Goal: Information Seeking & Learning: Learn about a topic

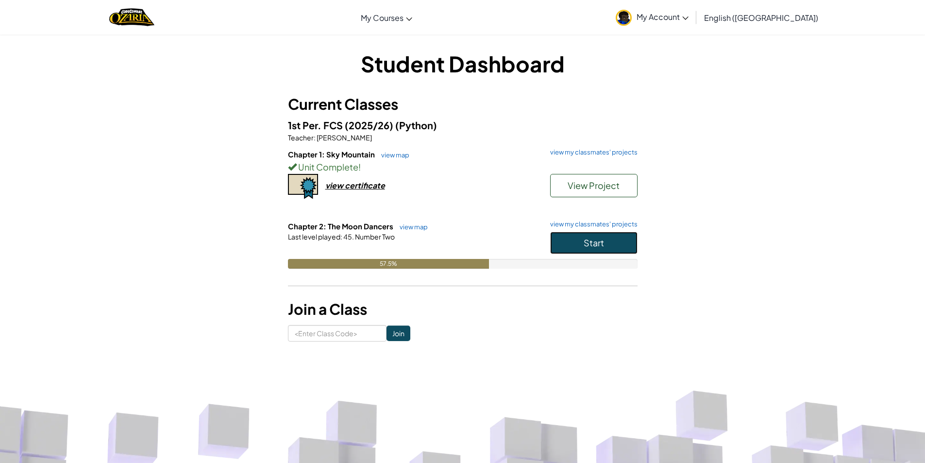
click at [612, 242] on button "Start" at bounding box center [593, 243] width 87 height 22
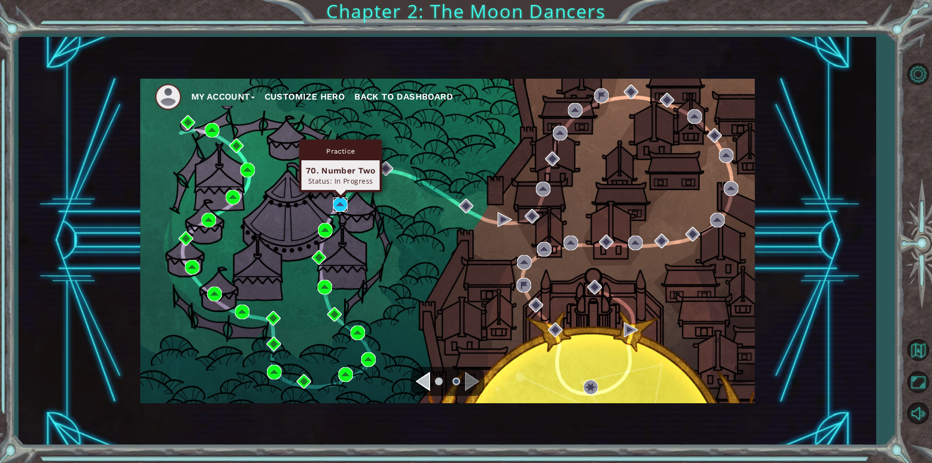
click at [338, 201] on img at bounding box center [340, 204] width 15 height 15
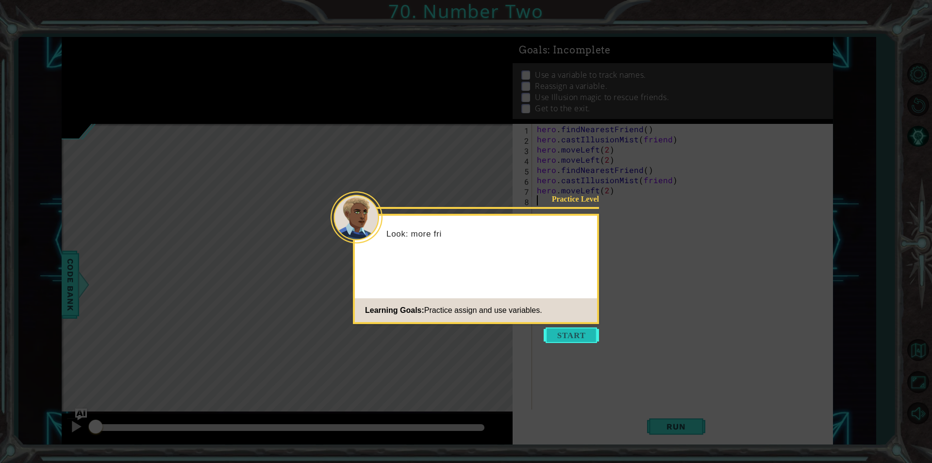
click at [587, 332] on button "Start" at bounding box center [571, 335] width 55 height 16
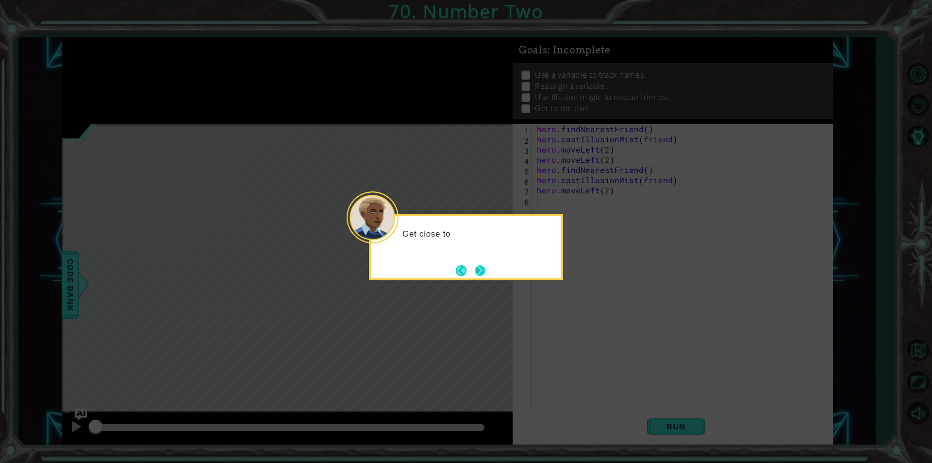
click at [485, 273] on button "Next" at bounding box center [480, 270] width 14 height 14
click at [485, 273] on button "Next" at bounding box center [480, 270] width 16 height 16
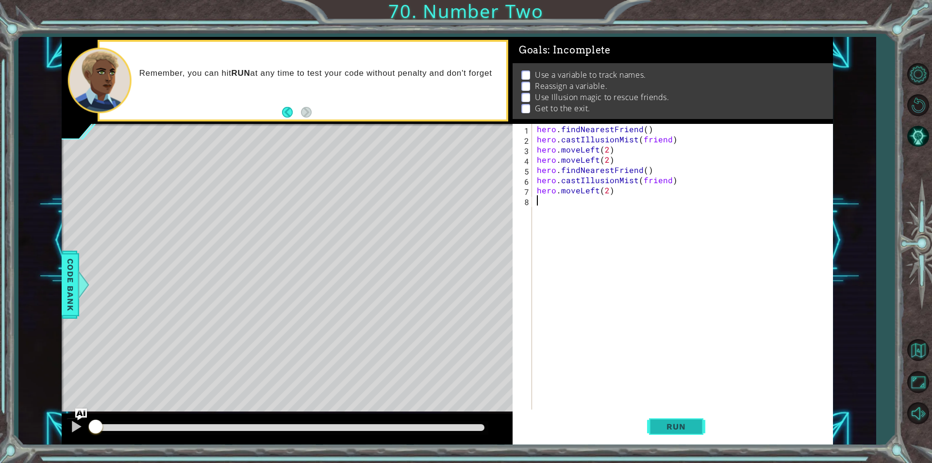
click at [685, 413] on button "Run" at bounding box center [676, 426] width 58 height 32
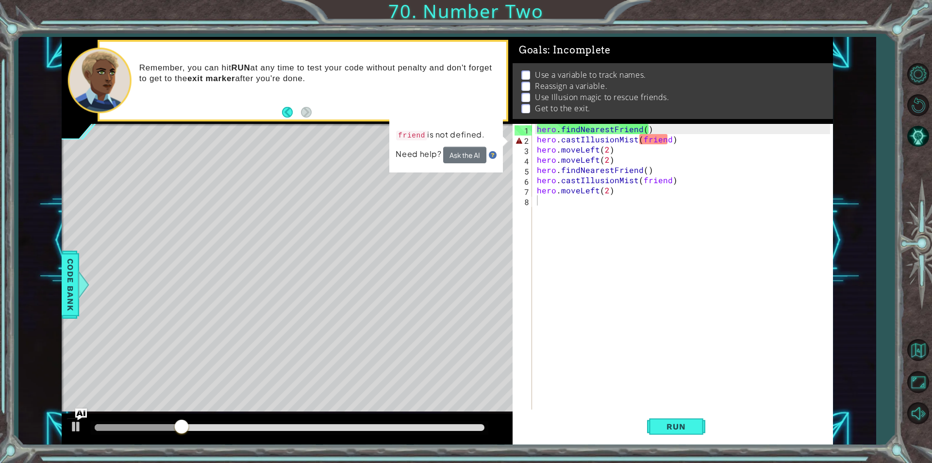
click at [851, 345] on div "1 ההההההההההההההההההההההההההההההההההההההההההההההההההההההההההההההההההההההההההההה…" at bounding box center [446, 240] width 857 height 407
click at [641, 139] on div "hero . findNearestFriend ( ) hero . castIllusionMist ( friend ) hero . moveLeft…" at bounding box center [685, 277] width 300 height 306
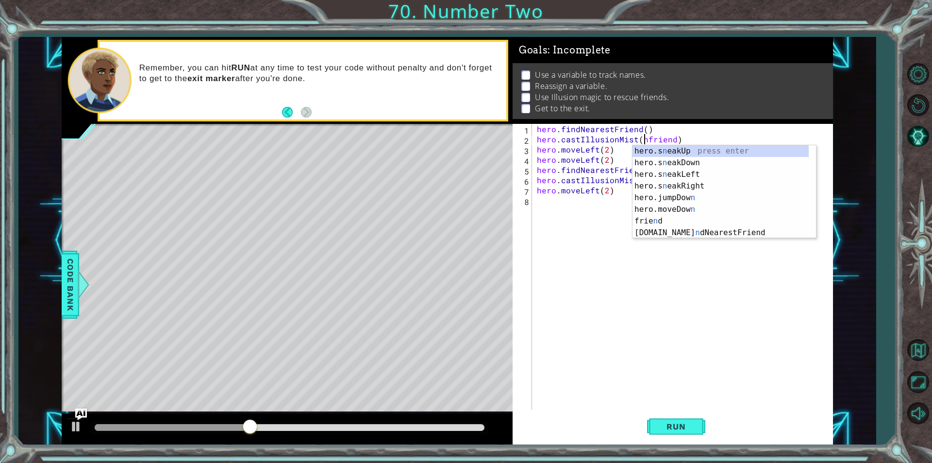
scroll to position [0, 7]
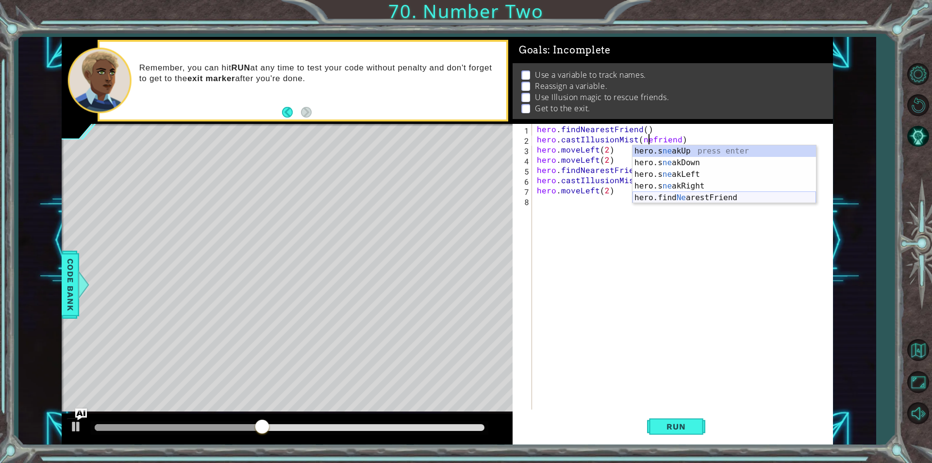
click at [704, 199] on div "hero.s ne akUp press enter hero.s ne akDown press enter hero.s ne akLeft press …" at bounding box center [725, 186] width 184 height 82
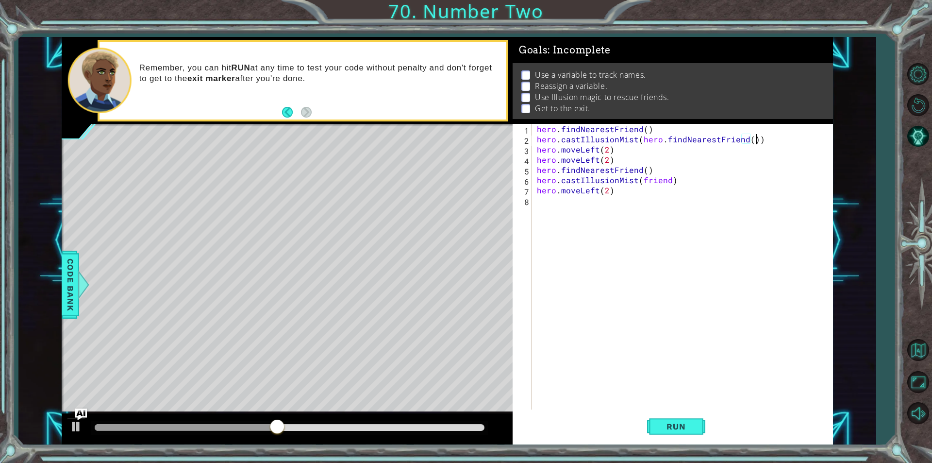
click at [770, 139] on div "hero . findNearestFriend ( ) hero . castIllusionMist ( hero . findNearestFriend…" at bounding box center [685, 277] width 300 height 306
click at [692, 434] on button "Run" at bounding box center [676, 426] width 58 height 32
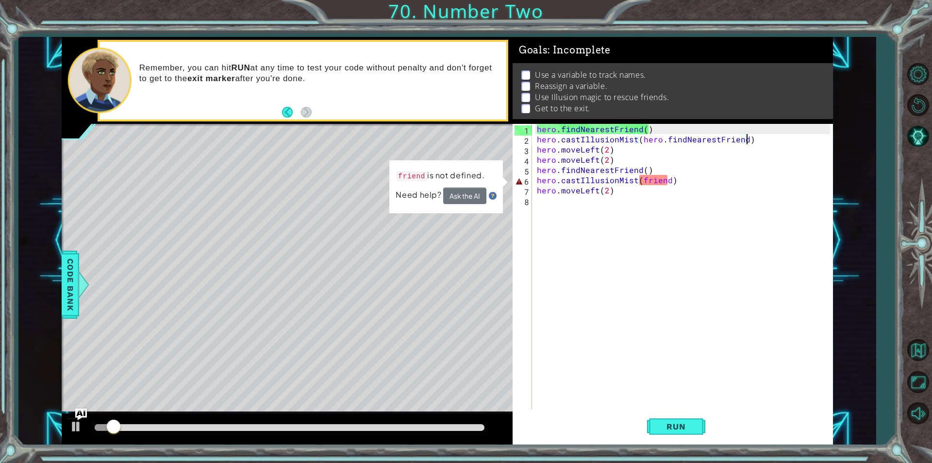
click at [665, 184] on div "hero . findNearestFriend ( ) hero . castIllusionMist ( hero . findNearestFriend…" at bounding box center [685, 277] width 300 height 306
click at [668, 184] on div "hero . findNearestFriend ( ) hero . castIllusionMist ( hero . findNearestFriend…" at bounding box center [685, 277] width 300 height 306
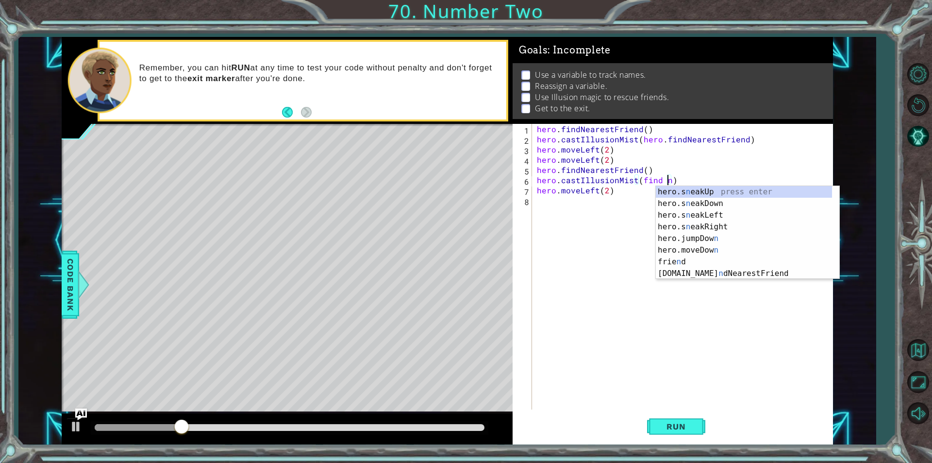
scroll to position [0, 8]
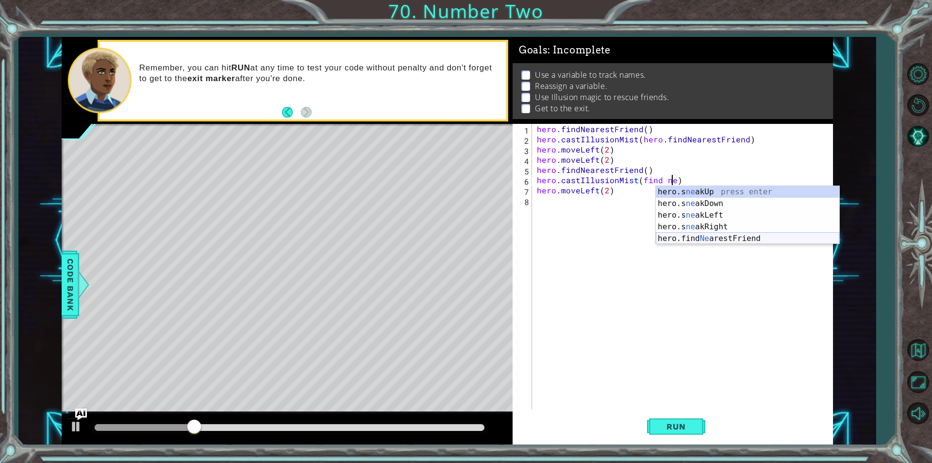
click at [694, 237] on div "hero.s ne akUp press enter hero.s ne akDown press enter hero.s ne akLeft press …" at bounding box center [748, 227] width 184 height 82
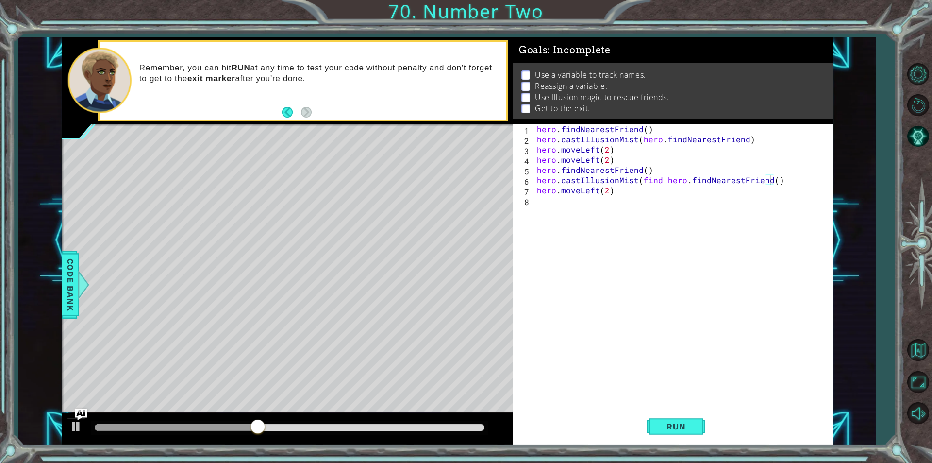
click at [770, 183] on div "hero . findNearestFriend ( ) hero . castIllusionMist ( hero . findNearestFriend…" at bounding box center [685, 277] width 300 height 306
click at [717, 443] on div "hero.castIllusionMist(find hero.findNearestFriend) 1 2 3 4 5 6 7 8 hero . findN…" at bounding box center [673, 284] width 320 height 320
click at [660, 182] on div "hero . findNearestFriend ( ) hero . castIllusionMist ( hero . findNearestFriend…" at bounding box center [685, 277] width 300 height 306
click at [643, 181] on div "hero . findNearestFriend ( ) hero . castIllusionMist ( hero . findNearestFriend…" at bounding box center [685, 277] width 300 height 306
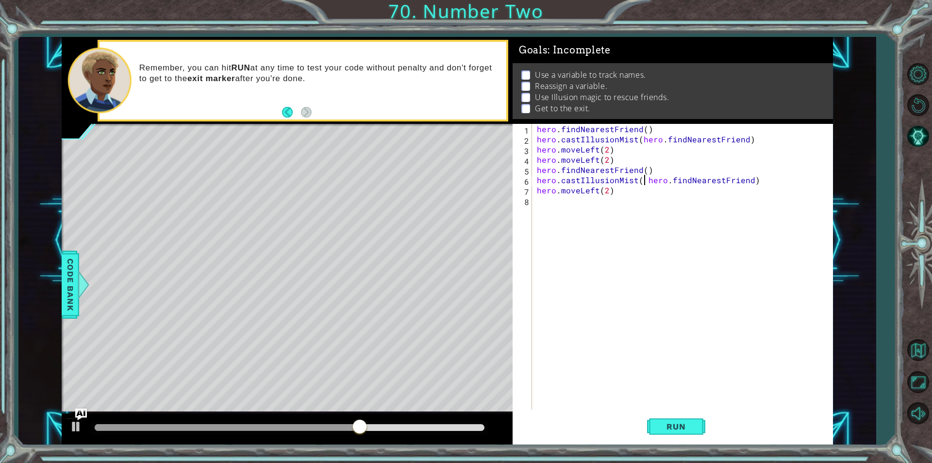
type textarea "hero.castIllusionMist(hero.findNearestFriend)"
drag, startPoint x: 672, startPoint y: 406, endPoint x: 668, endPoint y: 423, distance: 17.9
click at [671, 406] on div "hero . findNearestFriend ( ) hero . castIllusionMist ( hero . findNearestFriend…" at bounding box center [685, 277] width 300 height 306
click at [668, 431] on button "Run" at bounding box center [676, 426] width 58 height 32
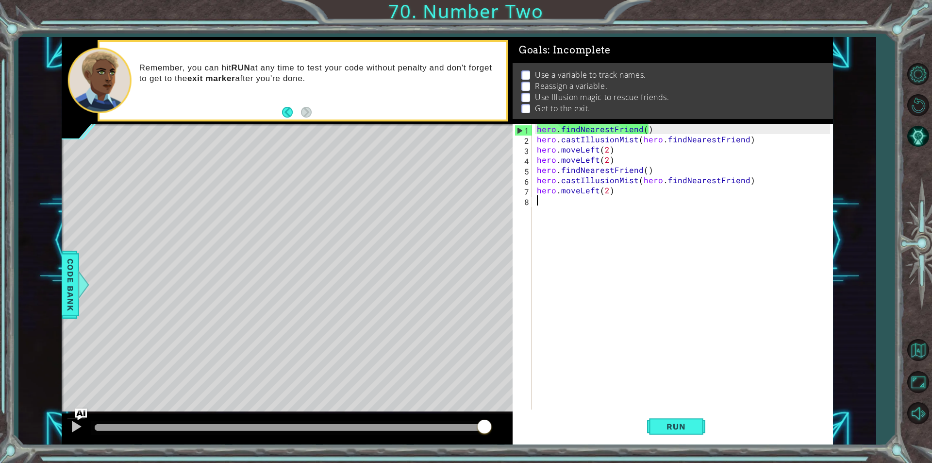
drag, startPoint x: 109, startPoint y: 422, endPoint x: 609, endPoint y: 393, distance: 500.4
click at [609, 393] on div "1 ההההההההההההההההההההההההההההההההההההההההההההההההההההההההההההההההההההההההההההה…" at bounding box center [447, 240] width 771 height 407
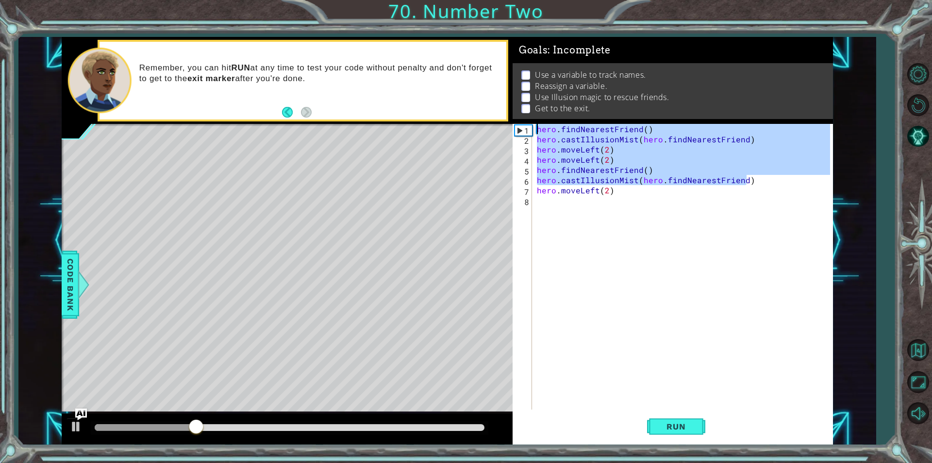
click at [362, 134] on div "1 ההההההההההההההההההההההההההההההההההההההההההההההההההההההההההההההההההההההההההההה…" at bounding box center [447, 240] width 771 height 407
type textarea "hero.castIllusionMist(hero.findNearestFriend) hero.moveLeft(2)"
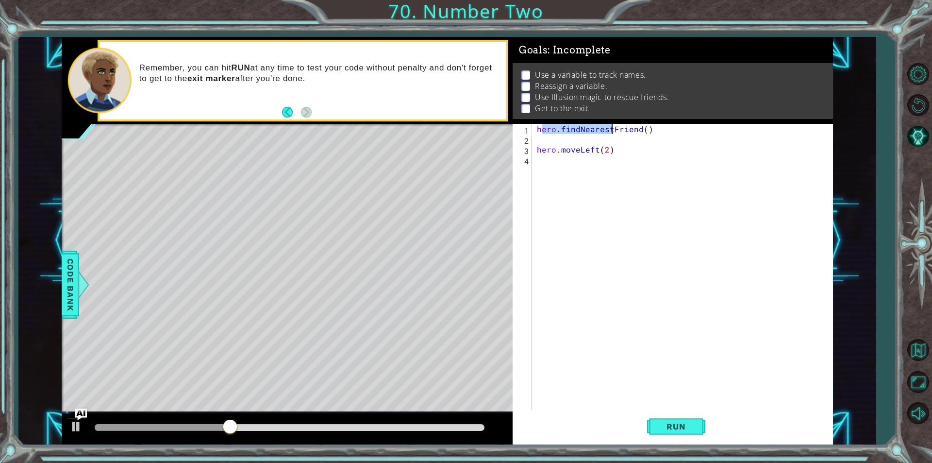
drag, startPoint x: 539, startPoint y: 127, endPoint x: 611, endPoint y: 130, distance: 71.4
click at [611, 130] on div "hero . findNearestFriend ( ) hero . moveLeft ( 2 )" at bounding box center [685, 277] width 300 height 306
type textarea "hero.findNearestFriend()"
drag, startPoint x: 719, startPoint y: 179, endPoint x: 681, endPoint y: 170, distance: 39.4
click at [720, 179] on div "hero . findNearestFriend ( ) hero . moveLeft ( 2 )" at bounding box center [685, 277] width 300 height 306
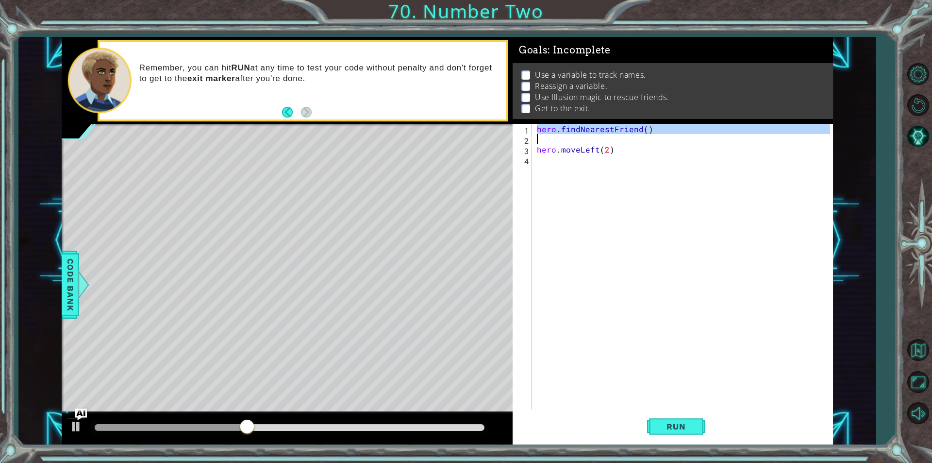
drag, startPoint x: 538, startPoint y: 129, endPoint x: 654, endPoint y: 137, distance: 116.4
click at [654, 137] on div "hero . findNearestFriend ( ) hero . moveLeft ( 2 )" at bounding box center [685, 277] width 300 height 306
type textarea "hero.findNearestFriend()"
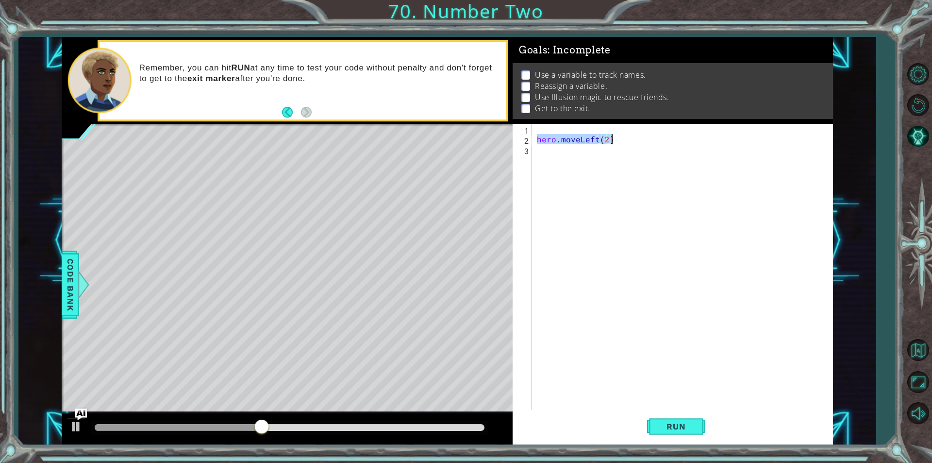
drag, startPoint x: 538, startPoint y: 142, endPoint x: 617, endPoint y: 142, distance: 78.2
click at [617, 142] on div "hero . moveLeft ( 2 )" at bounding box center [685, 277] width 300 height 306
type textarea "hero.moveLeft(2)"
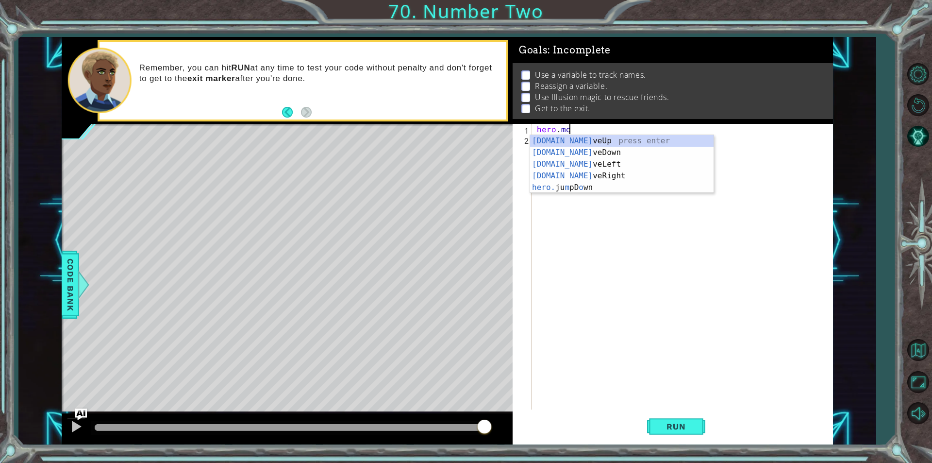
scroll to position [0, 1]
type textarea "hero.move"
click at [581, 181] on div "hero . move" at bounding box center [685, 277] width 300 height 306
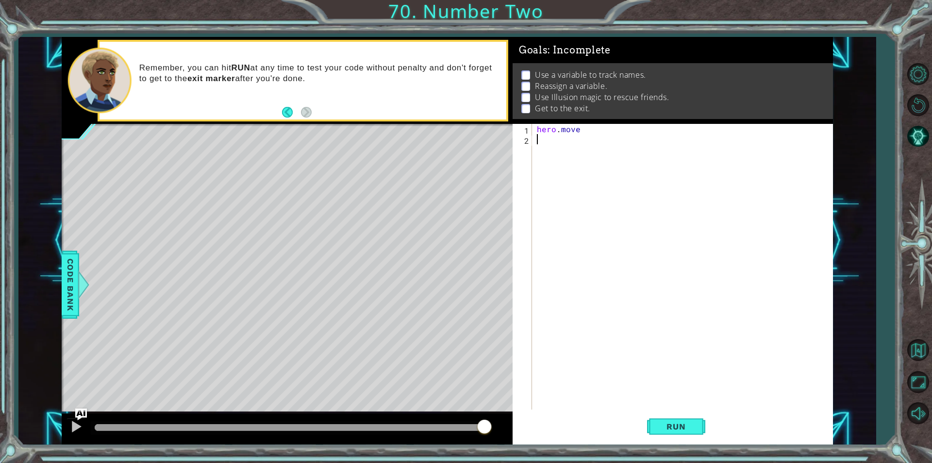
scroll to position [0, 0]
click at [585, 125] on div "hero . move" at bounding box center [685, 277] width 300 height 306
click at [591, 138] on div "hero.moveR ight press enter" at bounding box center [622, 152] width 184 height 35
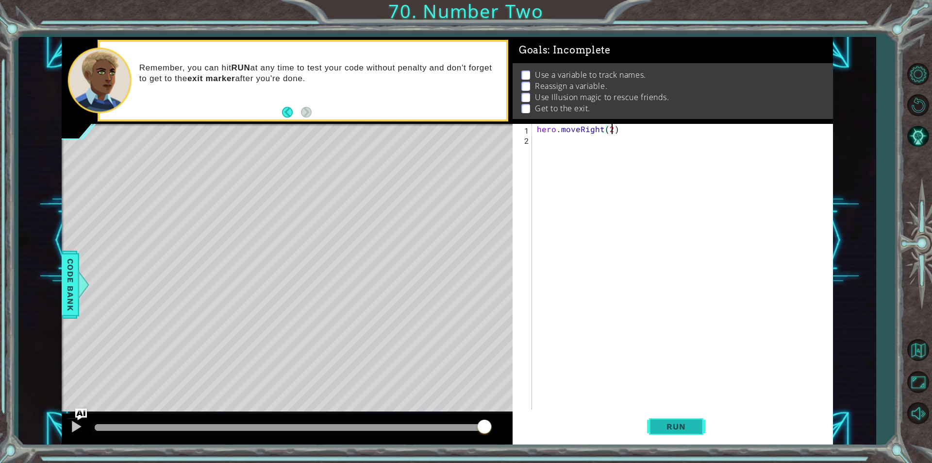
type textarea "hero.moveRight(2)"
click at [660, 423] on span "Run" at bounding box center [676, 426] width 38 height 10
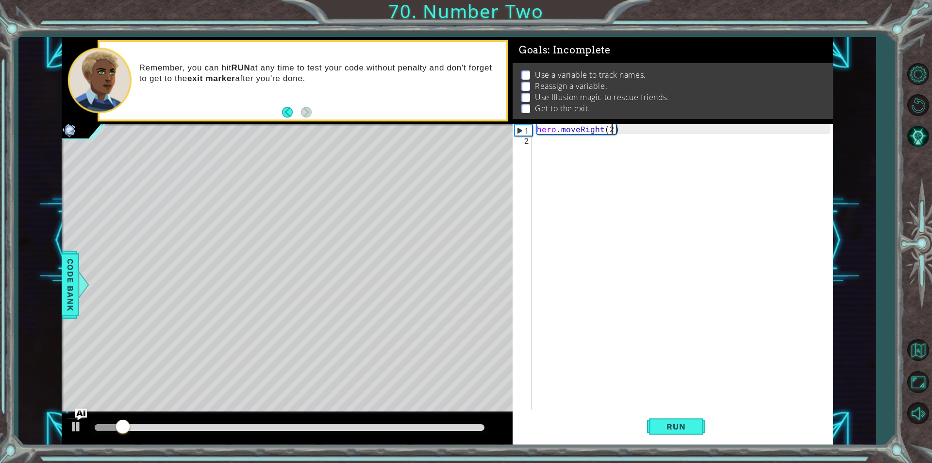
click at [566, 151] on div "hero . moveRight ( 2 )" at bounding box center [685, 277] width 300 height 306
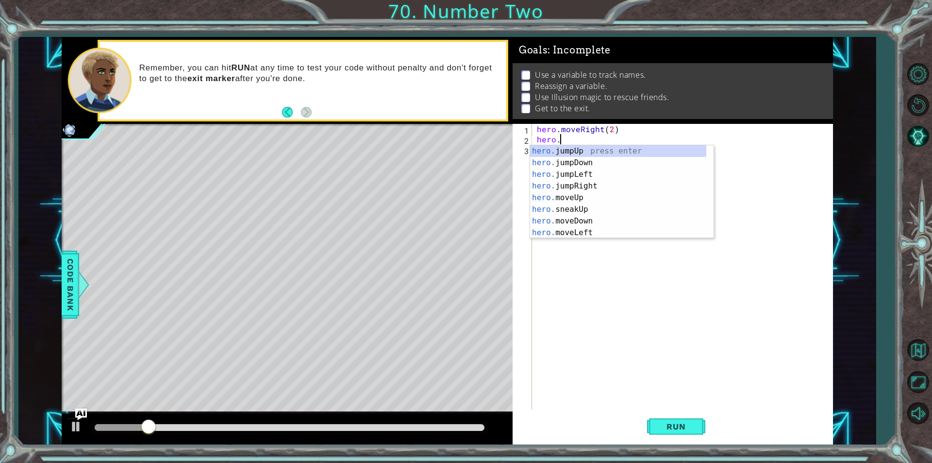
scroll to position [0, 1]
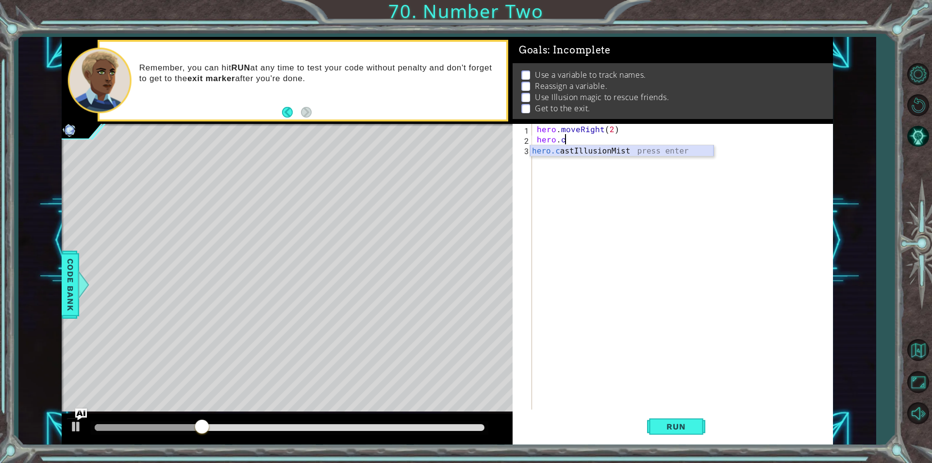
click at [670, 153] on div "hero.c astIllusionMist press enter" at bounding box center [622, 162] width 184 height 35
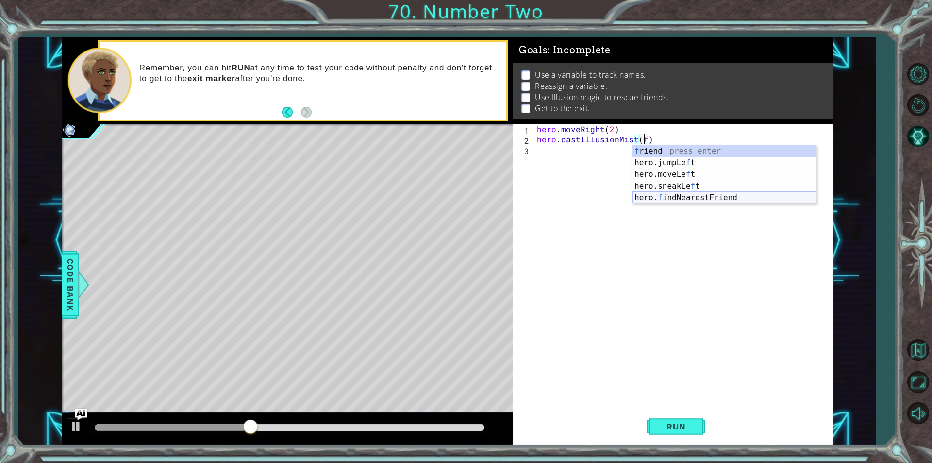
click at [662, 195] on div "f riend press enter hero.jumpLe f t press enter hero.moveLe f t press enter her…" at bounding box center [725, 186] width 184 height 82
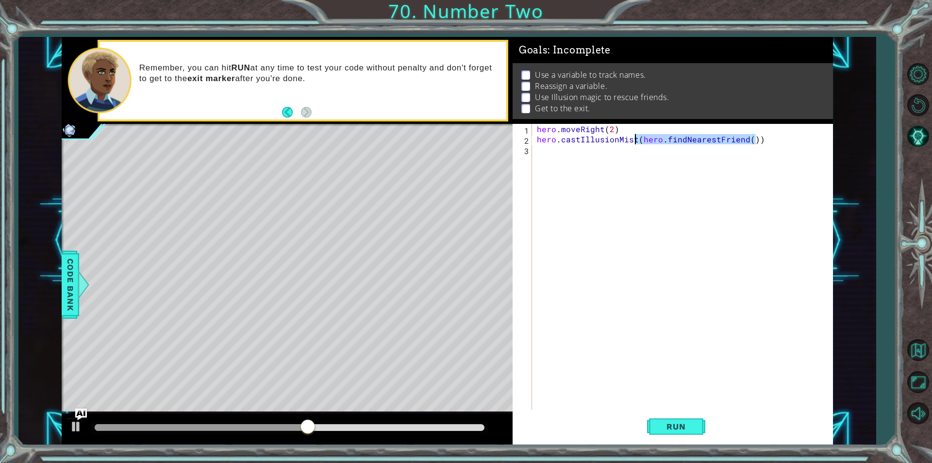
drag, startPoint x: 762, startPoint y: 140, endPoint x: 636, endPoint y: 137, distance: 125.8
click at [636, 137] on div "hero . moveRight ( 2 ) hero . castIllusionMist ( hero . findNearestFriend ( ))" at bounding box center [685, 277] width 300 height 306
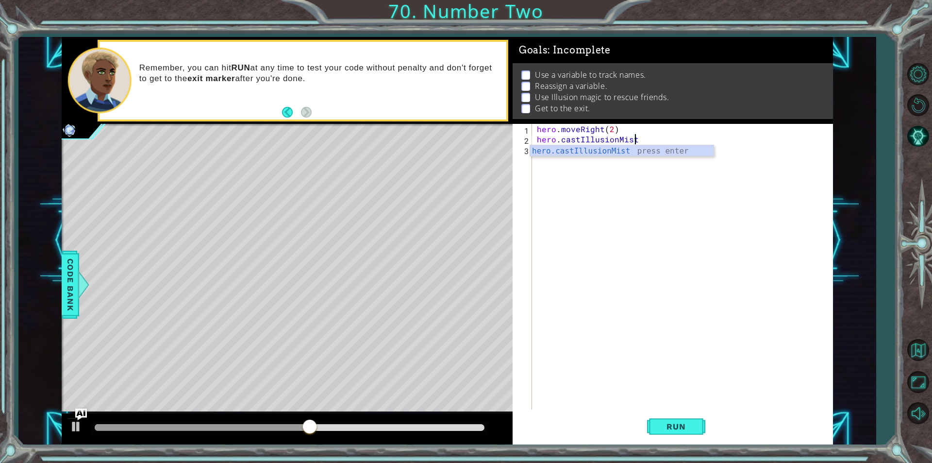
scroll to position [0, 6]
click at [536, 127] on div "hero . moveRight ( 2 ) hero . castIllusionMist" at bounding box center [685, 277] width 300 height 306
type textarea "hero.moveRight(2)"
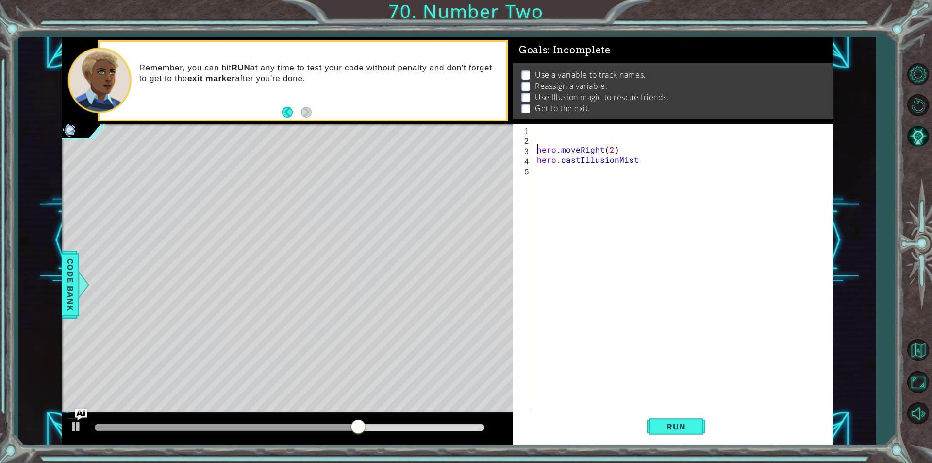
click at [536, 127] on div "hero . moveRight ( 2 ) hero . castIllusionMist" at bounding box center [685, 277] width 300 height 306
type textarea "a"
click at [611, 148] on div "steps = 2 hero . moveRight ( 2 ) hero . castIllusionMist" at bounding box center [685, 277] width 300 height 306
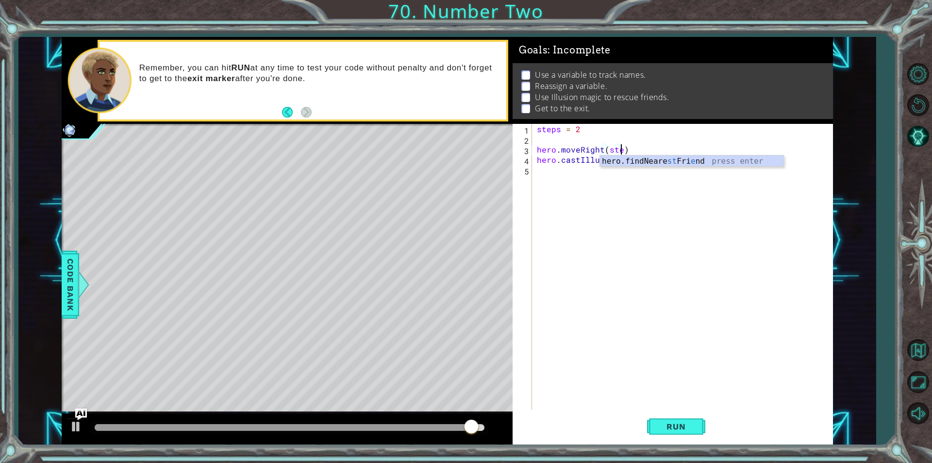
scroll to position [0, 5]
click at [635, 156] on div "steps = 2 hero . moveRight ( steps ) hero . castIllusionMist" at bounding box center [685, 277] width 300 height 306
drag, startPoint x: 0, startPoint y: 84, endPoint x: 376, endPoint y: 93, distance: 375.9
click at [376, 93] on div "Remember, you can hit RUN at any time to test your code without penalty and don…" at bounding box center [320, 80] width 374 height 45
click at [644, 161] on div "steps = 2 hero . moveRight ( steps ) hero . castIllusionMist" at bounding box center [685, 277] width 300 height 306
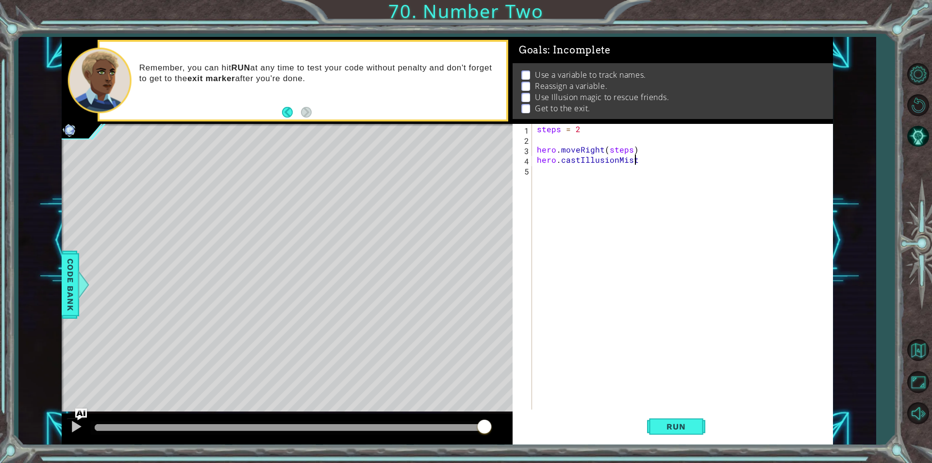
scroll to position [0, 6]
type textarea "hero.castIllusionMist(neare"
click at [729, 167] on div "hero.find Neare stFriend press enter" at bounding box center [725, 183] width 184 height 35
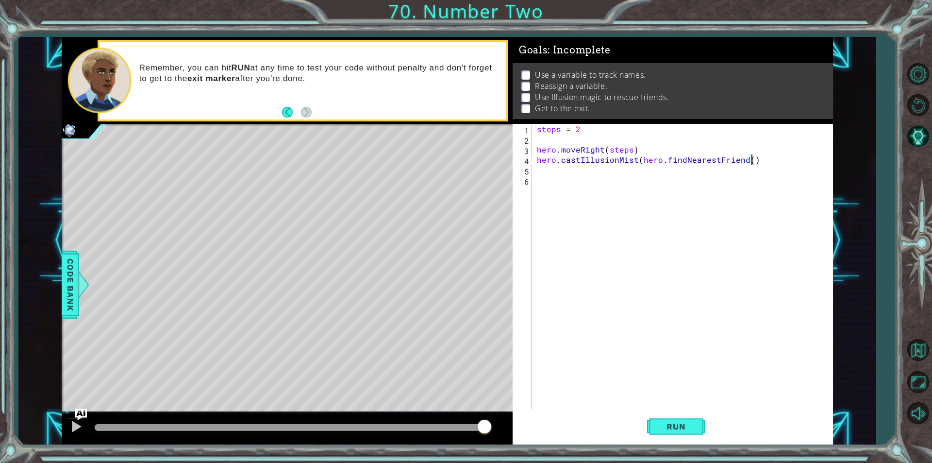
click at [758, 163] on div "steps = 2 hero . moveRight ( steps ) hero . castIllusionMist ( hero . findNeare…" at bounding box center [685, 277] width 300 height 306
click at [641, 160] on div "steps = 2 hero . moveRight ( steps ) hero . castIllusionMist ( hero . findNeare…" at bounding box center [685, 277] width 300 height 306
click at [671, 422] on span "Run" at bounding box center [676, 426] width 38 height 10
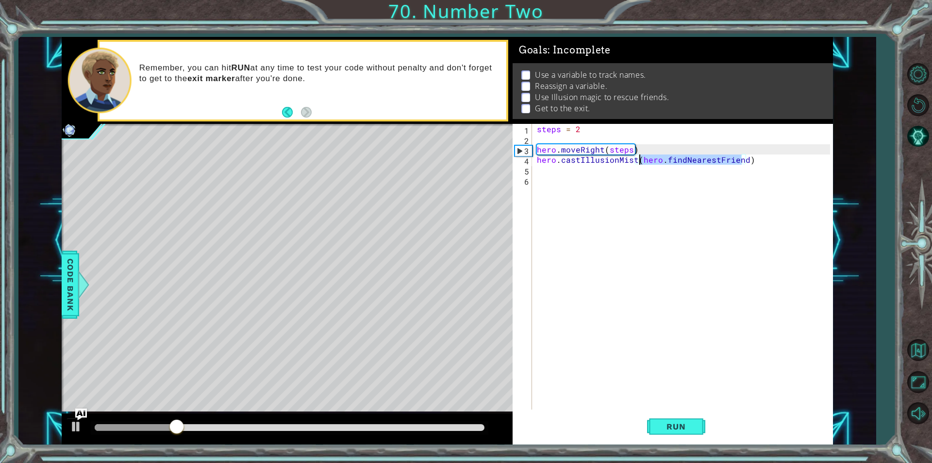
drag, startPoint x: 742, startPoint y: 159, endPoint x: 638, endPoint y: 157, distance: 103.9
click at [638, 157] on div "steps = 2 hero . moveRight ( steps ) hero . castIllusionMist ( hero . findNeare…" at bounding box center [685, 277] width 300 height 306
type textarea "hero.castIllusionMist()"
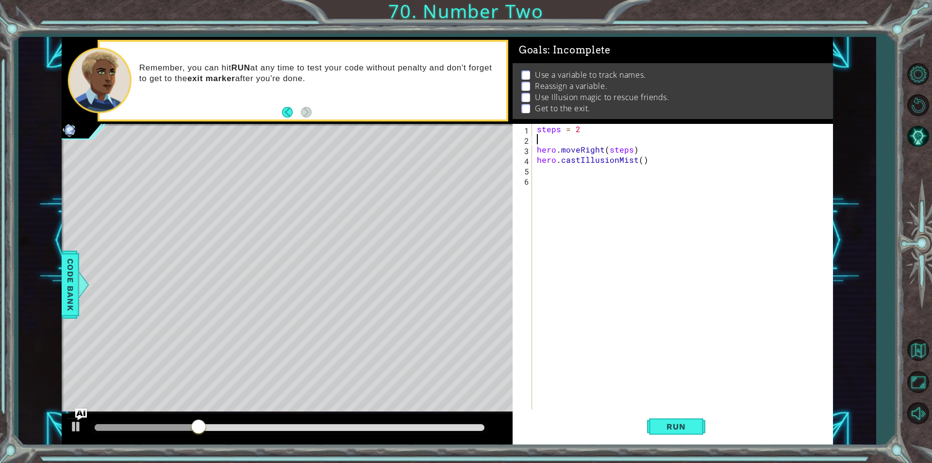
click at [541, 144] on div "steps = 2 hero . moveRight ( steps ) hero . castIllusionMist ( )" at bounding box center [685, 277] width 300 height 306
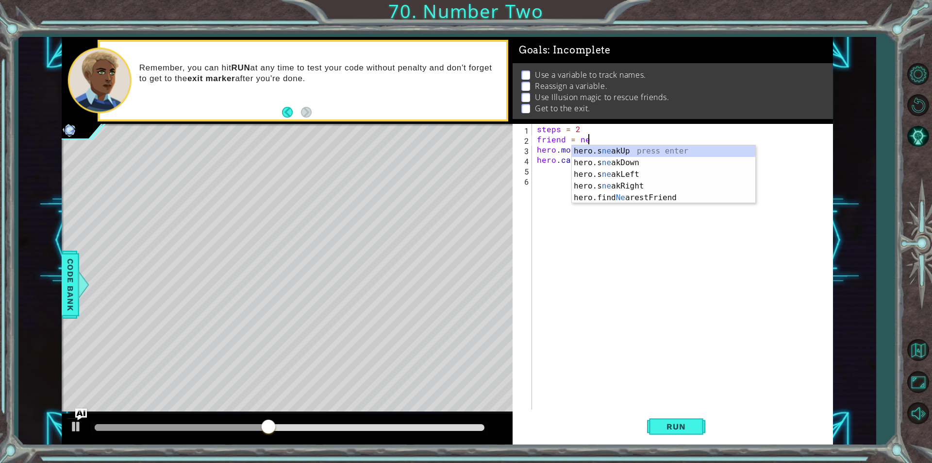
scroll to position [0, 3]
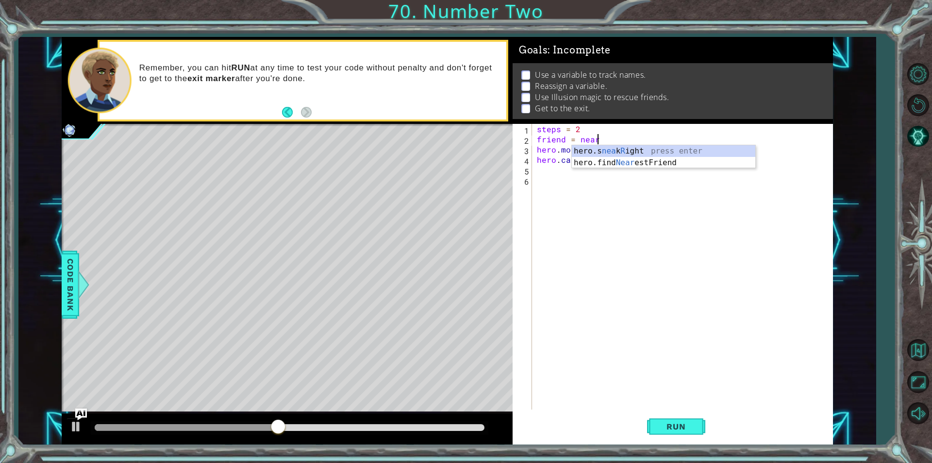
type textarea "friend = neare"
click at [651, 149] on div "hero.find Neare stFriend press enter" at bounding box center [664, 162] width 184 height 35
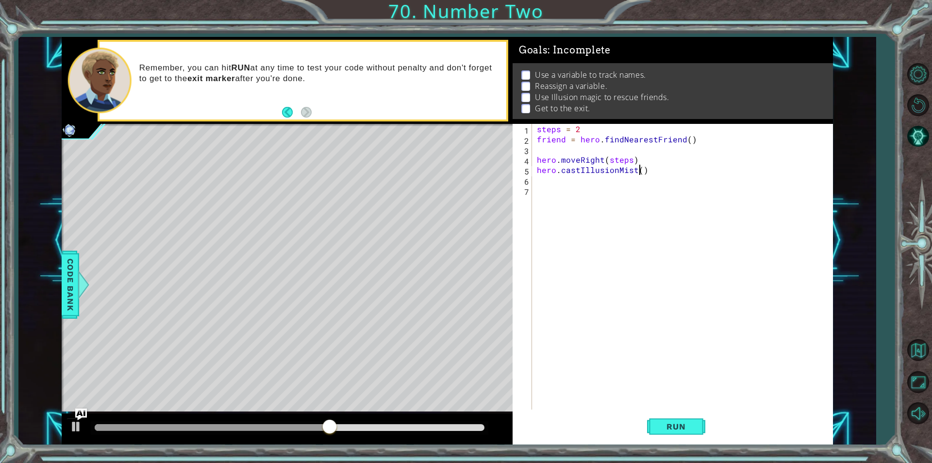
click at [638, 170] on div "steps = 2 friend = hero . findNearestFriend ( ) hero . moveRight ( steps ) hero…" at bounding box center [685, 277] width 300 height 306
type textarea "hero.castIllusionMist(friend)"
click at [670, 413] on button "Run" at bounding box center [676, 426] width 58 height 32
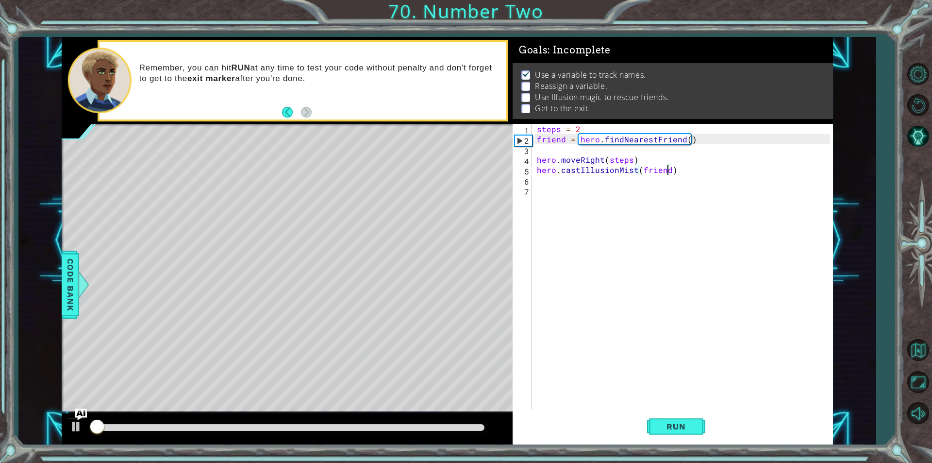
scroll to position [4, 0]
click at [573, 180] on div "steps = 2 friend = hero . findNearestFriend ( ) hero . moveRight ( steps ) hero…" at bounding box center [685, 277] width 300 height 306
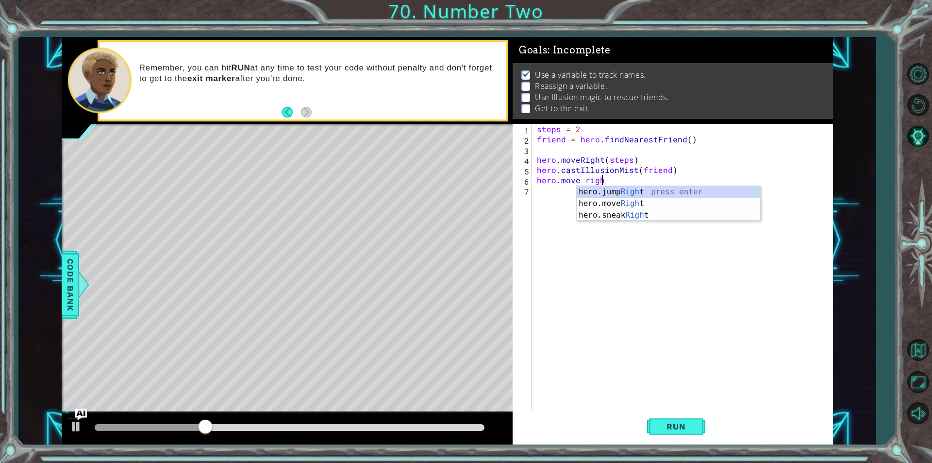
scroll to position [0, 4]
click at [622, 204] on div "hero.jump Right press enter hero.move Right press enter hero.sneak Right press …" at bounding box center [669, 215] width 184 height 58
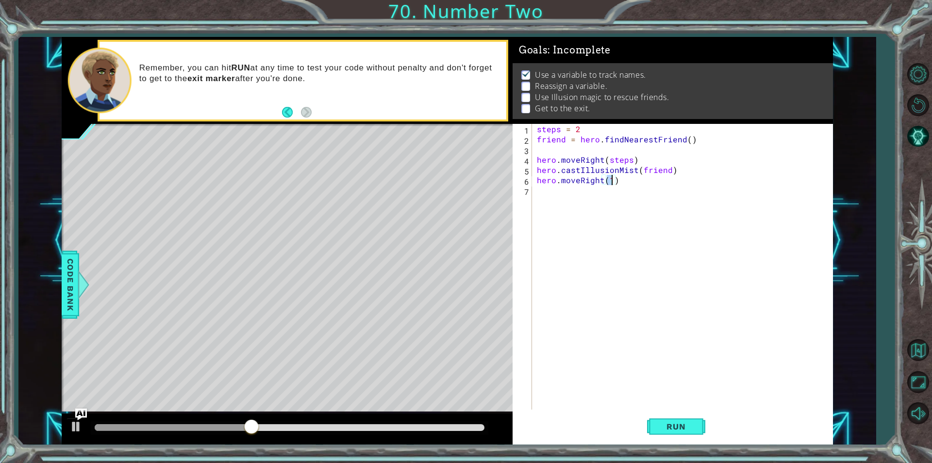
type textarea "hero.moveRight(2)"
click at [600, 197] on div "steps = 2 friend = hero . findNearestFriend ( ) hero . moveRight ( steps ) hero…" at bounding box center [685, 277] width 300 height 306
drag, startPoint x: 538, startPoint y: 172, endPoint x: 672, endPoint y: 166, distance: 134.6
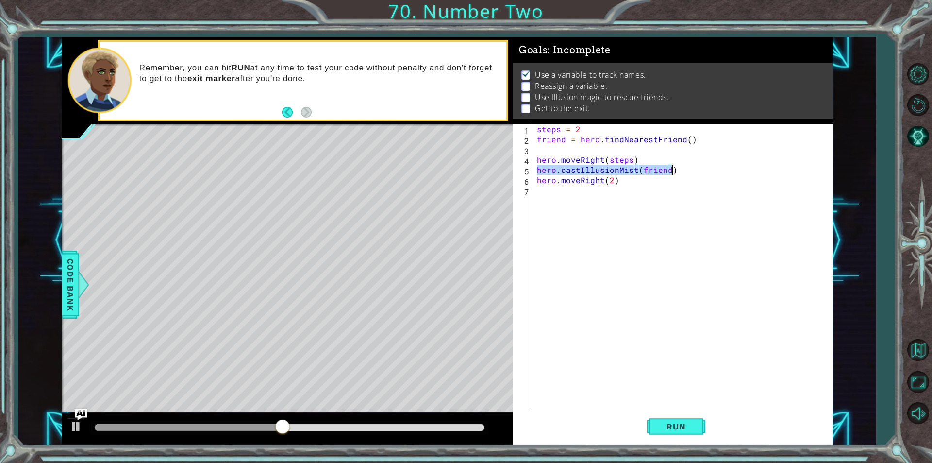
click at [672, 166] on div "steps = 2 friend = hero . findNearestFriend ( ) hero . moveRight ( steps ) hero…" at bounding box center [685, 277] width 300 height 306
type textarea "hero.castIllusionMist(friend)"
click at [561, 191] on div "steps = 2 friend = hero . findNearestFriend ( ) hero . moveRight ( steps ) hero…" at bounding box center [685, 277] width 300 height 306
paste textarea "hero.castIllusionMist(friend)"
type textarea "hero.castIllusionMist(friend)"
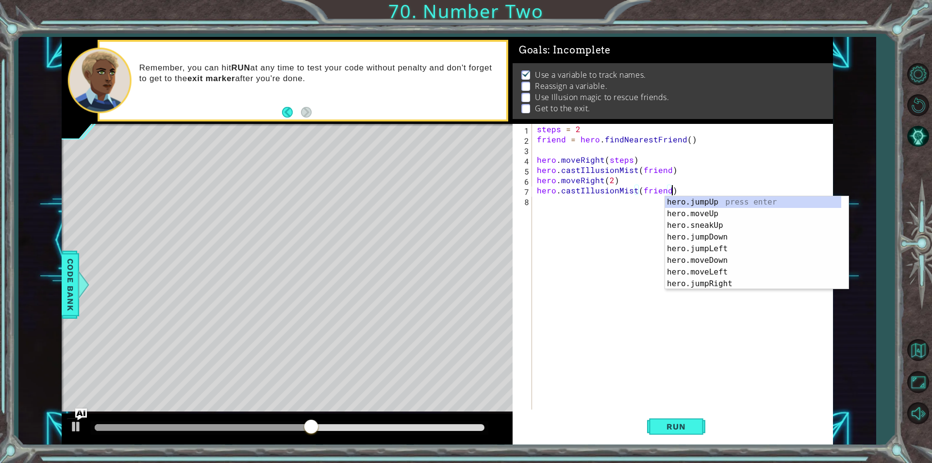
click at [678, 400] on div "steps = 2 friend = hero . findNearestFriend ( ) hero . moveRight ( steps ) hero…" at bounding box center [685, 277] width 300 height 306
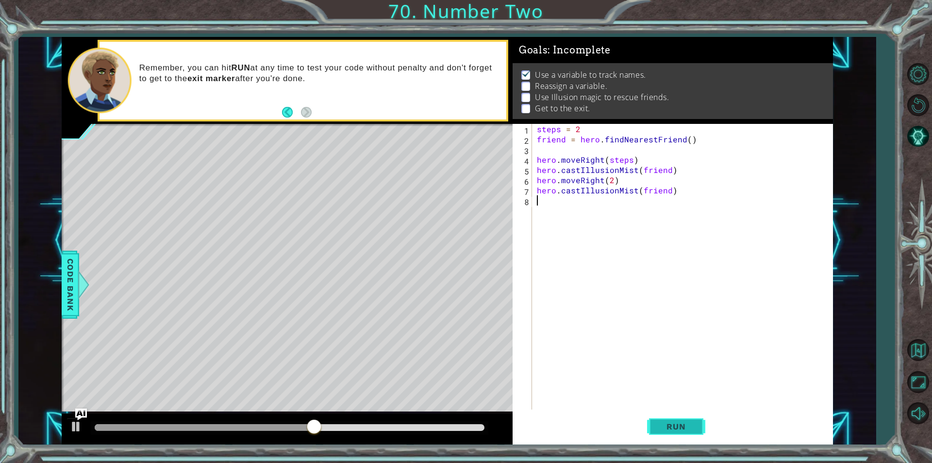
click at [684, 419] on button "Run" at bounding box center [676, 426] width 58 height 32
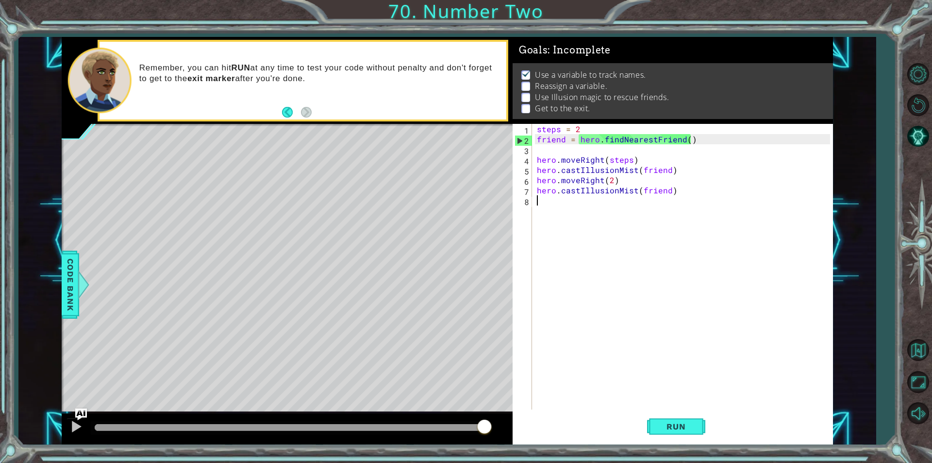
drag, startPoint x: 124, startPoint y: 432, endPoint x: 580, endPoint y: 400, distance: 457.0
click at [580, 400] on div "1 ההההההההההההההההההההההההההההההההההההההההההההההההההההההההההההההההההההההההההההה…" at bounding box center [447, 240] width 771 height 407
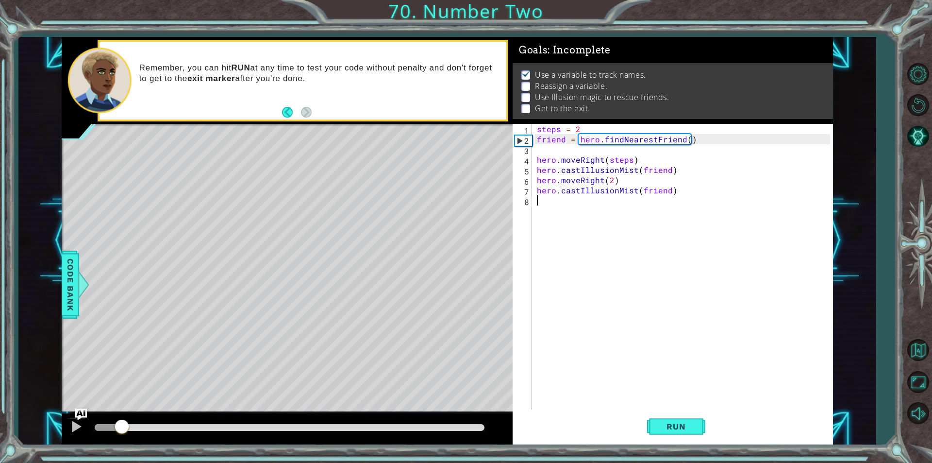
drag, startPoint x: 122, startPoint y: 423, endPoint x: 360, endPoint y: 415, distance: 238.5
click at [360, 415] on div at bounding box center [287, 428] width 451 height 31
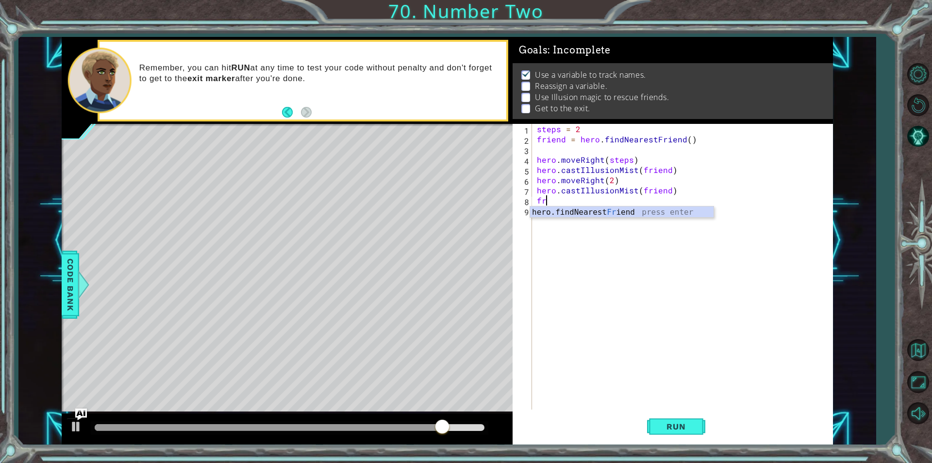
type textarea "f"
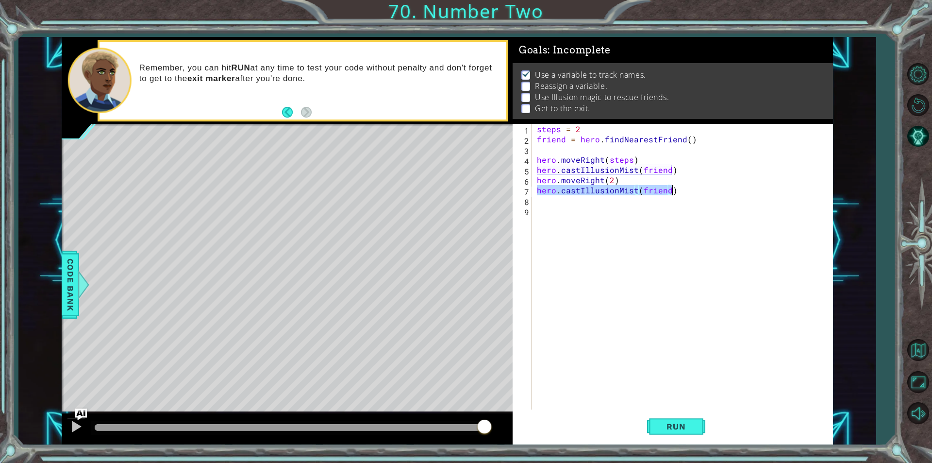
drag, startPoint x: 535, startPoint y: 190, endPoint x: 674, endPoint y: 194, distance: 138.9
click at [674, 194] on div "steps = 2 friend = hero . findNearestFriend ( ) hero . moveRight ( steps ) hero…" at bounding box center [685, 277] width 300 height 306
type textarea "hero.castIllusionMist(friend)"
drag, startPoint x: 539, startPoint y: 137, endPoint x: 721, endPoint y: 136, distance: 182.1
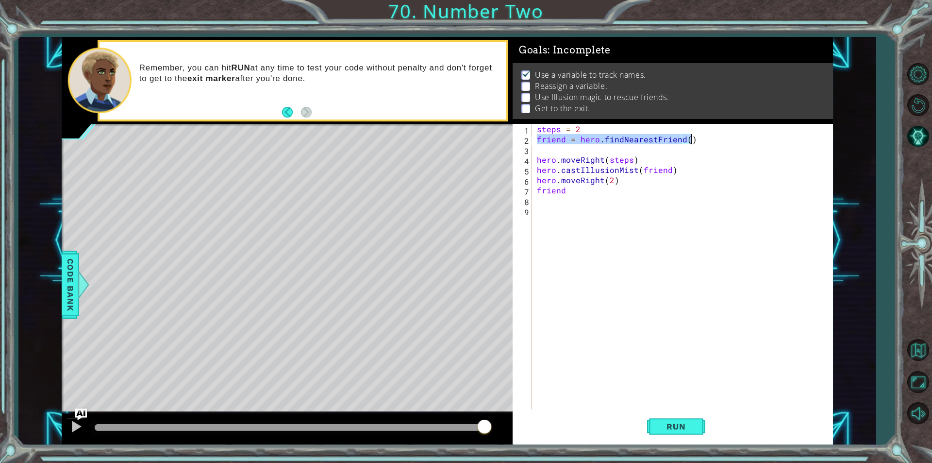
click at [721, 136] on div "steps = 2 friend = hero . findNearestFriend ( ) hero . moveRight ( steps ) hero…" at bounding box center [685, 277] width 300 height 306
type textarea "friend = hero.findNearestFriend()"
click at [592, 198] on div "steps = 2 friend = hero . findNearestFriend ( ) hero . moveRight ( steps ) hero…" at bounding box center [685, 277] width 300 height 306
click at [572, 189] on div "steps = 2 friend = hero . findNearestFriend ( ) hero . moveRight ( steps ) hero…" at bounding box center [685, 277] width 300 height 306
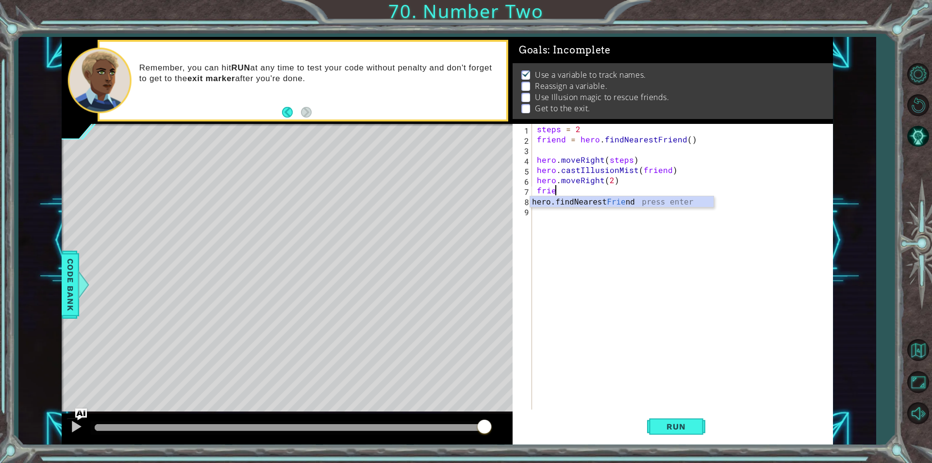
type textarea "f"
type textarea "hero.moveRight(steps"
click at [535, 185] on div "steps = 2 friend = hero . findNearestFriend ( ) hero . moveRight ( steps ) hero…" at bounding box center [685, 277] width 300 height 306
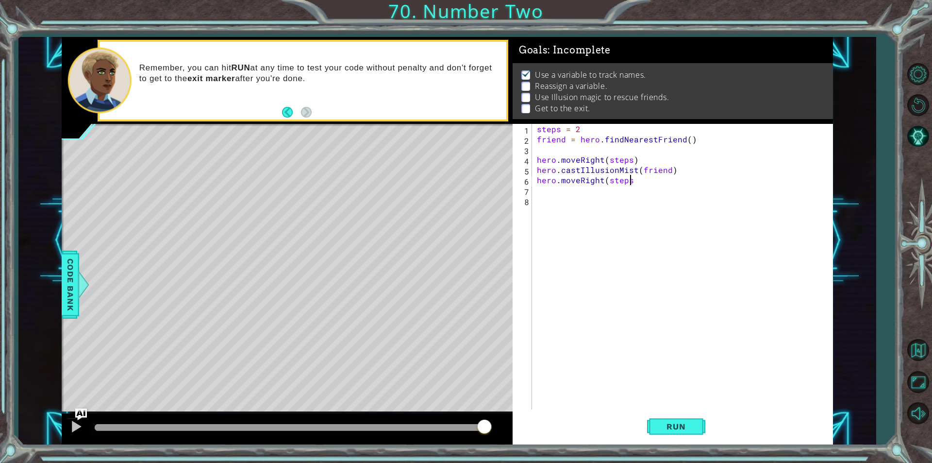
scroll to position [0, 0]
paste textarea "friend = hero.findNearestFriend()"
type textarea "friend = hero.findNearestFriend()"
click at [534, 191] on div "friend = hero.findNearestFriend() 1 2 3 4 5 6 7 8 steps = 2 friend = hero . fin…" at bounding box center [672, 266] width 318 height 285
click at [539, 200] on div "steps = 2 friend = hero . findNearestFriend ( ) hero . moveRight ( steps ) hero…" at bounding box center [685, 277] width 300 height 306
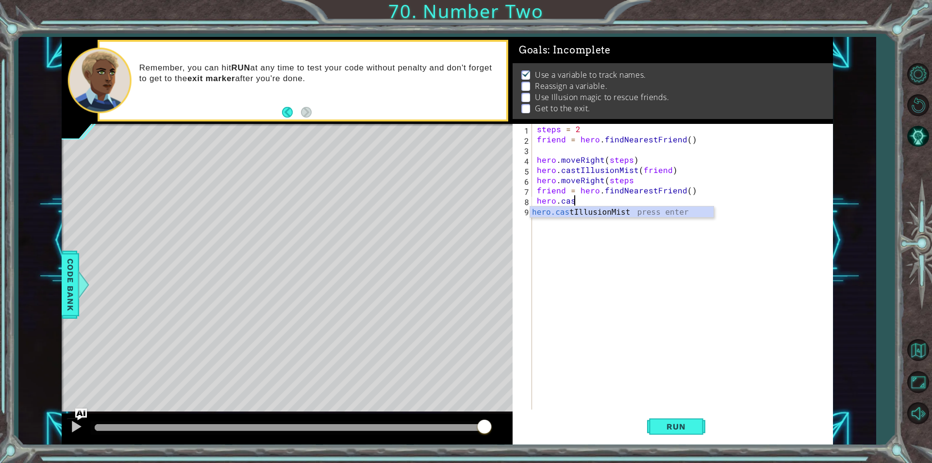
scroll to position [0, 2]
click at [584, 214] on div "hero.cast IllusionMist press enter" at bounding box center [622, 223] width 184 height 35
click at [796, 187] on div "steps = 2 friend = hero . findNearestFriend ( ) hero . moveRight ( steps ) hero…" at bounding box center [685, 277] width 300 height 306
click at [673, 419] on button "Run" at bounding box center [676, 426] width 58 height 32
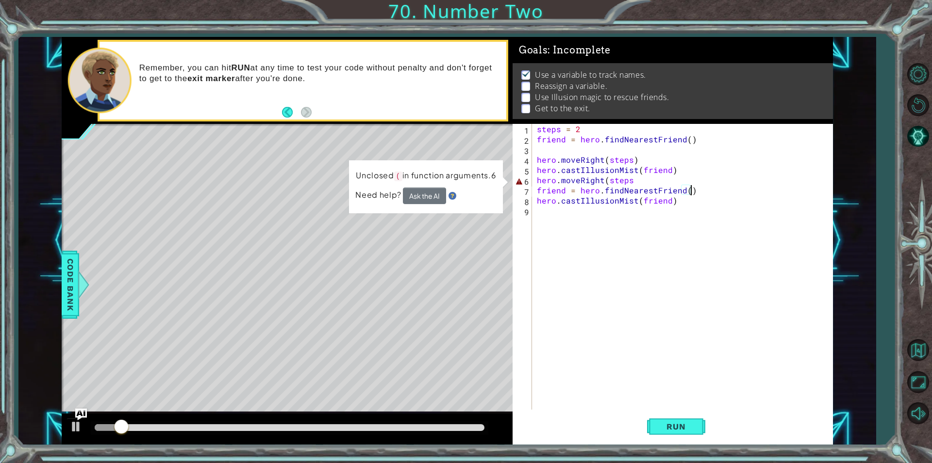
click at [637, 182] on div "steps = 2 friend = hero . findNearestFriend ( ) hero . moveRight ( steps ) hero…" at bounding box center [685, 277] width 300 height 306
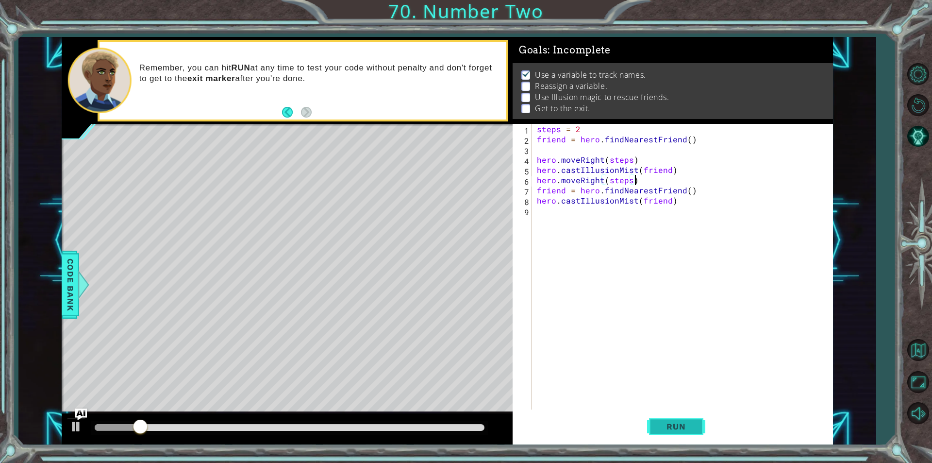
type textarea "hero.moveRight(steps)"
click at [681, 414] on button "Run" at bounding box center [676, 426] width 58 height 32
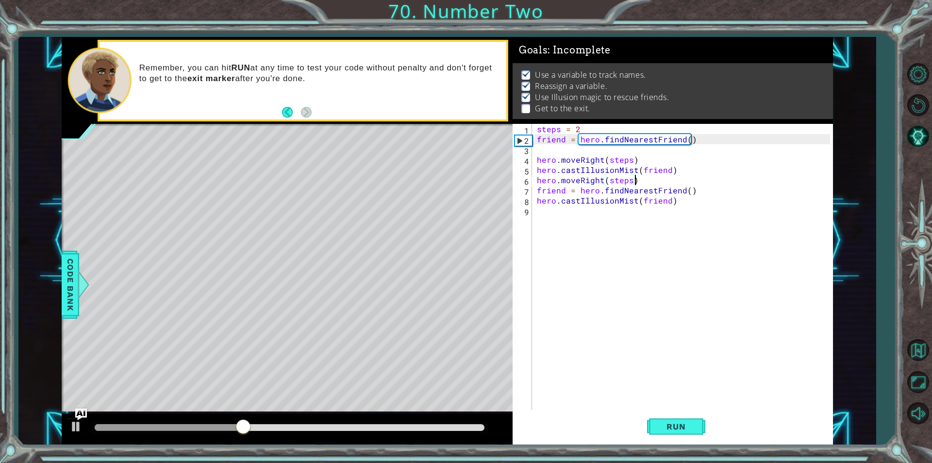
click at [543, 211] on div "steps = 2 friend = hero . findNearestFriend ( ) hero . moveRight ( steps ) hero…" at bounding box center [685, 277] width 300 height 306
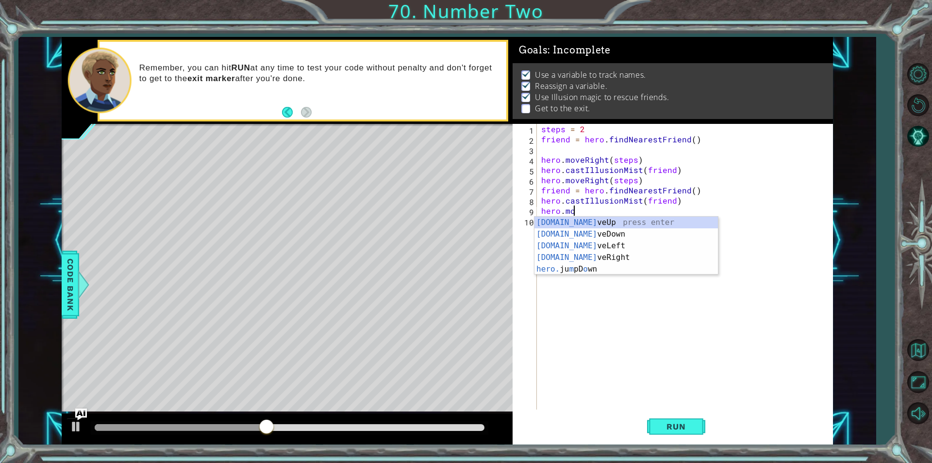
scroll to position [0, 2]
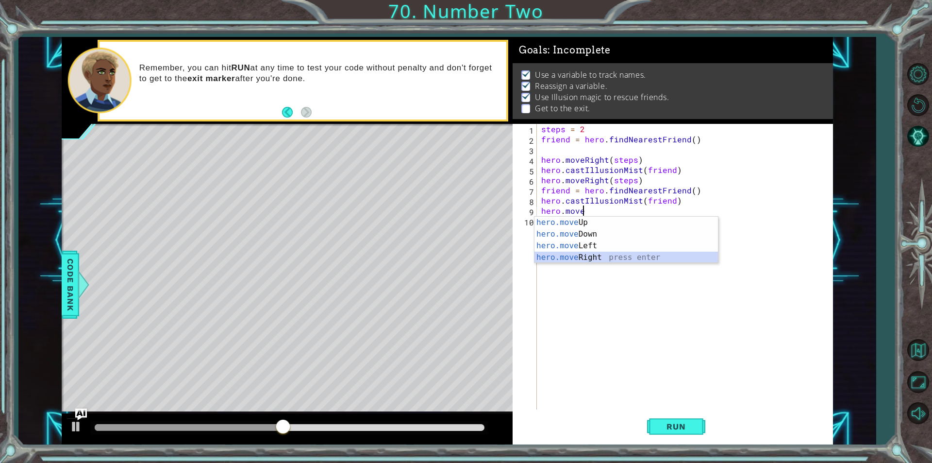
click at [569, 253] on div "hero.move Up press enter hero.move Down press enter hero.move Left press enter …" at bounding box center [627, 252] width 184 height 70
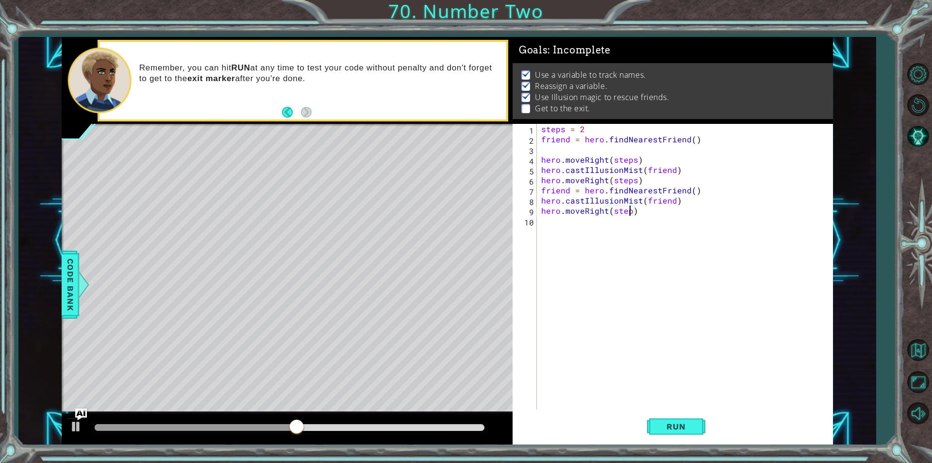
scroll to position [0, 5]
type textarea "hero.moveRight(steps)"
click at [684, 416] on button "Run" at bounding box center [676, 426] width 58 height 32
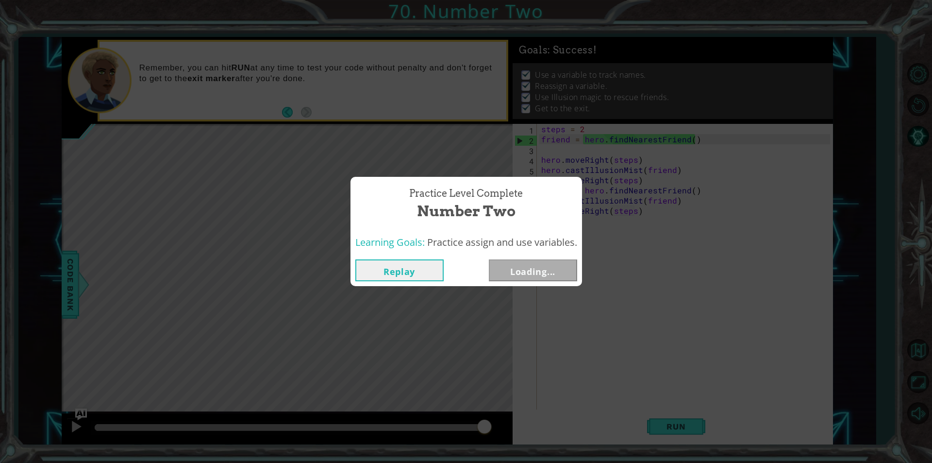
drag, startPoint x: 165, startPoint y: 420, endPoint x: 726, endPoint y: 452, distance: 562.2
click at [726, 452] on body "1 ההההההההההההההההההההההההההההההההההההההההההההההההההההההההההההההההההההההההההההה…" at bounding box center [466, 231] width 932 height 463
click at [562, 275] on button "Next" at bounding box center [533, 270] width 88 height 22
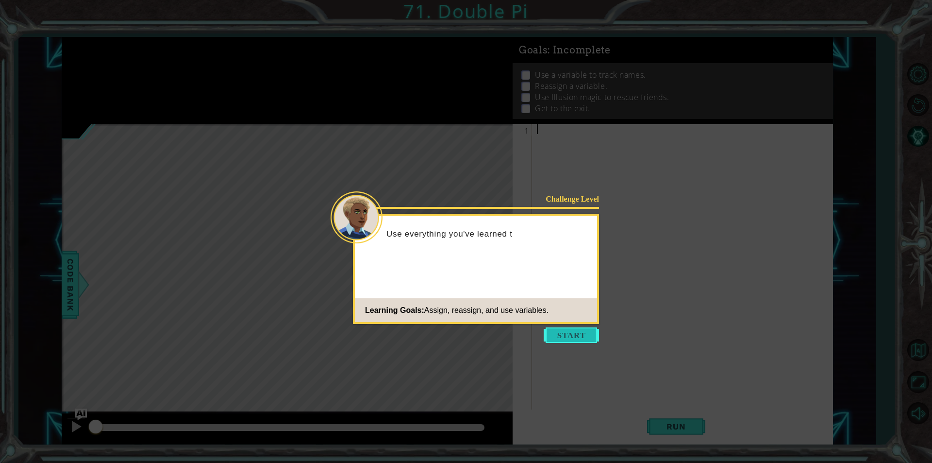
click at [556, 340] on button "Start" at bounding box center [571, 335] width 55 height 16
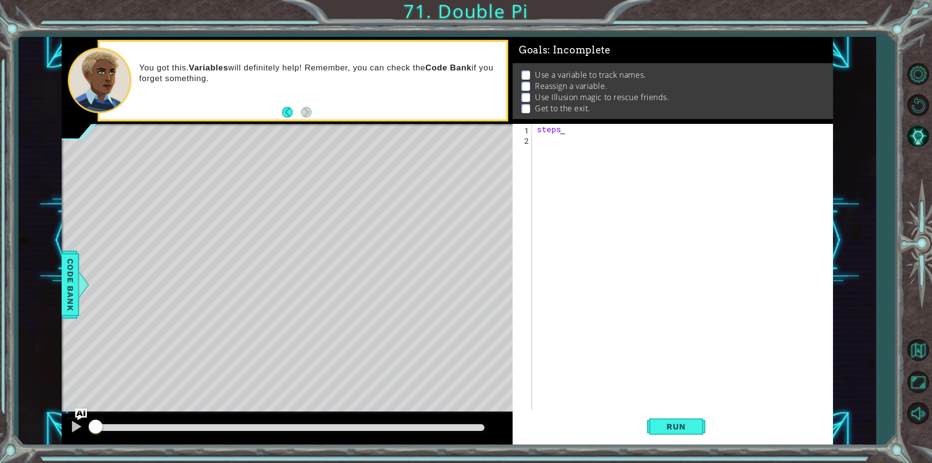
scroll to position [0, 1]
type textarea "steps = 2"
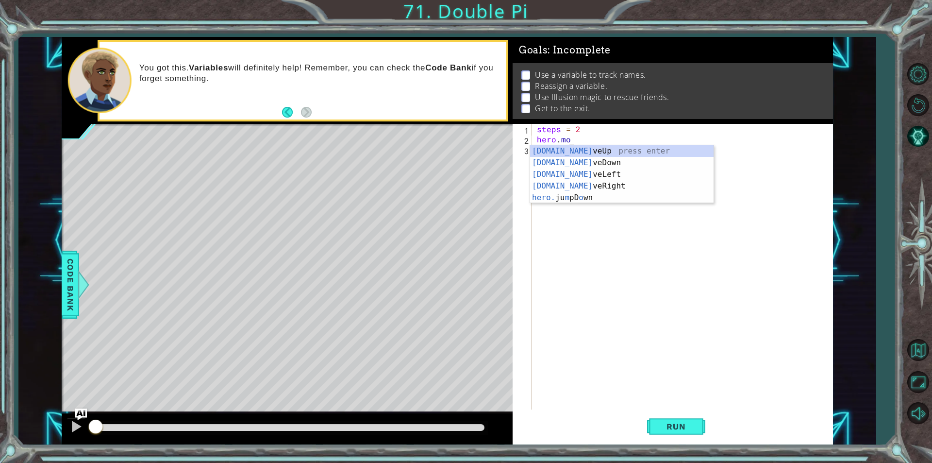
scroll to position [0, 2]
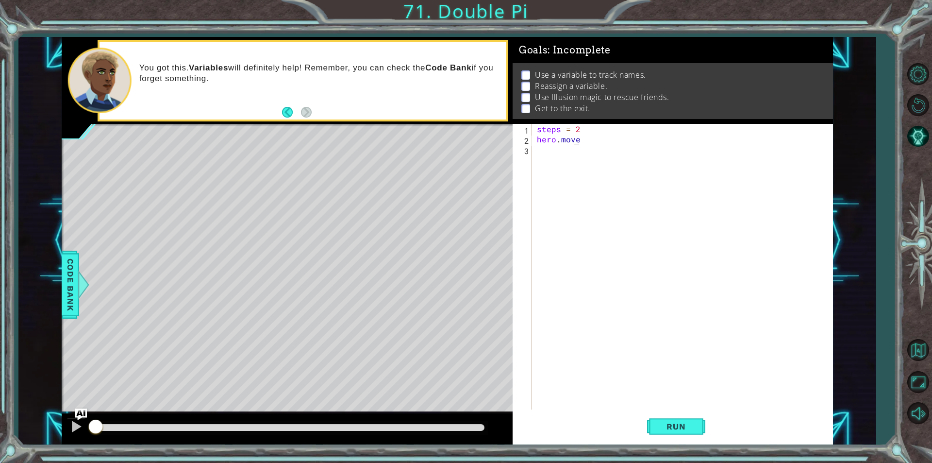
click at [573, 142] on div "steps = 2 hero . move" at bounding box center [685, 277] width 300 height 306
click at [589, 134] on div "steps = 2 hero . move" at bounding box center [685, 277] width 300 height 306
click at [586, 140] on div "steps = 2 hero . move" at bounding box center [685, 277] width 300 height 306
click at [562, 151] on div "hero.moveU p press enter" at bounding box center [622, 162] width 184 height 35
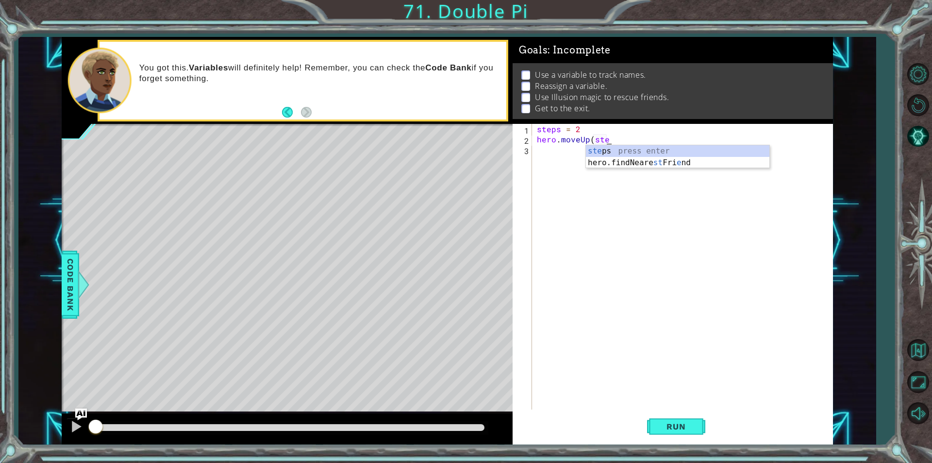
scroll to position [0, 4]
type textarea "hero.moveUp(steps))"
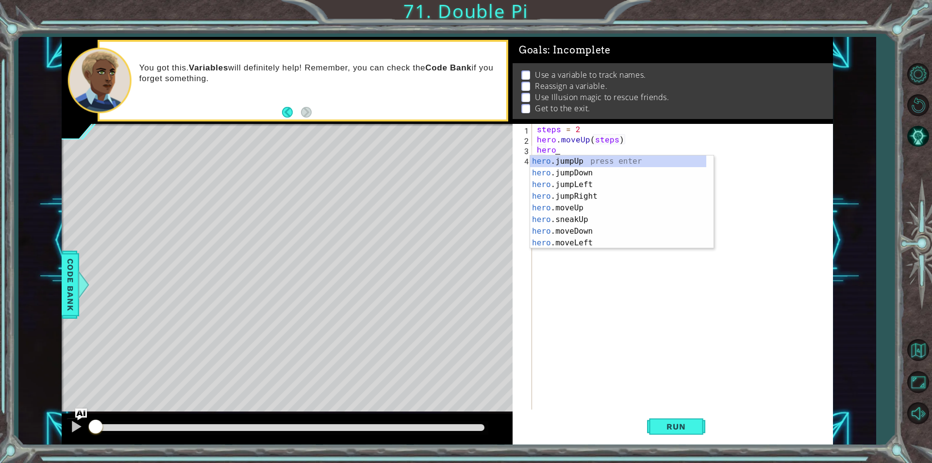
scroll to position [0, 1]
click at [562, 195] on div "hero.m oveUp press enter hero.m oveDown press enter hero.m oveLeft press enter …" at bounding box center [618, 213] width 176 height 117
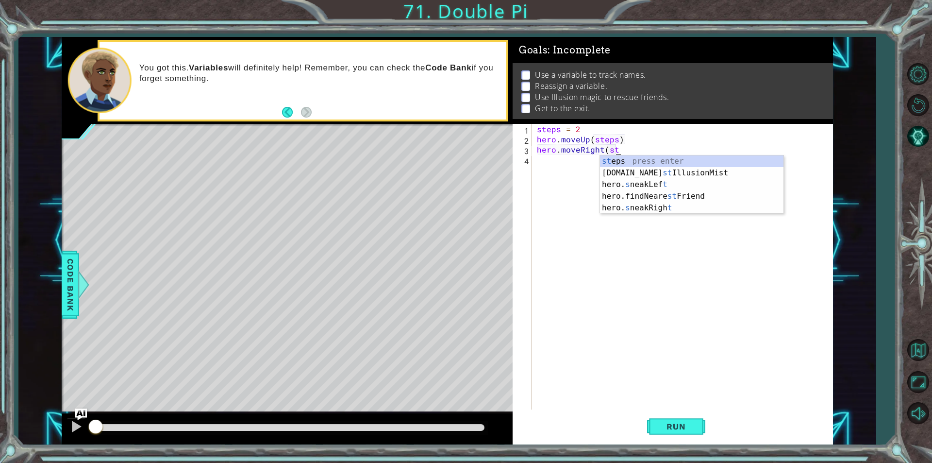
scroll to position [0, 5]
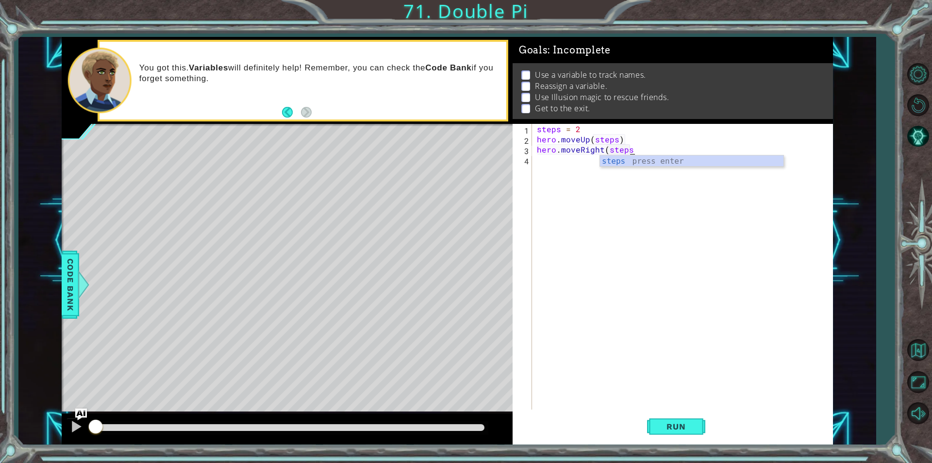
type textarea "hero.moveRight(steps))"
click at [558, 170] on div "steps = 2 hero . moveUp ( steps ) hero . moveRight ( steps )" at bounding box center [685, 277] width 300 height 306
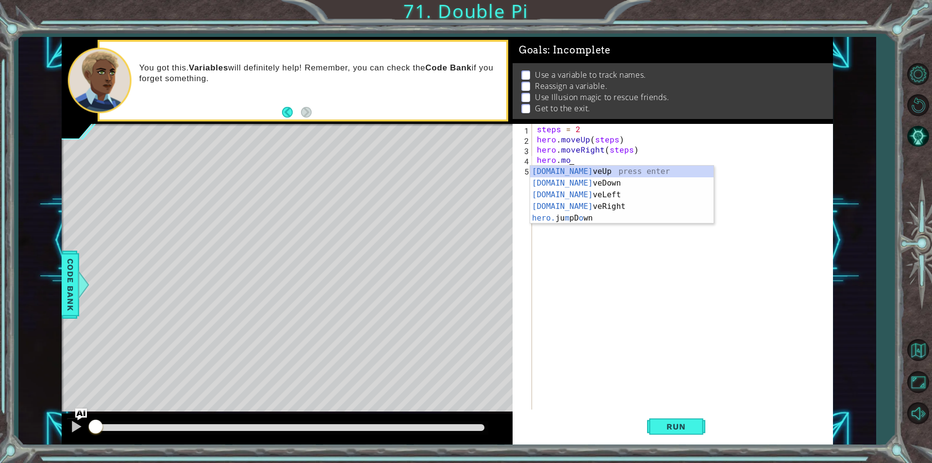
scroll to position [0, 1]
click at [579, 187] on div "[DOMAIN_NAME] veUp press enter [DOMAIN_NAME] veDown press enter [DOMAIN_NAME] v…" at bounding box center [622, 207] width 184 height 82
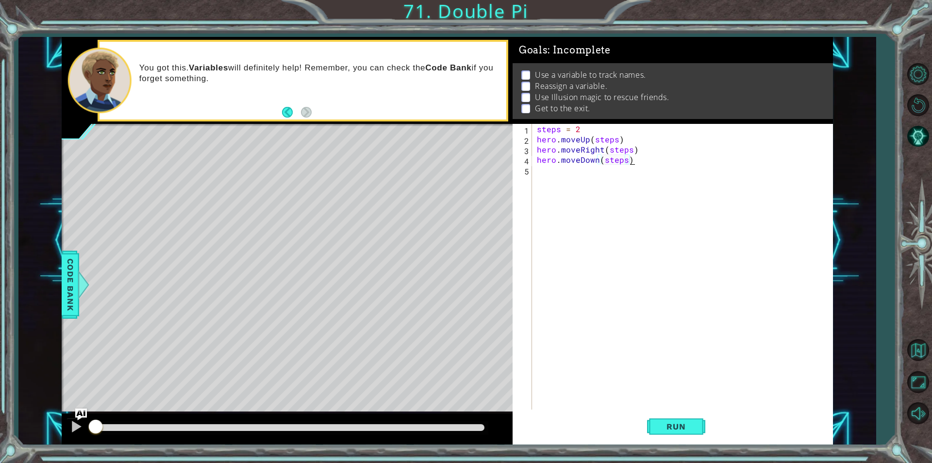
scroll to position [0, 5]
type textarea "hero.moveDown(steps)"
click at [667, 429] on span "Run" at bounding box center [676, 426] width 38 height 10
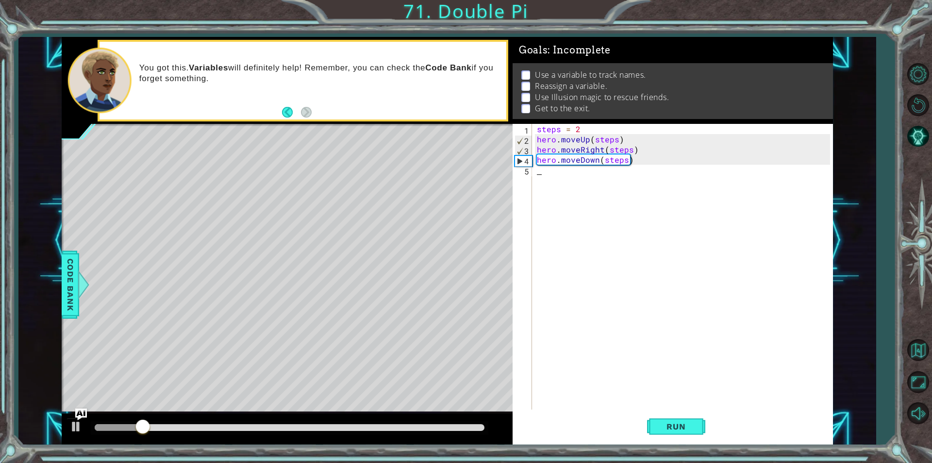
click at [536, 174] on div "steps = 2 hero . moveUp ( steps ) hero . moveRight ( steps ) hero . moveDown ( …" at bounding box center [685, 277] width 300 height 306
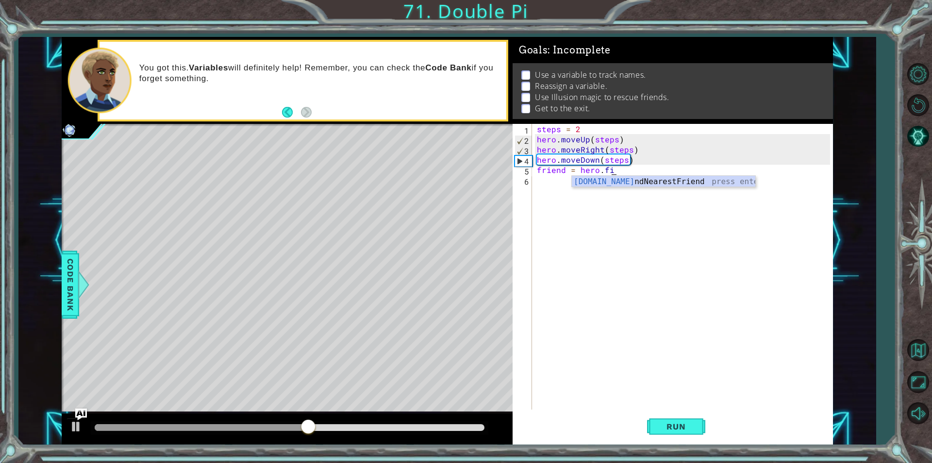
scroll to position [0, 4]
type textarea "friend = hero.find"
click at [640, 181] on div "hero.find NearestFriend press enter" at bounding box center [664, 193] width 184 height 35
click at [568, 178] on div "steps = 2 hero . moveUp ( steps ) hero . moveRight ( steps ) hero . moveDown ( …" at bounding box center [685, 277] width 300 height 306
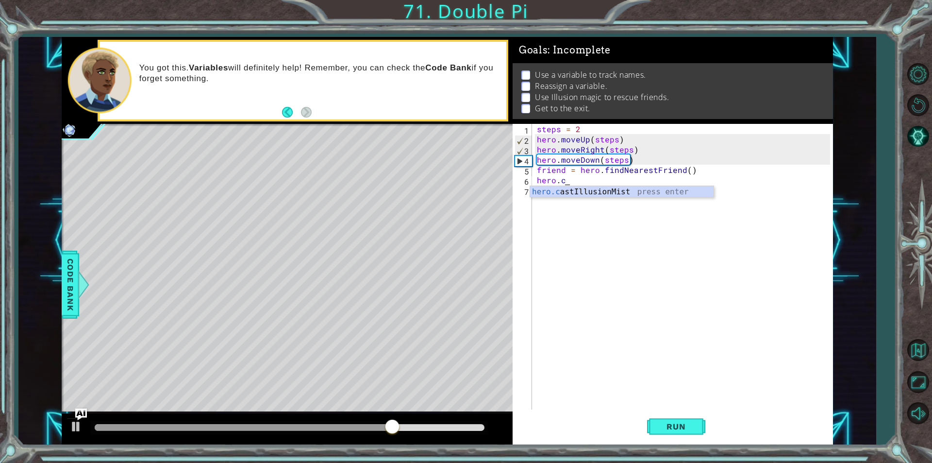
scroll to position [0, 1]
click at [606, 190] on div "hero.cas tIllusionMist press enter" at bounding box center [622, 203] width 184 height 35
type textarea "hero.castIllusionMist(friend)"
click at [590, 187] on div "steps = 2 hero . moveUp ( steps ) hero . moveRight ( steps ) hero . moveDown ( …" at bounding box center [685, 277] width 300 height 306
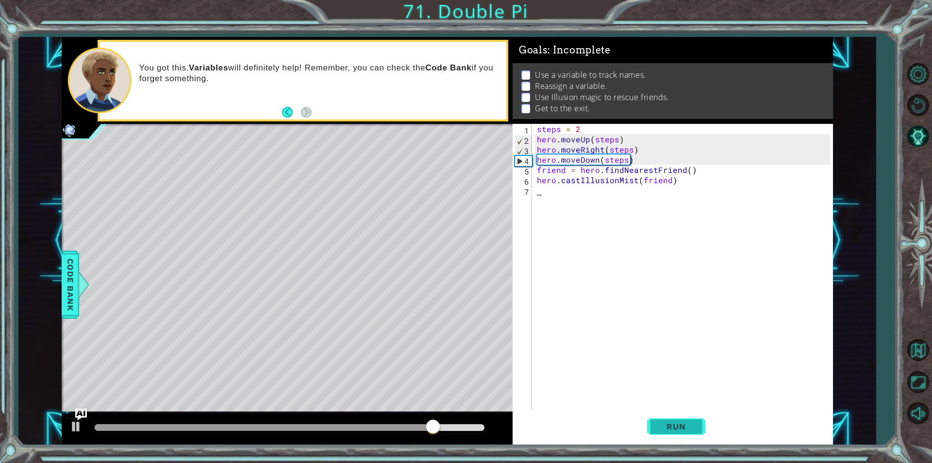
click at [674, 416] on button "Run" at bounding box center [676, 426] width 58 height 32
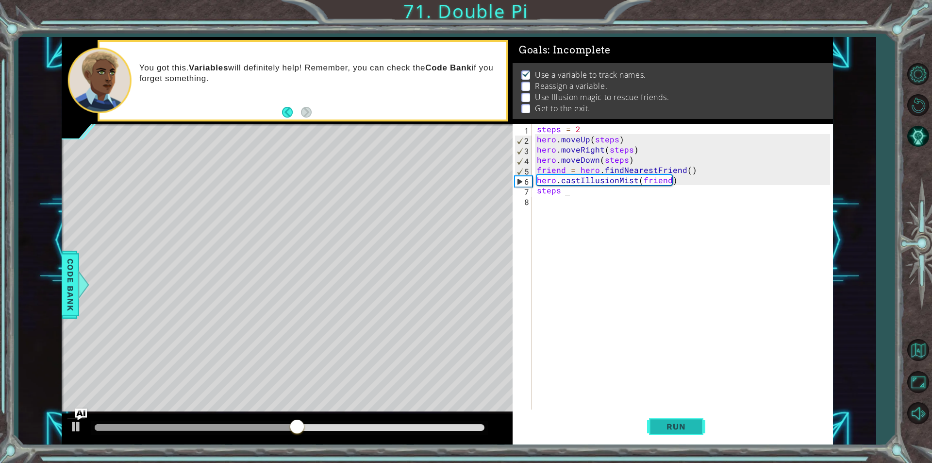
scroll to position [0, 1]
type textarea "steps = 3"
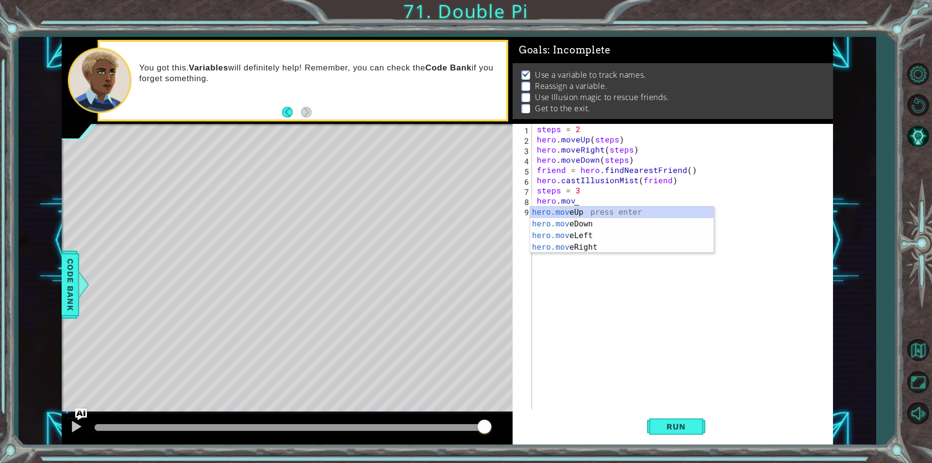
scroll to position [0, 2]
click at [564, 211] on div "hero.move Up press enter hero.move Down press enter hero.move Left press enter …" at bounding box center [622, 241] width 184 height 70
type textarea "hero.moveUp(steps))"
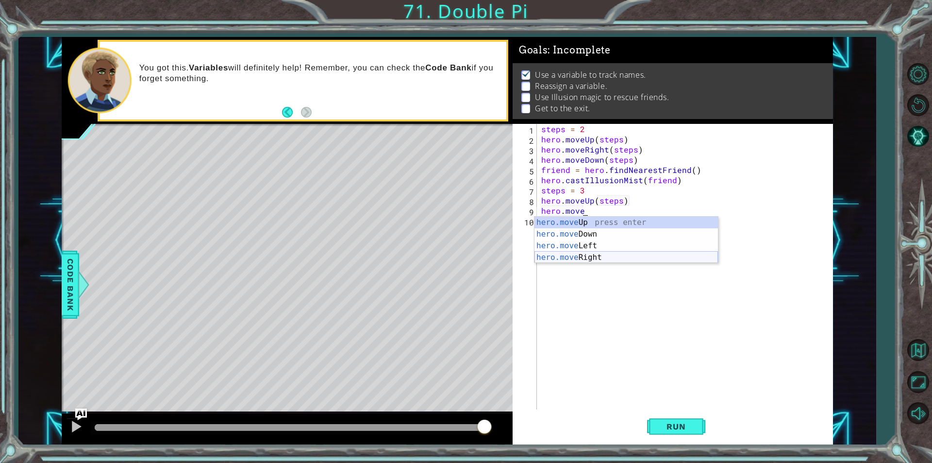
click at [609, 253] on div "hero.move Up press enter hero.move Down press enter hero.move Left press enter …" at bounding box center [627, 252] width 184 height 70
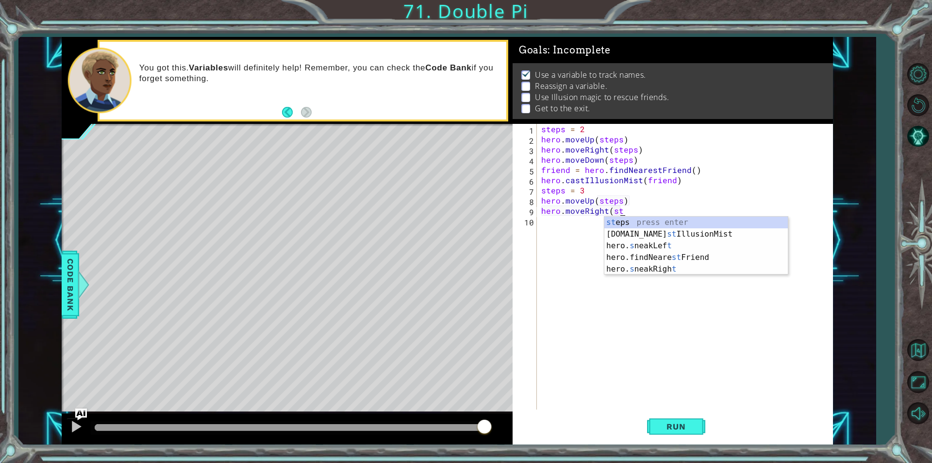
scroll to position [0, 5]
type textarea "hero.moveRight(steps))"
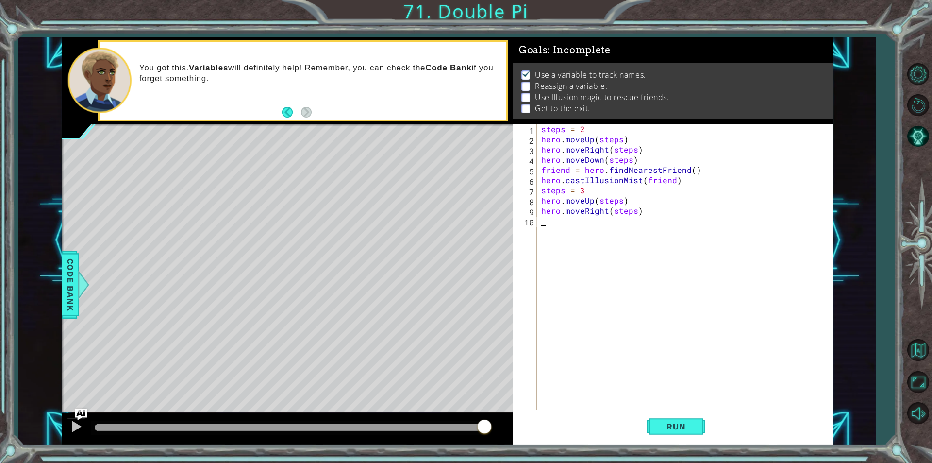
click at [557, 219] on div "steps = 2 hero . moveUp ( steps ) hero . moveRight ( steps ) hero . moveDown ( …" at bounding box center [687, 277] width 296 height 306
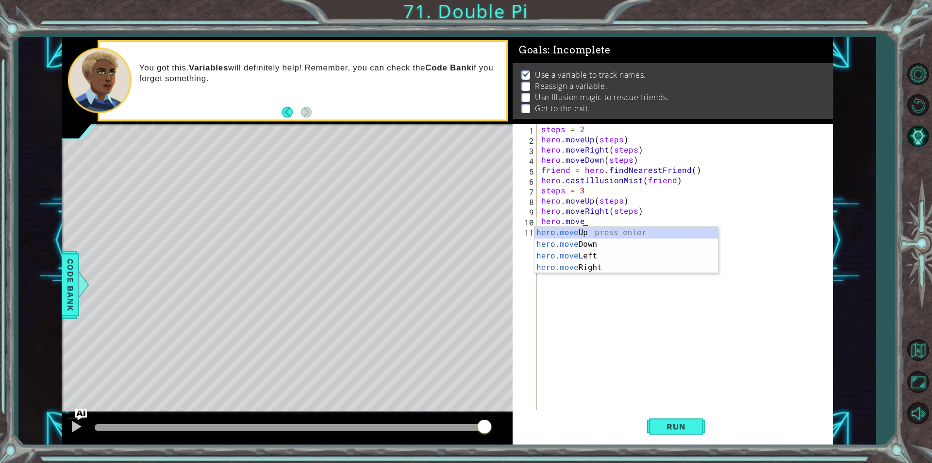
scroll to position [0, 2]
click at [575, 246] on div "hero.move Up press enter hero.move Down press enter hero.move Left press enter …" at bounding box center [627, 262] width 184 height 70
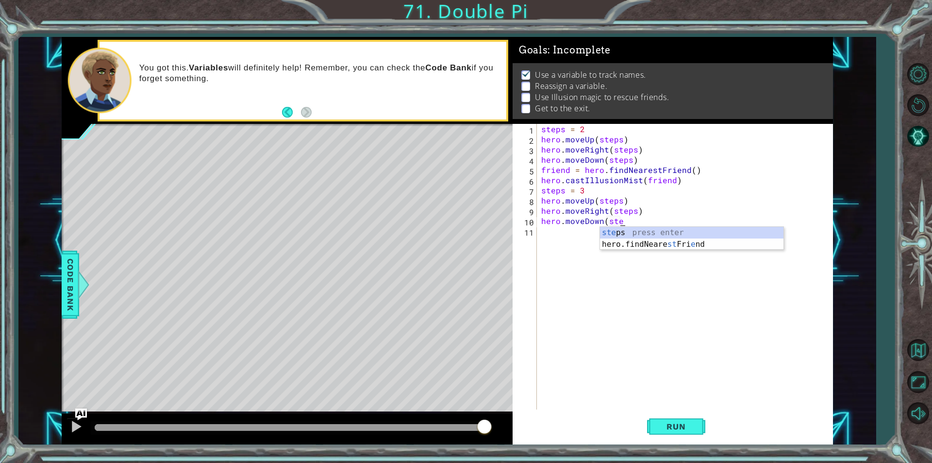
scroll to position [0, 5]
click at [661, 416] on button "Run" at bounding box center [676, 426] width 58 height 32
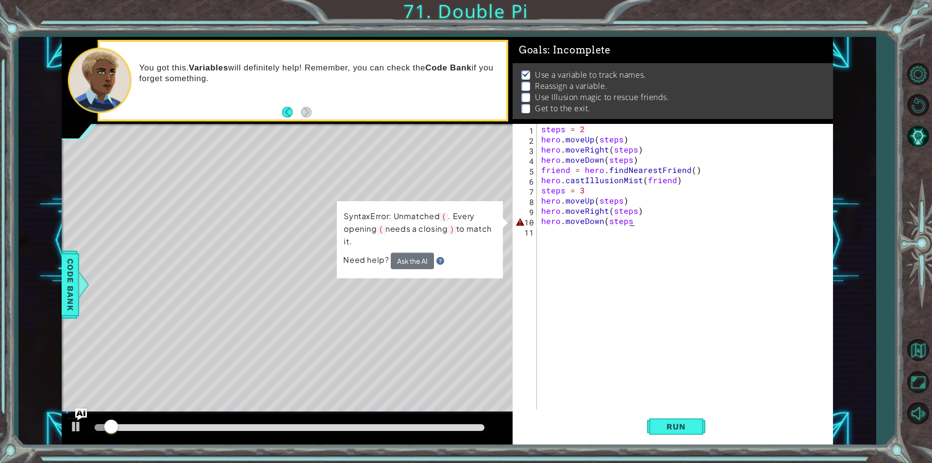
click at [630, 223] on div "steps = 2 hero . moveUp ( steps ) hero . moveRight ( steps ) hero . moveDown ( …" at bounding box center [687, 277] width 296 height 306
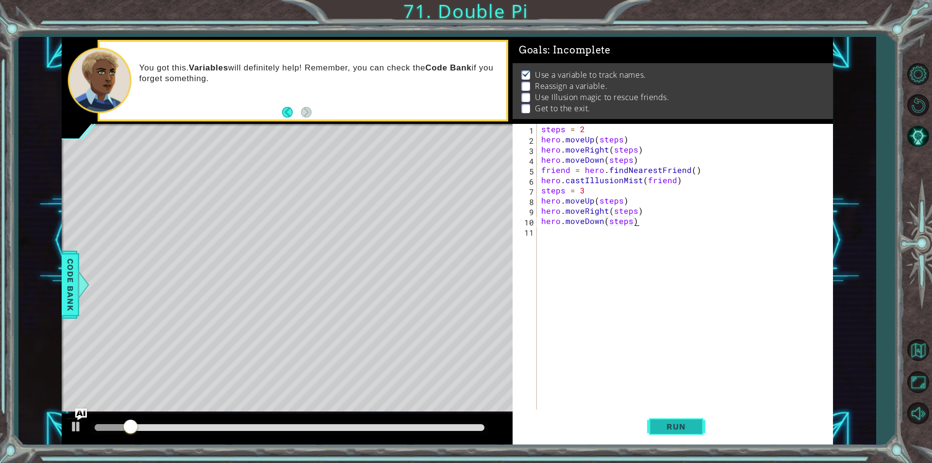
type textarea "hero.moveDown(steps)"
click at [658, 420] on button "Run" at bounding box center [676, 426] width 58 height 32
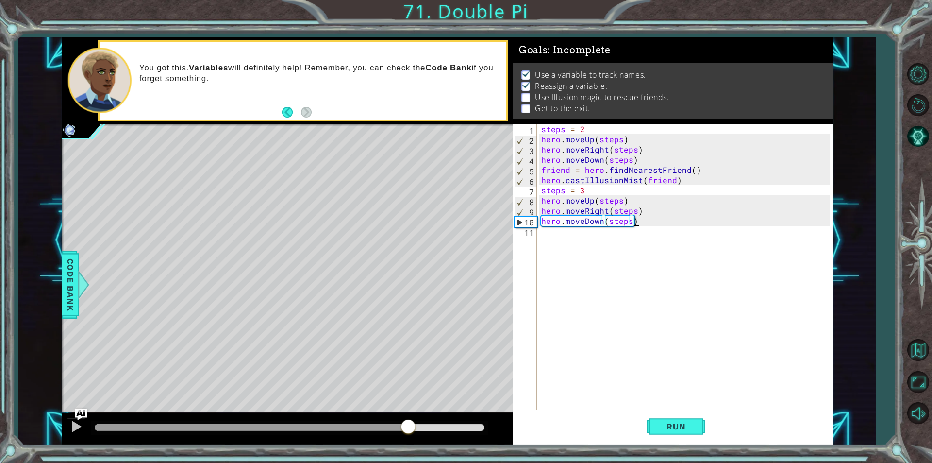
click at [408, 402] on div "methods hero use(thing) moveUp(steps) moveDown(steps) moveLeft(steps) moveRight…" at bounding box center [447, 240] width 771 height 407
click at [569, 232] on div "steps = 2 hero . moveUp ( steps ) hero . moveRight ( steps ) hero . moveDown ( …" at bounding box center [687, 277] width 296 height 306
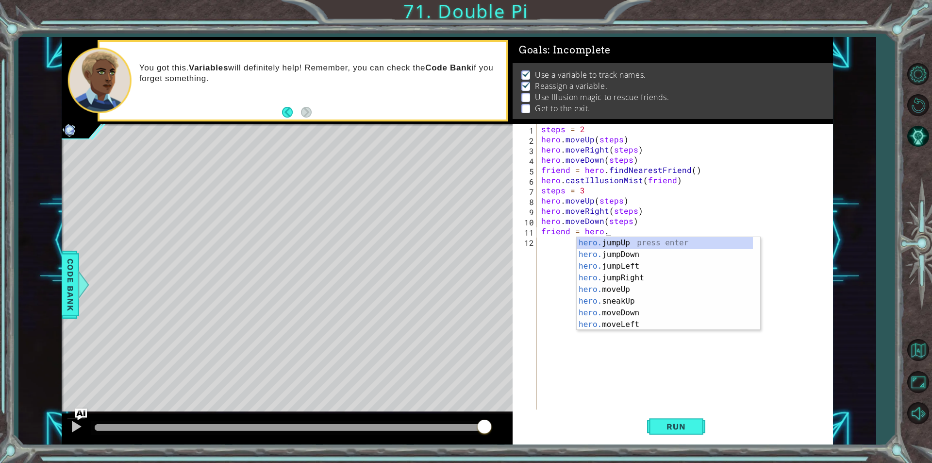
scroll to position [0, 4]
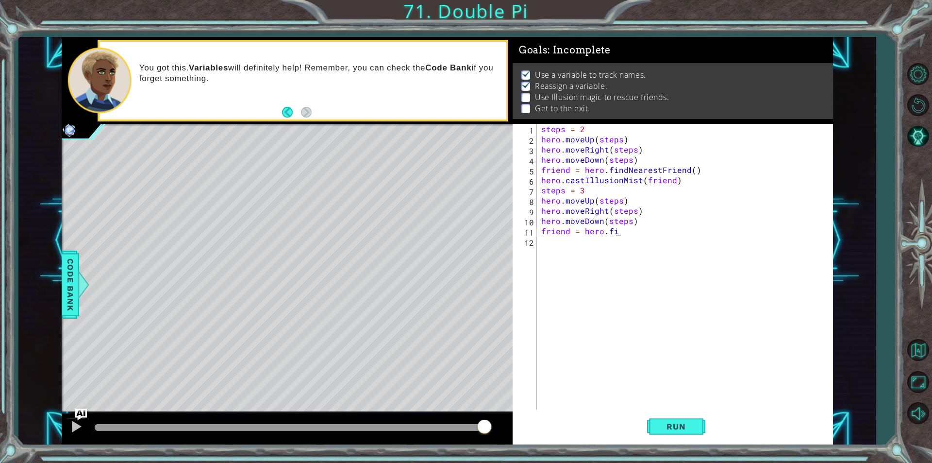
click at [626, 235] on div "steps = 2 hero . moveUp ( steps ) hero . moveRight ( steps ) hero . moveDown ( …" at bounding box center [687, 277] width 296 height 306
type textarea "friend = hero.fin"
click at [628, 245] on div "hero.fin dNearestFriend press enter" at bounding box center [669, 254] width 184 height 35
click at [598, 244] on div "steps = 2 hero . moveUp ( steps ) hero . moveRight ( steps ) hero . moveDown ( …" at bounding box center [687, 277] width 296 height 306
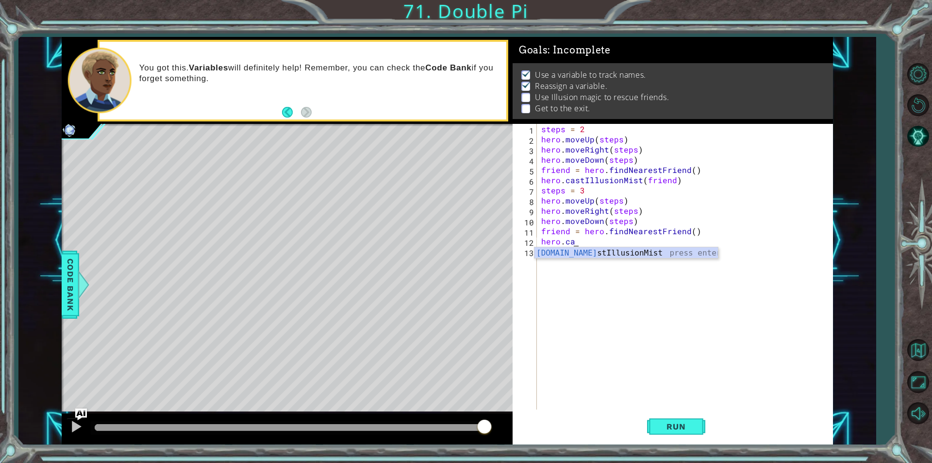
scroll to position [0, 1]
click at [610, 255] on div "[DOMAIN_NAME] stIllusionMist press enter" at bounding box center [627, 264] width 184 height 35
type textarea "hero.castIllusionMist(friend)"
click at [600, 257] on div "steps = 2 hero . moveUp ( steps ) hero . moveRight ( steps ) hero . moveDown ( …" at bounding box center [687, 277] width 296 height 306
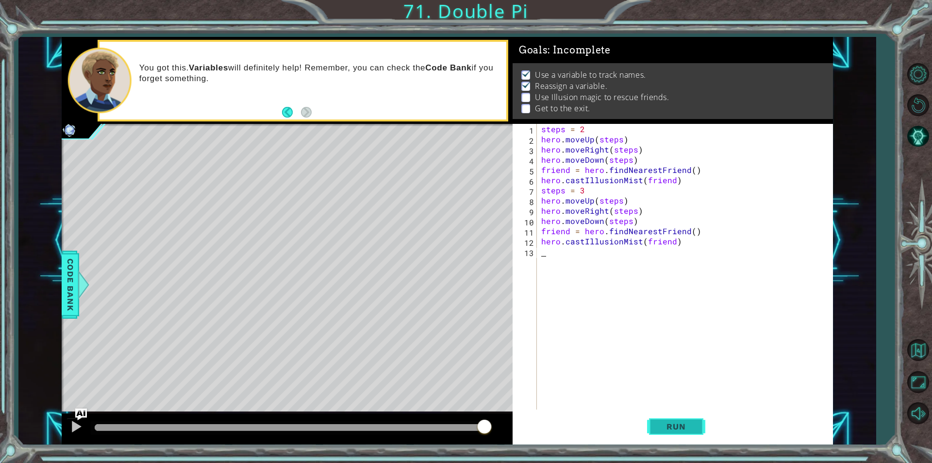
click at [676, 432] on button "Run" at bounding box center [676, 426] width 58 height 32
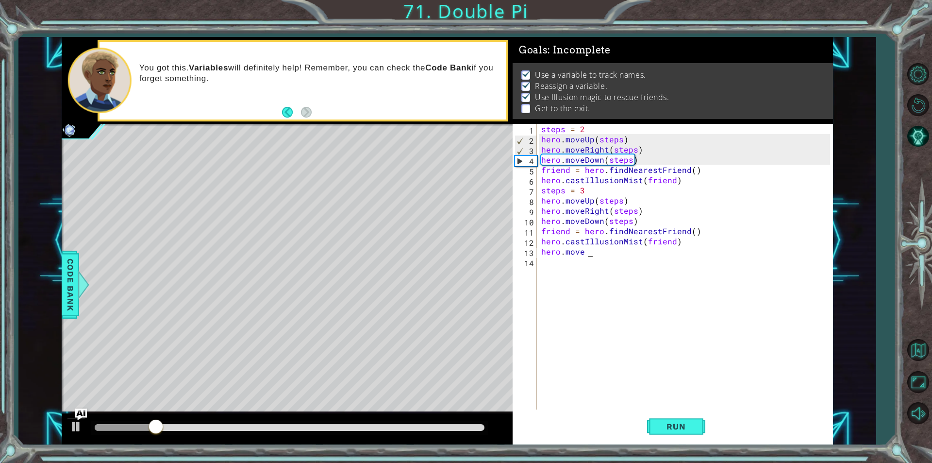
scroll to position [0, 2]
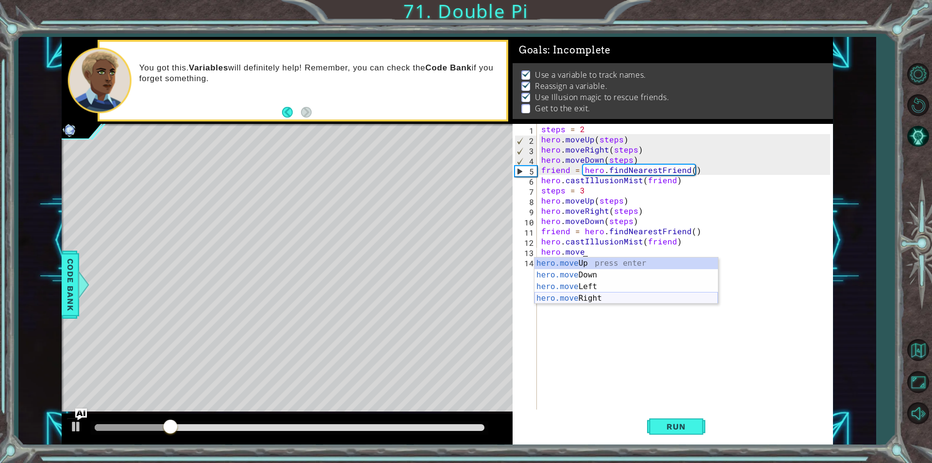
click at [575, 295] on div "hero.move Up press enter hero.move Down press enter hero.move Left press enter …" at bounding box center [627, 292] width 184 height 70
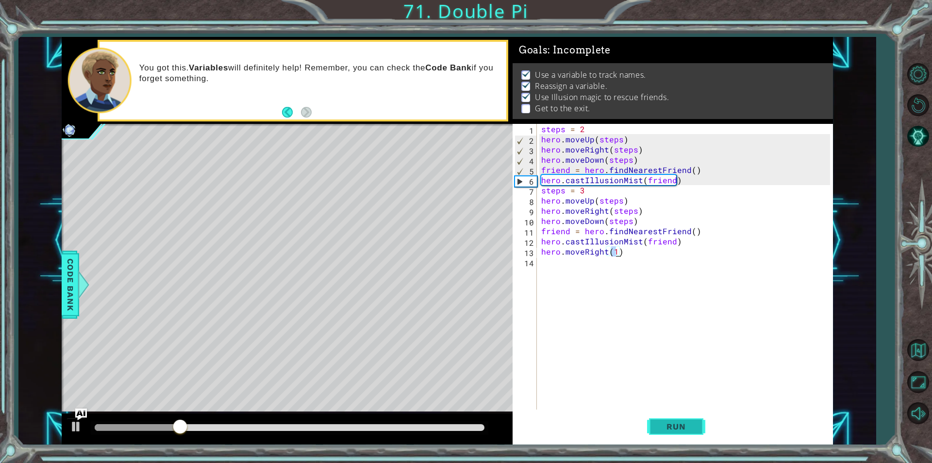
type textarea "hero.moveRight(1)"
click at [679, 420] on button "Run" at bounding box center [676, 426] width 58 height 32
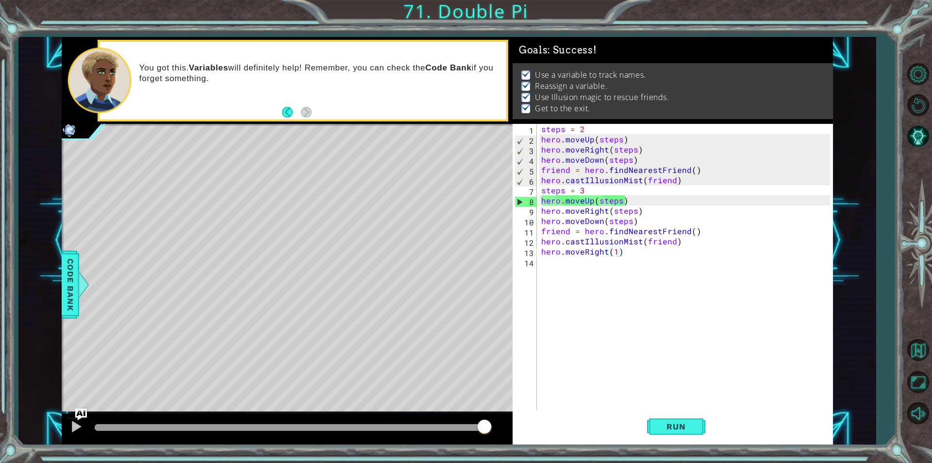
drag, startPoint x: 118, startPoint y: 421, endPoint x: 507, endPoint y: 409, distance: 389.1
click at [656, 462] on html "1 ההההההההההההההההההההההההההההההההההההההההההההההההההההההההההההההההההההההההההההה…" at bounding box center [466, 231] width 932 height 463
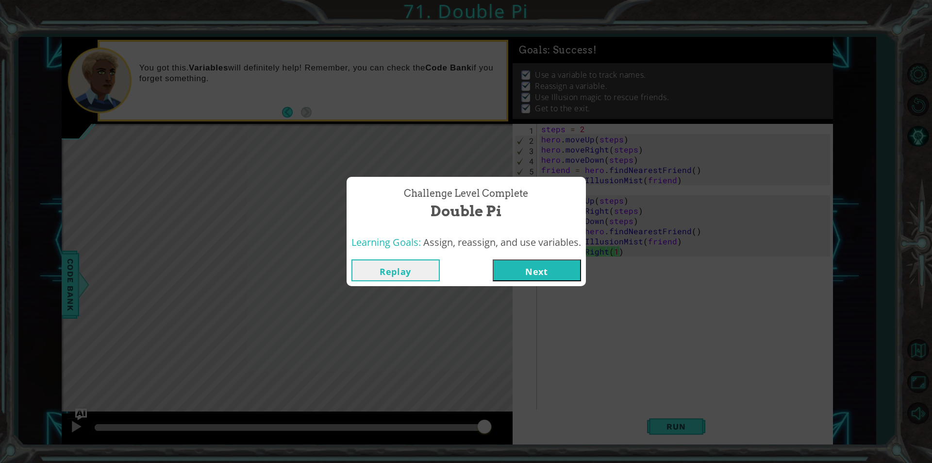
click at [568, 260] on button "Next" at bounding box center [537, 270] width 88 height 22
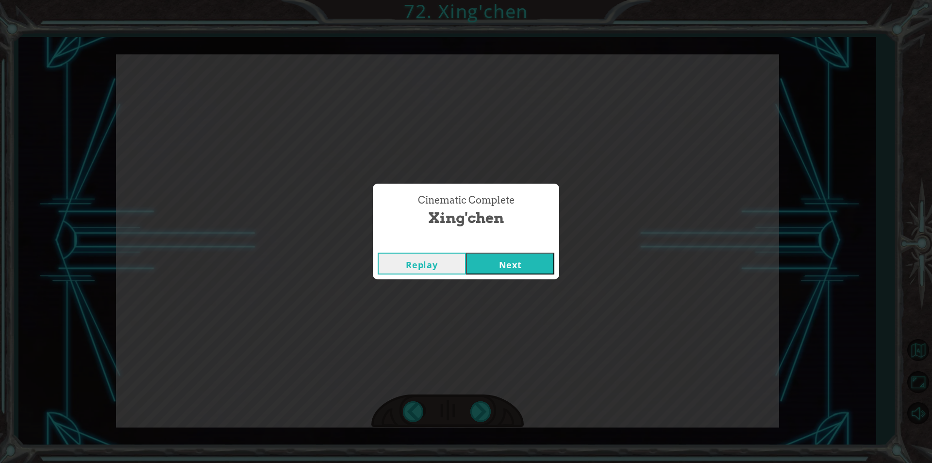
click at [485, 255] on button "Next" at bounding box center [510, 263] width 88 height 22
click at [485, 268] on button "Next" at bounding box center [510, 263] width 88 height 22
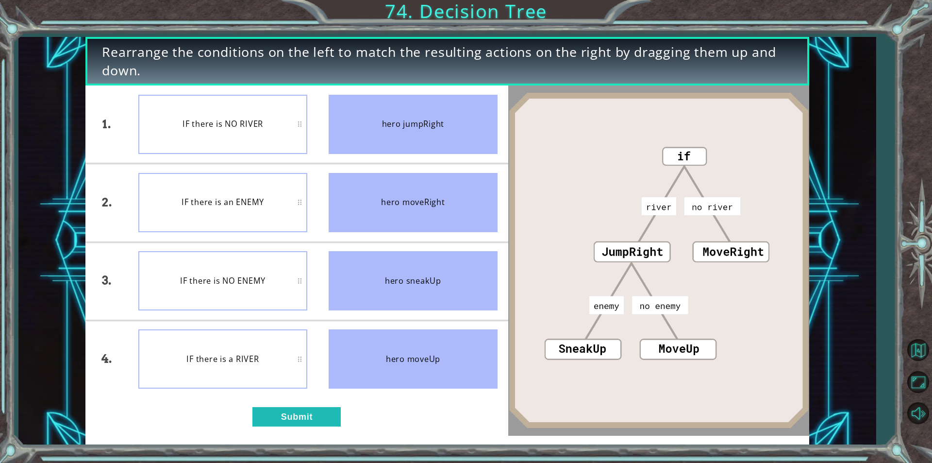
click at [459, 127] on div "hero jumpRight" at bounding box center [413, 124] width 169 height 59
click at [296, 423] on button "Submit" at bounding box center [296, 416] width 88 height 19
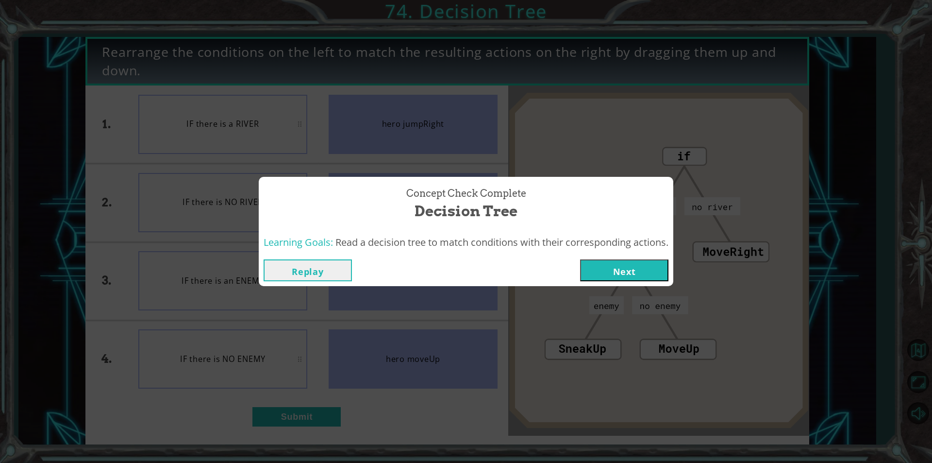
click at [589, 275] on button "Next" at bounding box center [624, 270] width 88 height 22
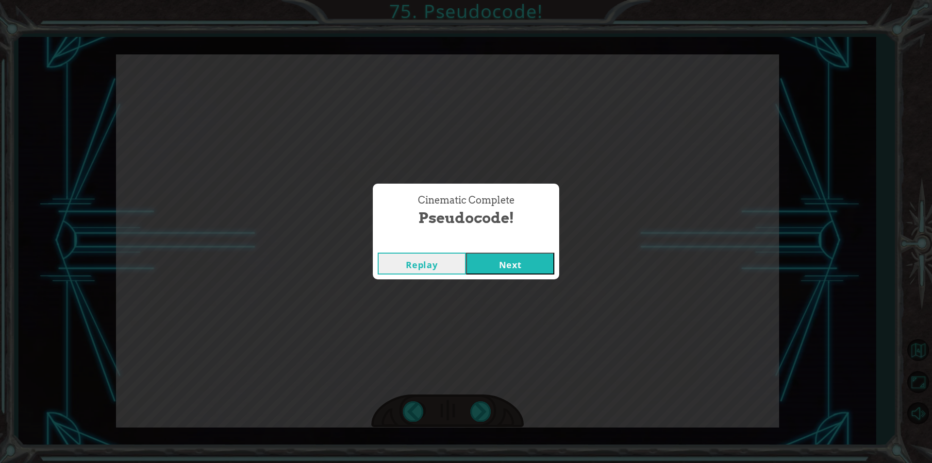
click at [431, 263] on button "Replay" at bounding box center [422, 263] width 88 height 22
click at [537, 275] on div "Replay Next" at bounding box center [466, 264] width 186 height 32
click at [517, 268] on button "Next" at bounding box center [510, 263] width 88 height 22
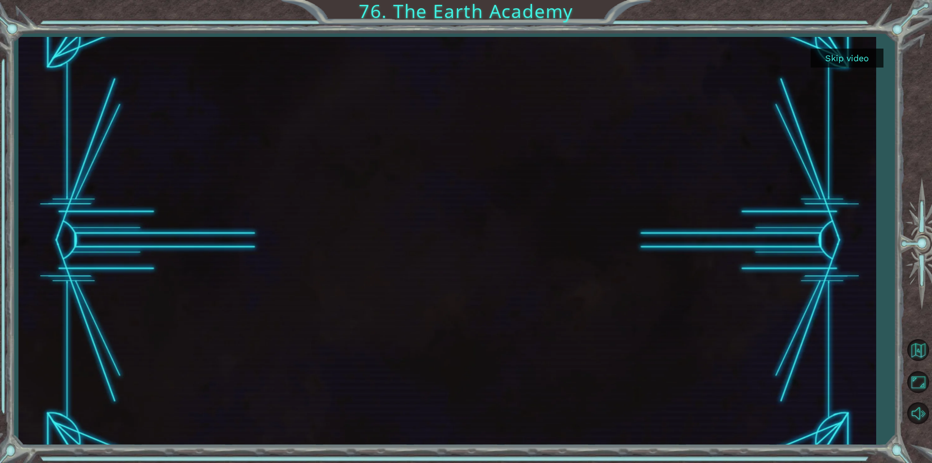
click at [835, 53] on button "Skip video" at bounding box center [847, 58] width 73 height 19
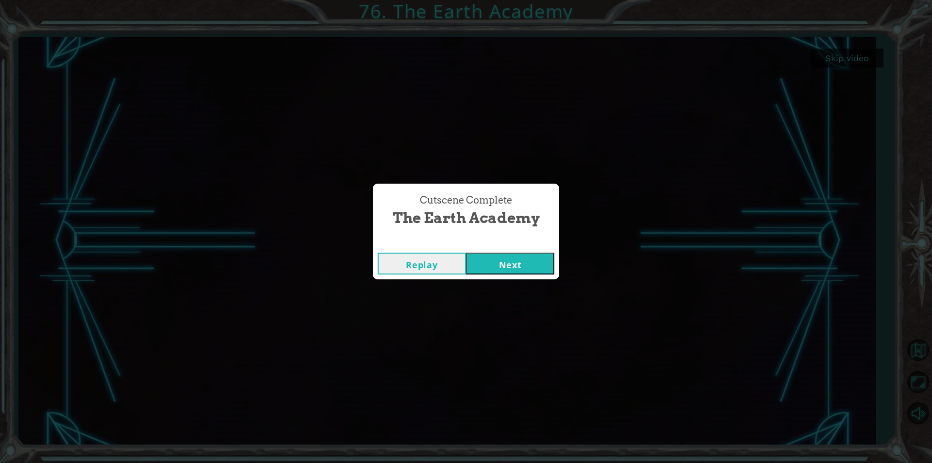
click at [523, 259] on button "Next" at bounding box center [510, 263] width 88 height 22
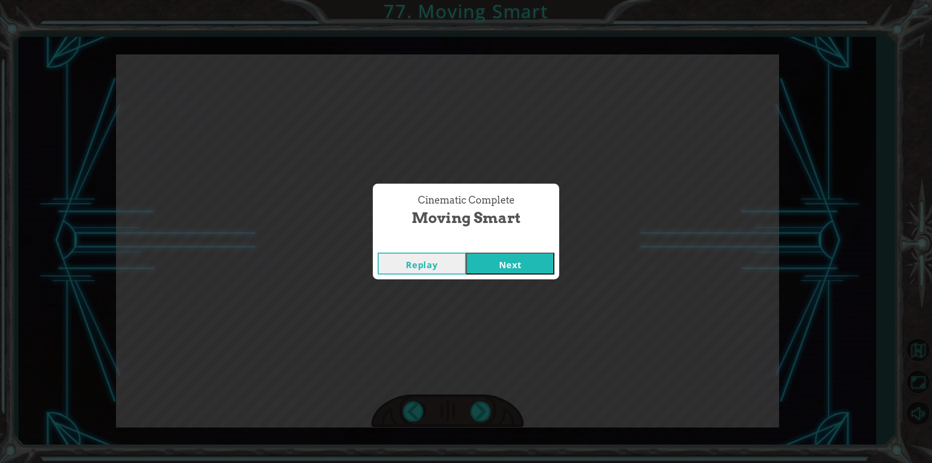
drag, startPoint x: 523, startPoint y: 259, endPoint x: 534, endPoint y: 254, distance: 11.5
click at [534, 254] on button "Next" at bounding box center [510, 263] width 88 height 22
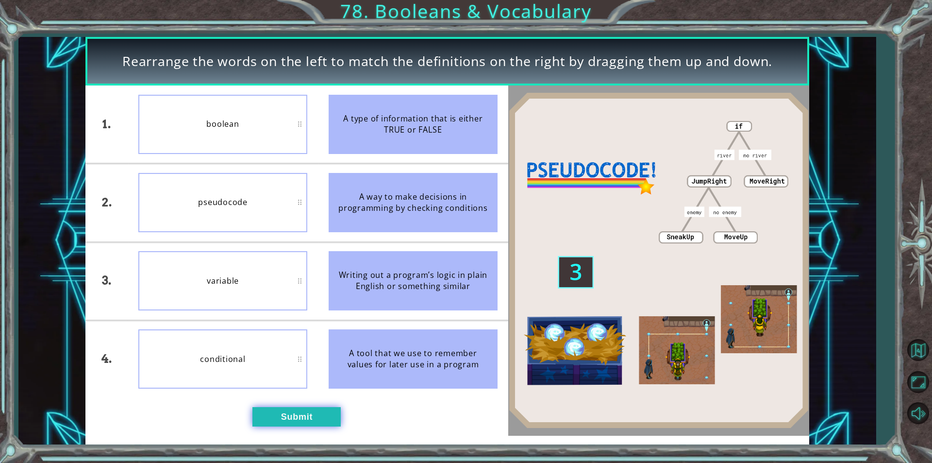
click at [329, 410] on button "Submit" at bounding box center [296, 416] width 88 height 19
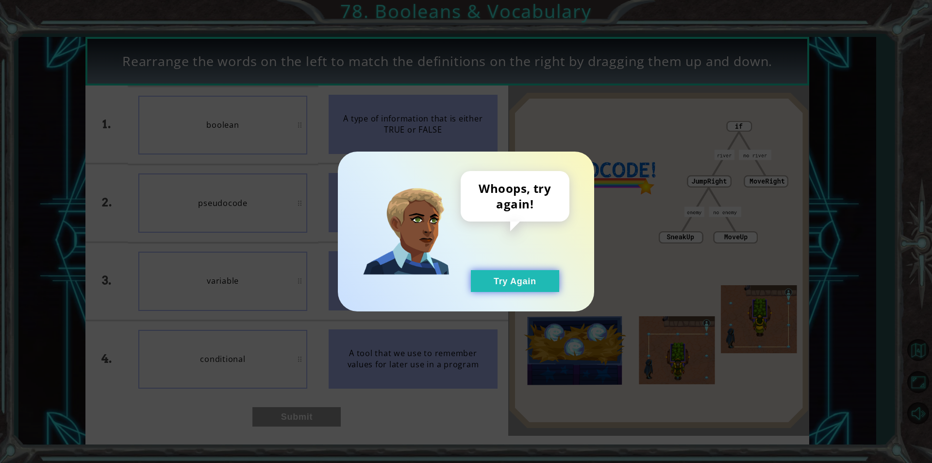
click at [538, 279] on button "Try Again" at bounding box center [515, 281] width 88 height 22
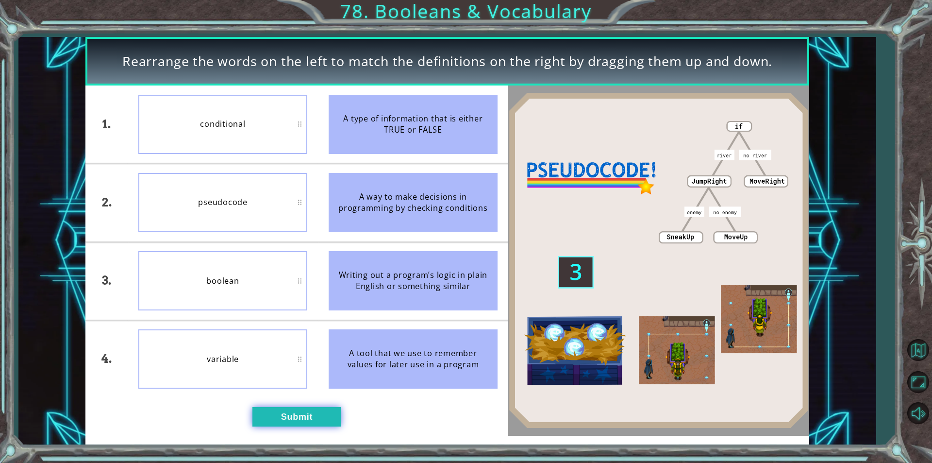
click at [287, 407] on button "Submit" at bounding box center [296, 416] width 88 height 19
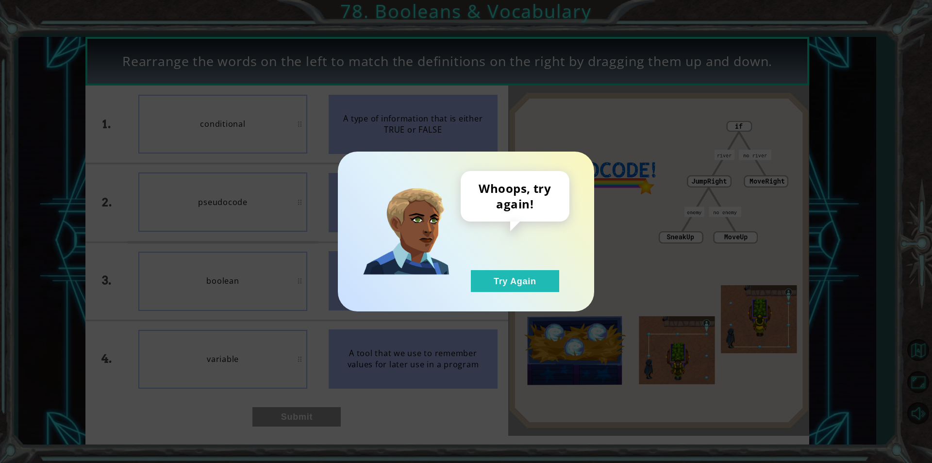
click at [517, 295] on div "Whoops, try again! Try Again" at bounding box center [466, 231] width 256 height 160
click at [503, 269] on div "Whoops, try again! Try Again" at bounding box center [515, 231] width 109 height 121
click at [495, 281] on button "Try Again" at bounding box center [515, 281] width 88 height 22
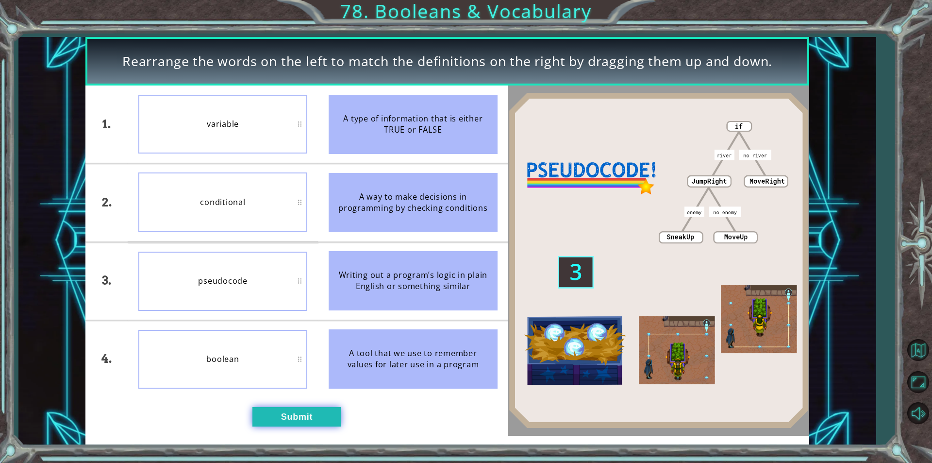
click at [280, 426] on button "Submit" at bounding box center [296, 416] width 88 height 19
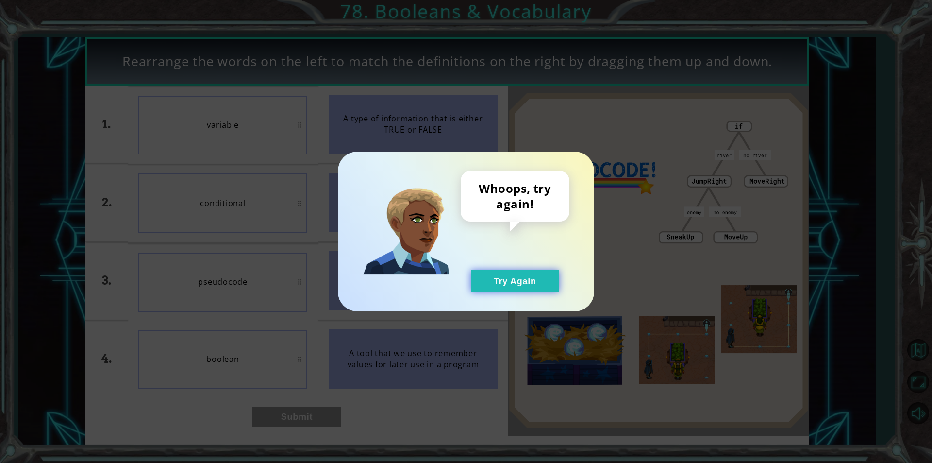
click at [489, 273] on button "Try Again" at bounding box center [515, 281] width 88 height 22
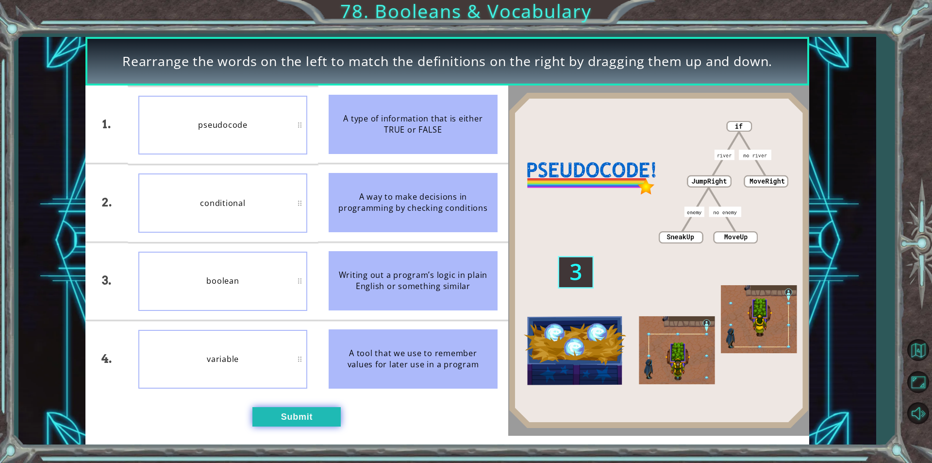
click at [302, 412] on button "Submit" at bounding box center [296, 416] width 88 height 19
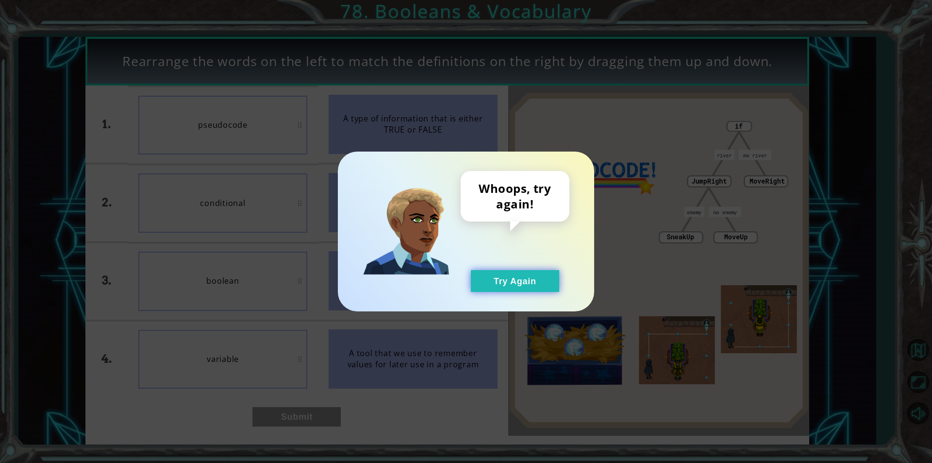
click at [516, 285] on button "Try Again" at bounding box center [515, 281] width 88 height 22
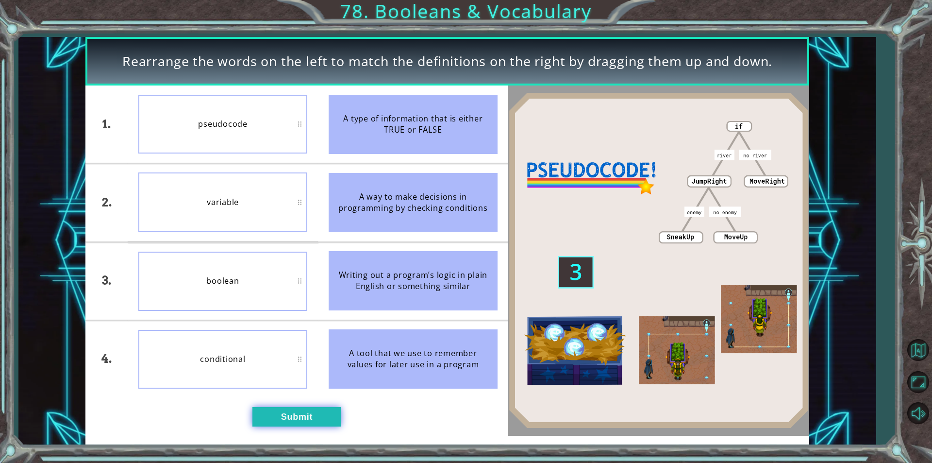
click at [275, 423] on button "Submit" at bounding box center [296, 416] width 88 height 19
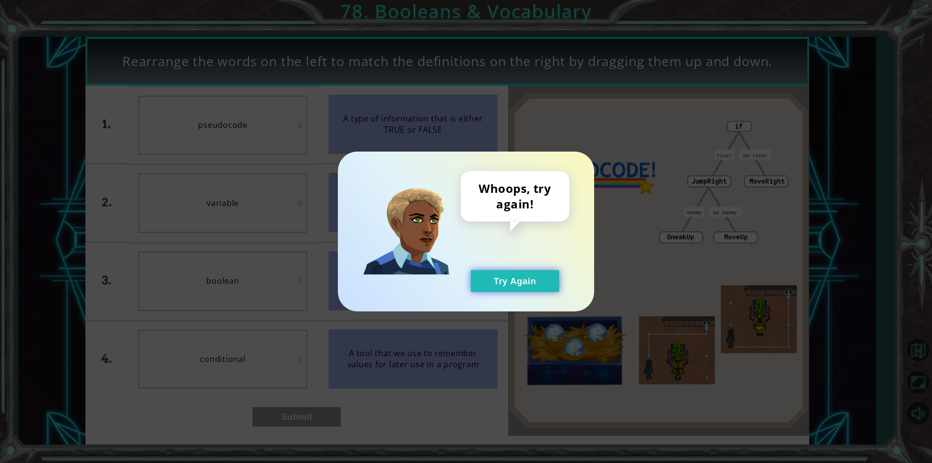
drag, startPoint x: 553, startPoint y: 257, endPoint x: 527, endPoint y: 279, distance: 33.8
click at [537, 269] on div "Whoops, try again! Try Again" at bounding box center [515, 231] width 109 height 121
click at [519, 284] on button "Try Again" at bounding box center [515, 281] width 88 height 22
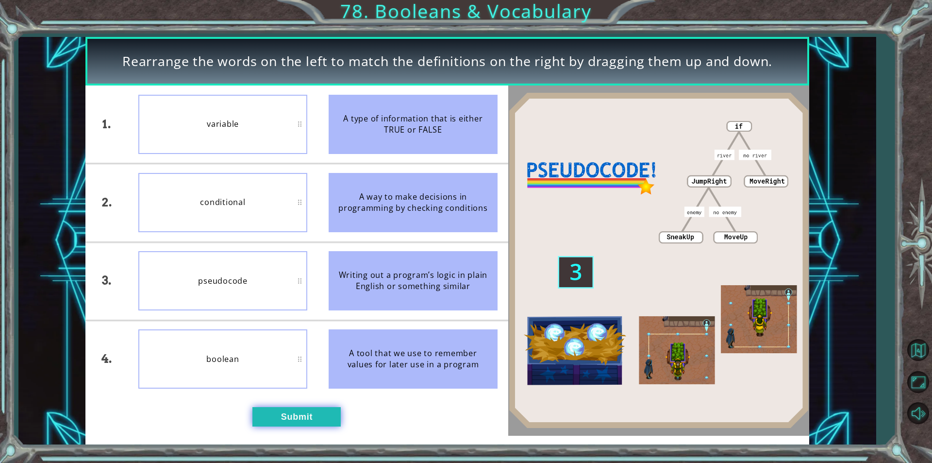
click at [270, 408] on button "Submit" at bounding box center [296, 416] width 88 height 19
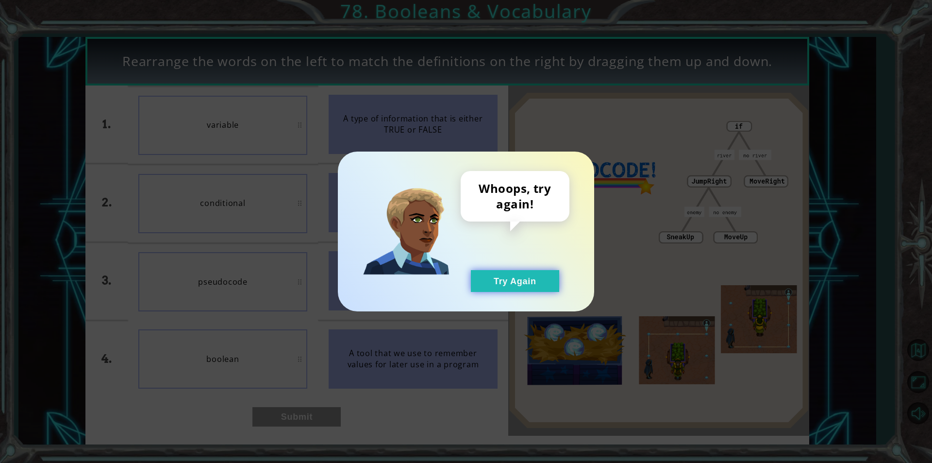
click at [488, 272] on button "Try Again" at bounding box center [515, 281] width 88 height 22
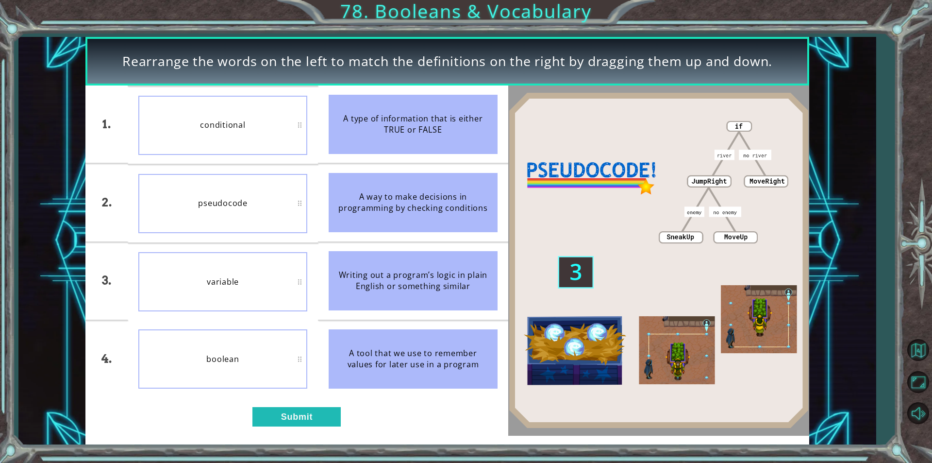
drag, startPoint x: 240, startPoint y: 86, endPoint x: 245, endPoint y: 167, distance: 80.7
drag, startPoint x: 202, startPoint y: 143, endPoint x: 154, endPoint y: 318, distance: 181.4
click at [148, 341] on div "Rearrange the words on the left to match the definitions on the right by draggi…" at bounding box center [447, 240] width 724 height 407
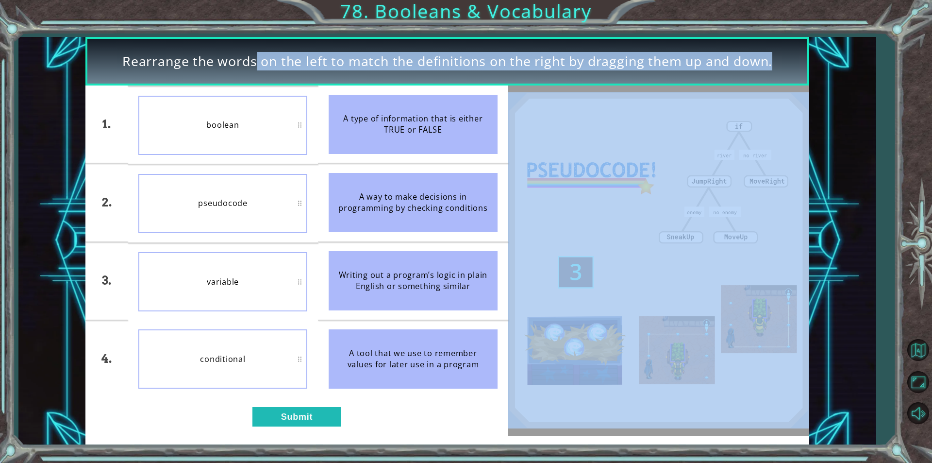
drag, startPoint x: 200, startPoint y: 68, endPoint x: 190, endPoint y: 138, distance: 70.1
click at [190, 137] on div "Rearrange the words on the left to match the definitions on the right by draggi…" at bounding box center [447, 240] width 724 height 407
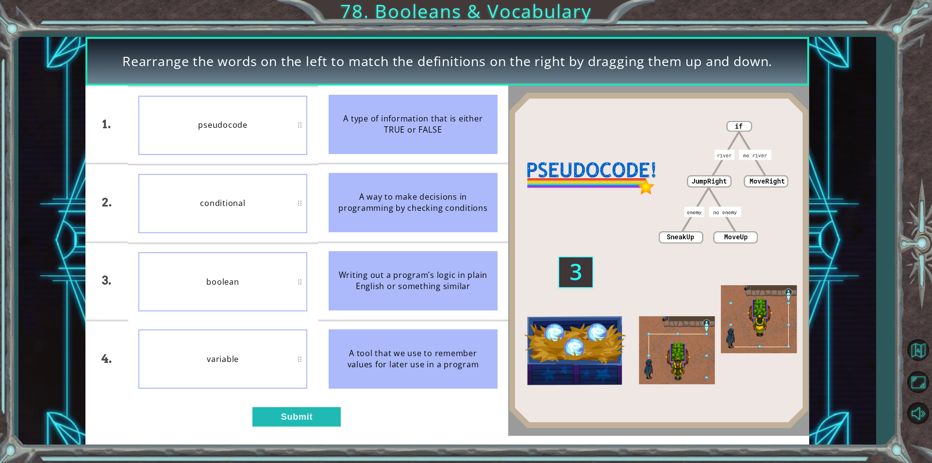
click at [269, 452] on div "Rearrange the words on the left to match the definitions on the right by draggi…" at bounding box center [466, 231] width 932 height 463
click at [280, 422] on button "Submit" at bounding box center [296, 416] width 88 height 19
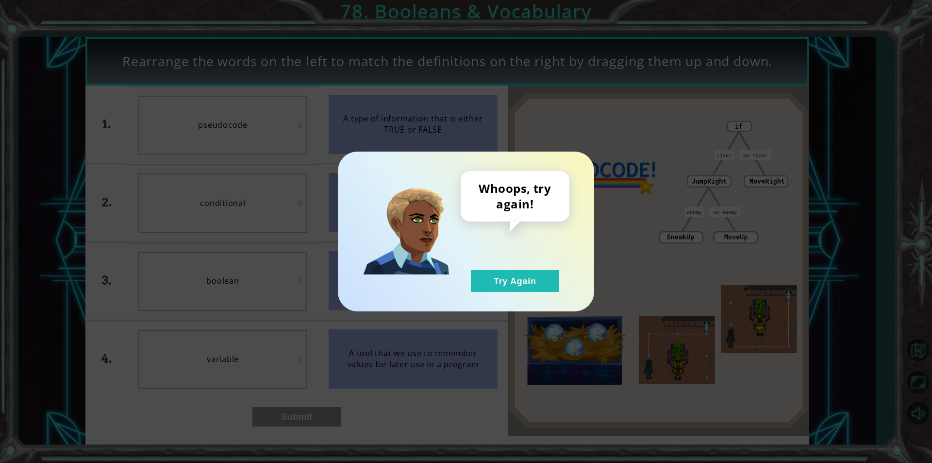
click at [478, 331] on div "Whoops, try again! Try Again" at bounding box center [466, 231] width 932 height 463
click at [477, 290] on div "Whoops, try again! Try Again" at bounding box center [466, 231] width 256 height 160
click at [250, 156] on div "Whoops, try again! Try Again" at bounding box center [466, 231] width 932 height 463
click at [501, 270] on button "Try Again" at bounding box center [515, 281] width 88 height 22
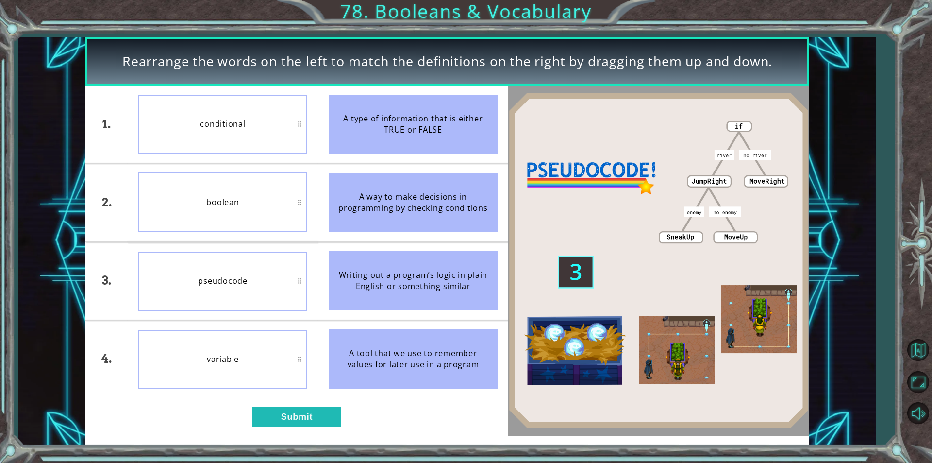
click at [269, 439] on div "Rearrange the words on the left to match the definitions on the right by draggi…" at bounding box center [447, 240] width 724 height 407
click at [281, 419] on button "Submit" at bounding box center [296, 416] width 88 height 19
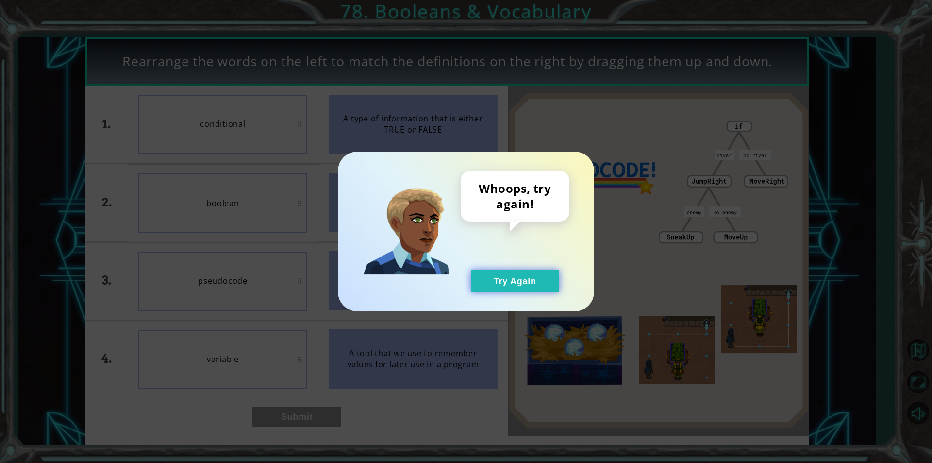
click at [470, 270] on div "Whoops, try again! Try Again" at bounding box center [515, 231] width 109 height 121
drag, startPoint x: 499, startPoint y: 270, endPoint x: 476, endPoint y: 274, distance: 23.6
click at [500, 270] on button "Try Again" at bounding box center [515, 281] width 88 height 22
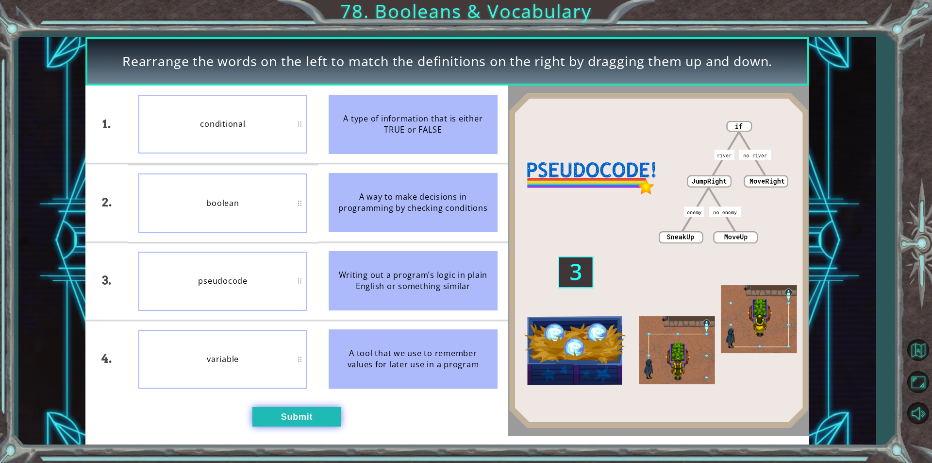
click at [280, 420] on button "Submit" at bounding box center [296, 416] width 88 height 19
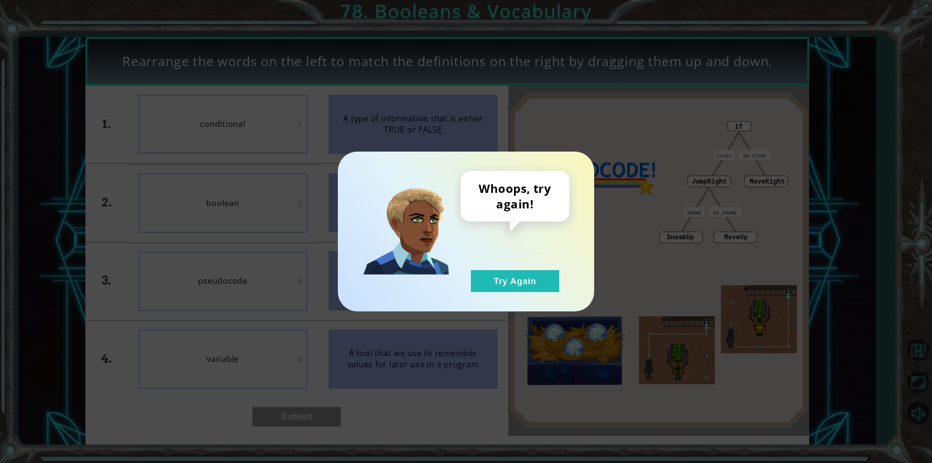
drag, startPoint x: 561, startPoint y: 282, endPoint x: 606, endPoint y: 326, distance: 62.8
click at [585, 311] on div "Whoops, try again! Try Again" at bounding box center [466, 231] width 932 height 463
click at [479, 285] on button "Try Again" at bounding box center [515, 281] width 88 height 22
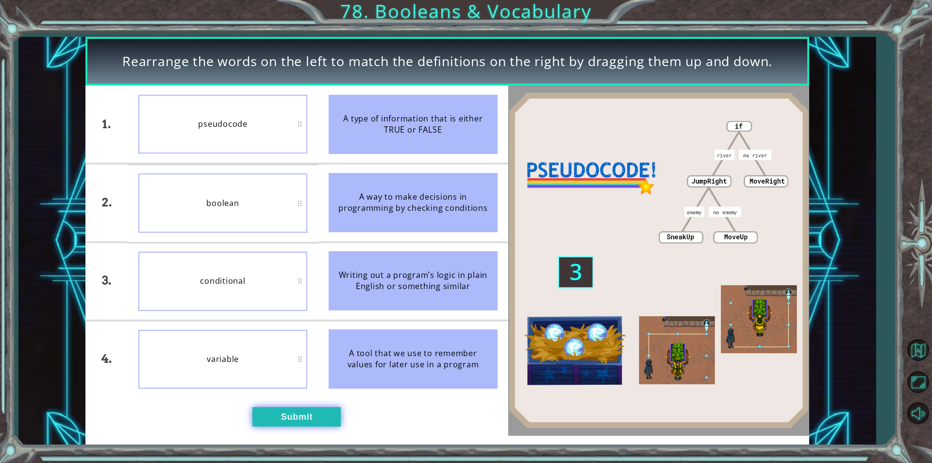
click at [304, 416] on button "Submit" at bounding box center [296, 416] width 88 height 19
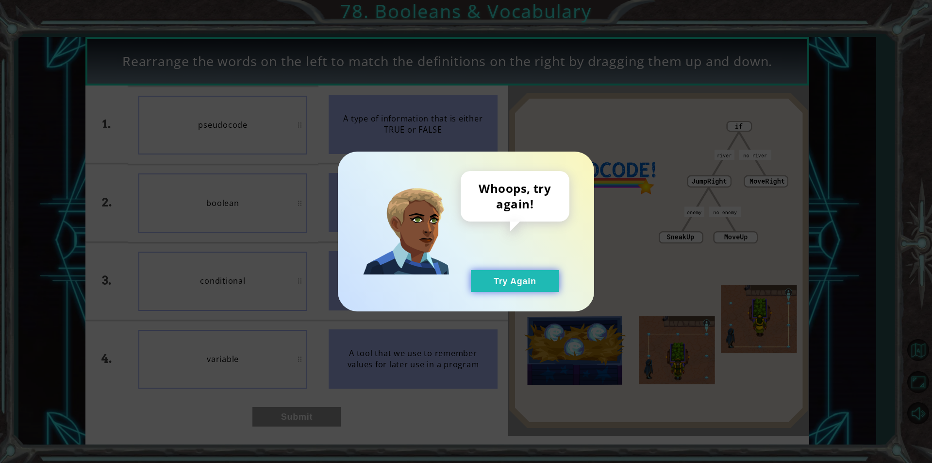
click at [527, 289] on button "Try Again" at bounding box center [515, 281] width 88 height 22
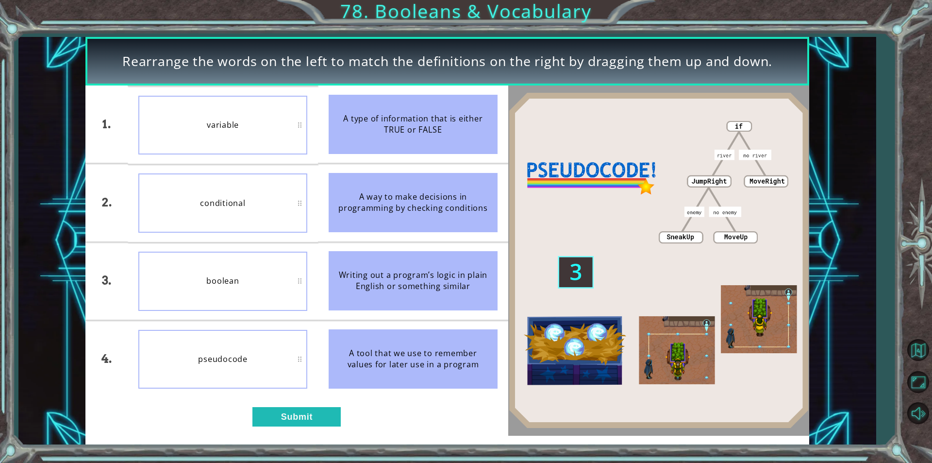
click at [278, 397] on li "pseudocode" at bounding box center [223, 358] width 190 height 77
click at [279, 400] on div "1. 2. 3. 4. variable conditional boolean pseudocode A type of information that …" at bounding box center [296, 260] width 423 height 350
click at [287, 409] on button "Submit" at bounding box center [296, 416] width 88 height 19
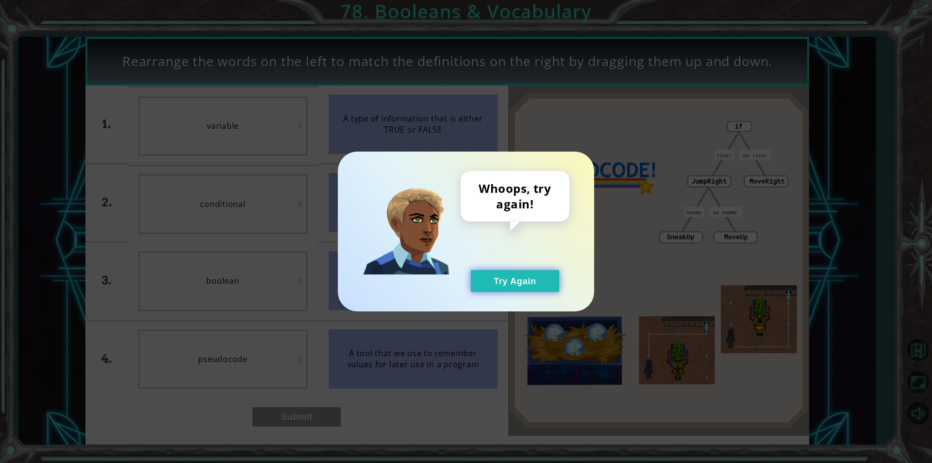
click at [521, 271] on button "Try Again" at bounding box center [515, 281] width 88 height 22
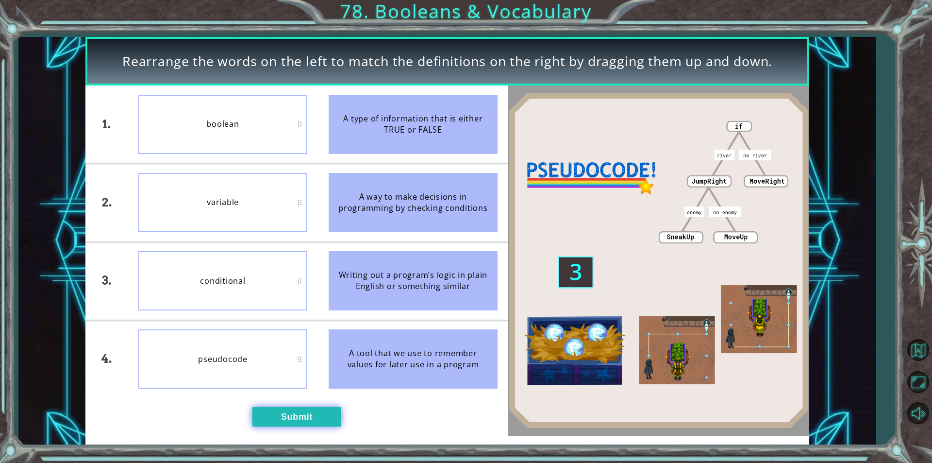
click at [316, 420] on button "Submit" at bounding box center [296, 416] width 88 height 19
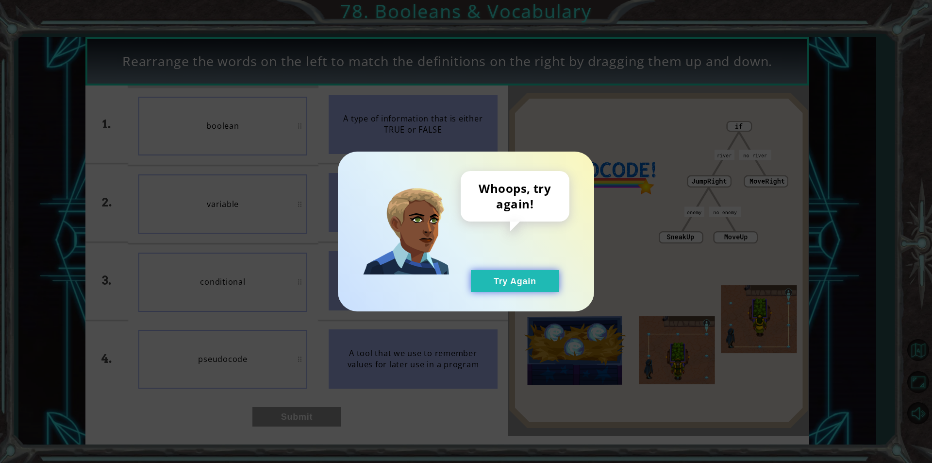
click at [486, 286] on button "Try Again" at bounding box center [515, 281] width 88 height 22
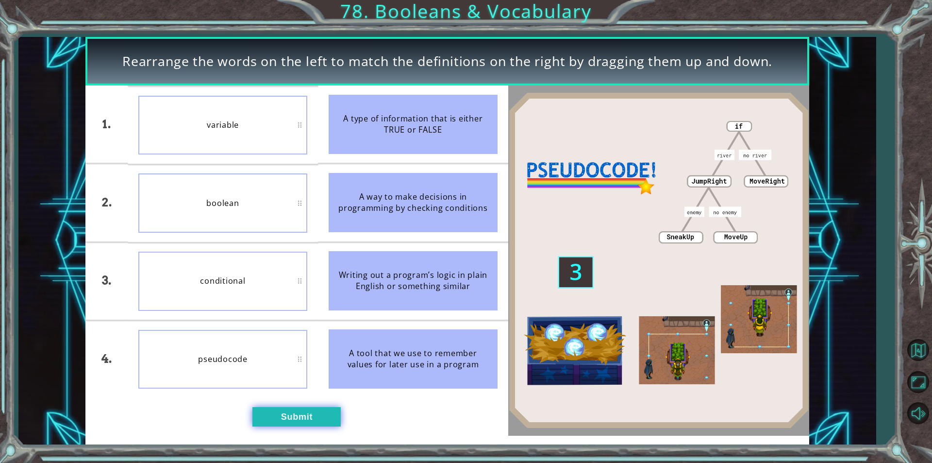
click at [301, 412] on button "Submit" at bounding box center [296, 416] width 88 height 19
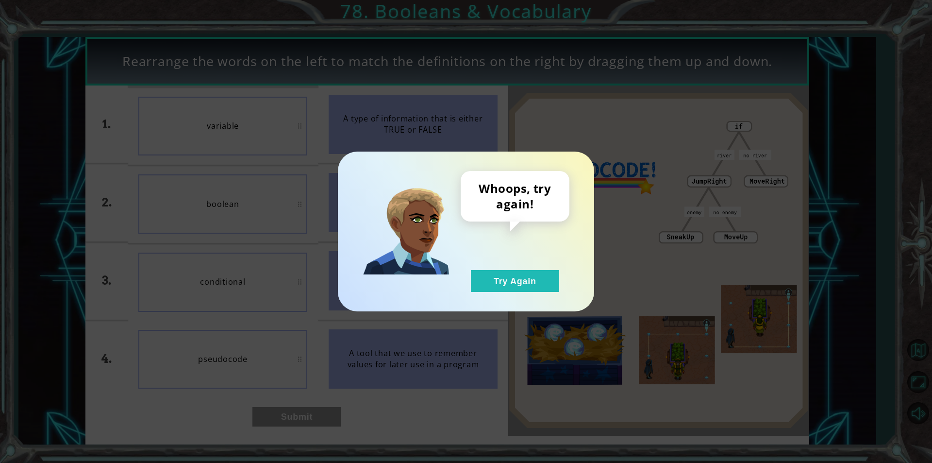
click at [472, 298] on div "Whoops, try again! Try Again" at bounding box center [466, 231] width 256 height 160
click at [481, 291] on button "Try Again" at bounding box center [515, 281] width 88 height 22
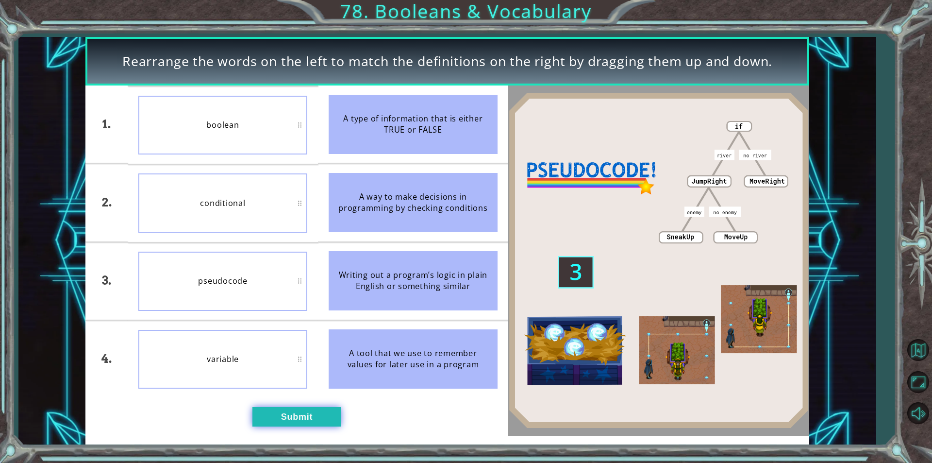
click at [303, 414] on button "Submit" at bounding box center [296, 416] width 88 height 19
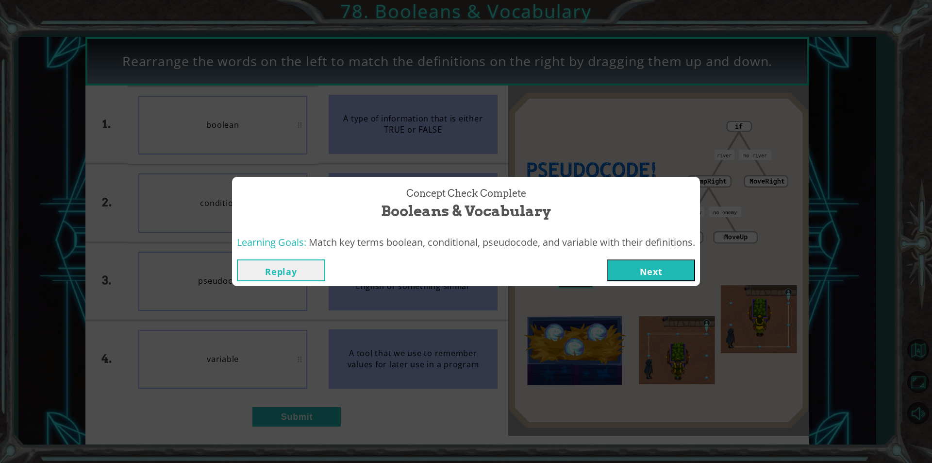
click at [620, 273] on button "Next" at bounding box center [651, 270] width 88 height 22
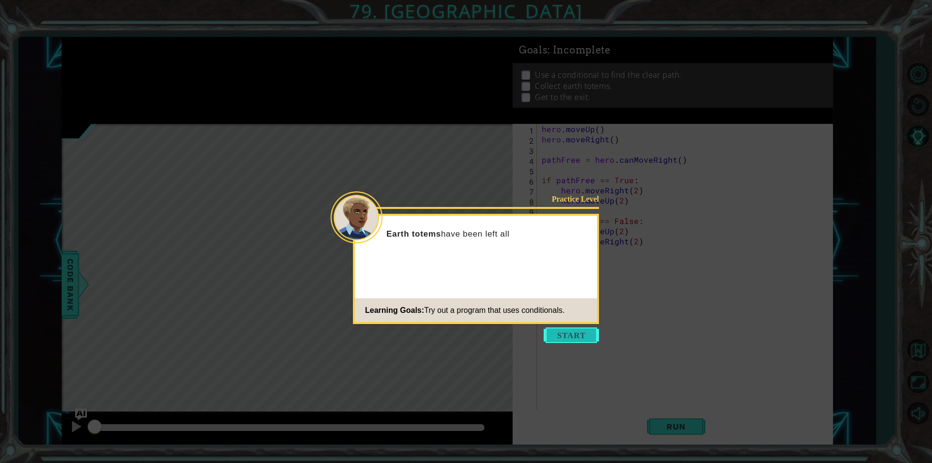
click at [591, 339] on button "Start" at bounding box center [571, 335] width 55 height 16
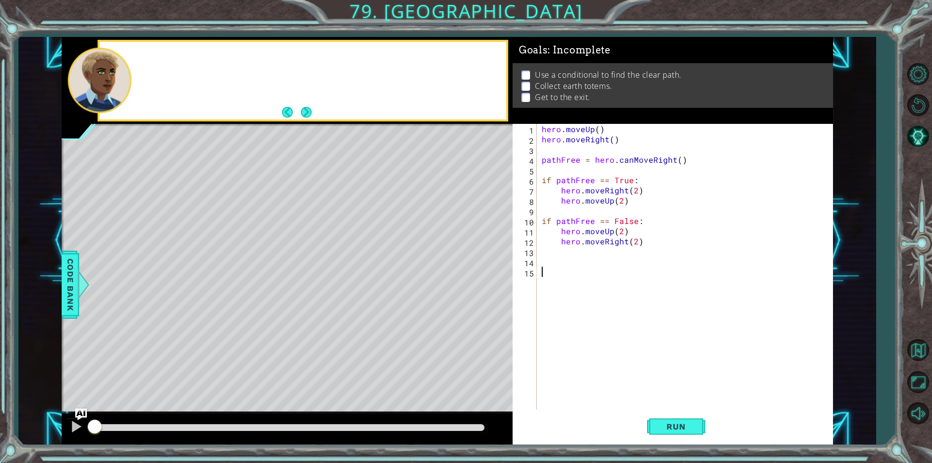
click at [591, 339] on div "hero . moveUp ( ) hero . moveRight ( ) pathFree = hero . canMoveRight ( ) if pa…" at bounding box center [687, 277] width 295 height 306
click at [684, 451] on div "1 ההההההההההההההההההההההההההההההההההההההההההההההההההההההההההההההההההההההההההההה…" at bounding box center [466, 231] width 932 height 463
click at [697, 428] on button "Run" at bounding box center [676, 426] width 58 height 32
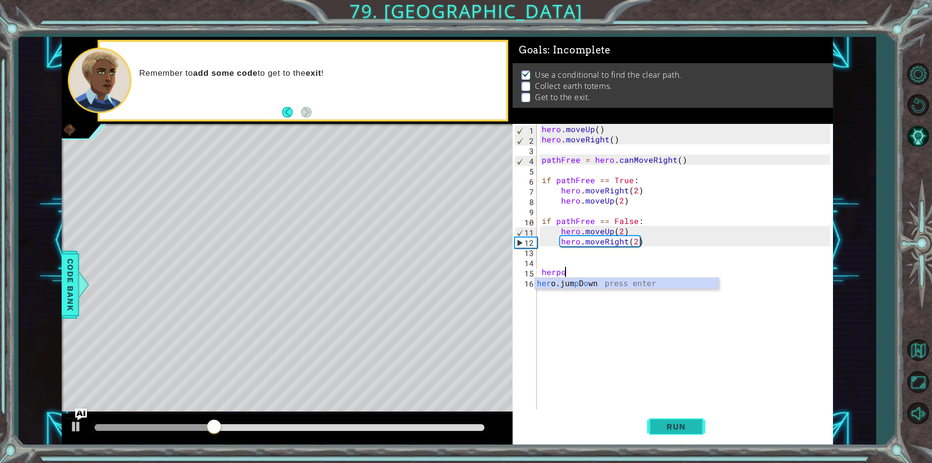
scroll to position [0, 0]
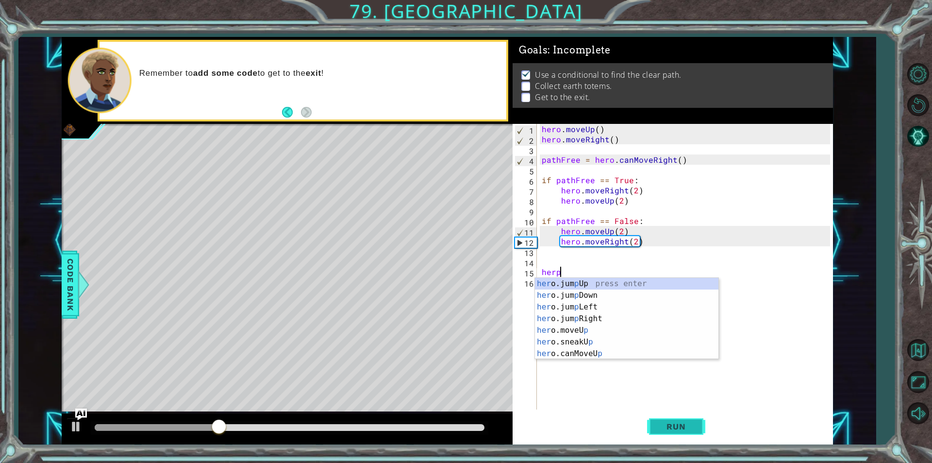
type textarea "her"
click at [622, 339] on div "her o press enter her o.jumpUp press enter her o.jumpDown press enter her o.jum…" at bounding box center [623, 336] width 176 height 117
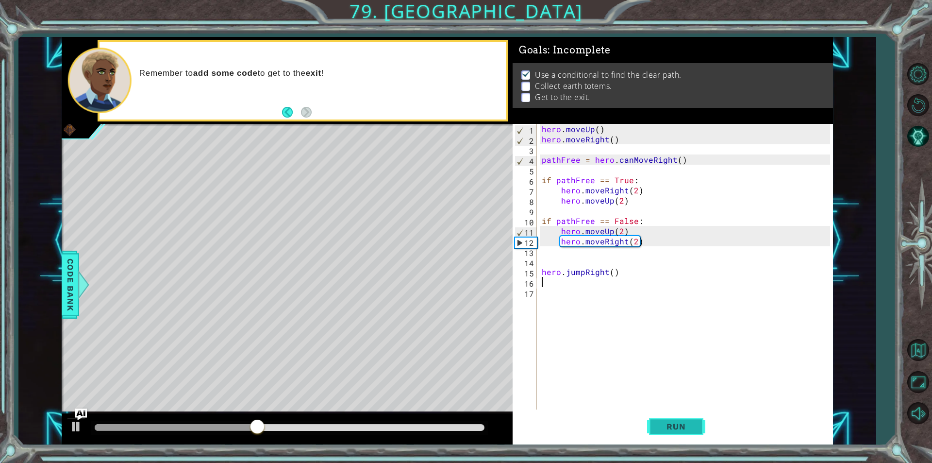
click at [678, 427] on span "Run" at bounding box center [676, 426] width 38 height 10
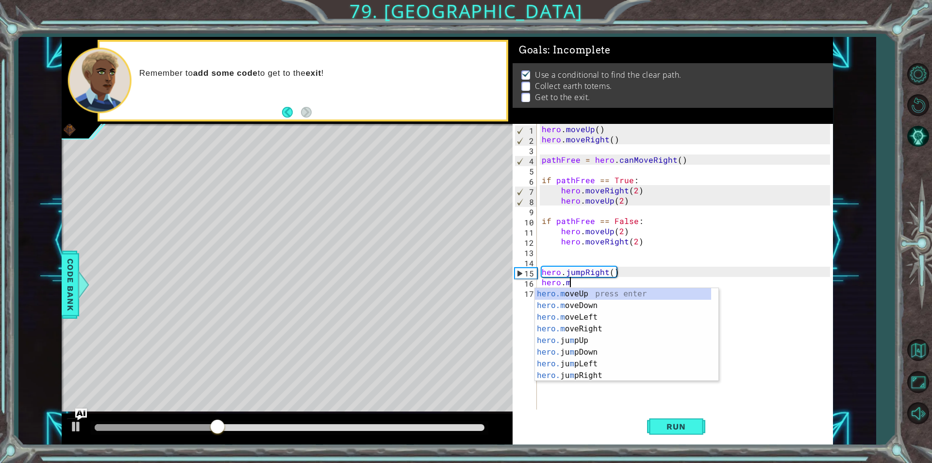
scroll to position [0, 1]
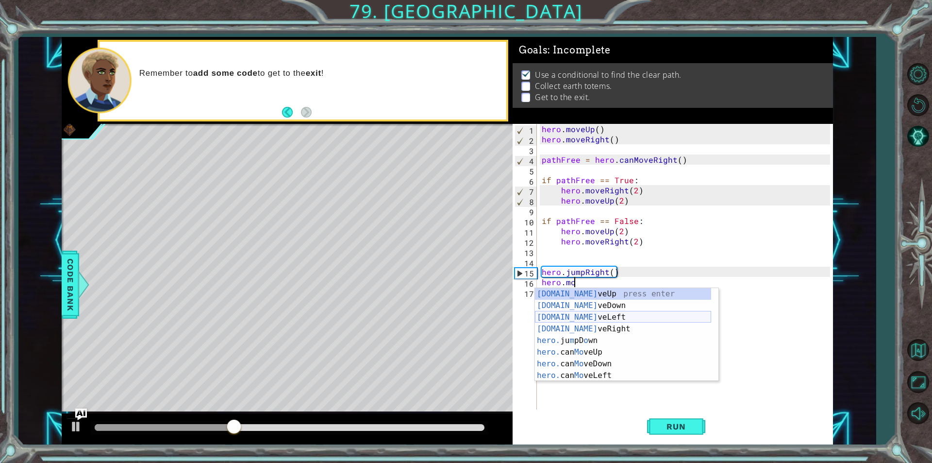
click at [548, 318] on div "[DOMAIN_NAME] veUp press enter [DOMAIN_NAME] veDown press enter [DOMAIN_NAME] v…" at bounding box center [623, 346] width 176 height 117
type textarea "hero.moveLeft(1)"
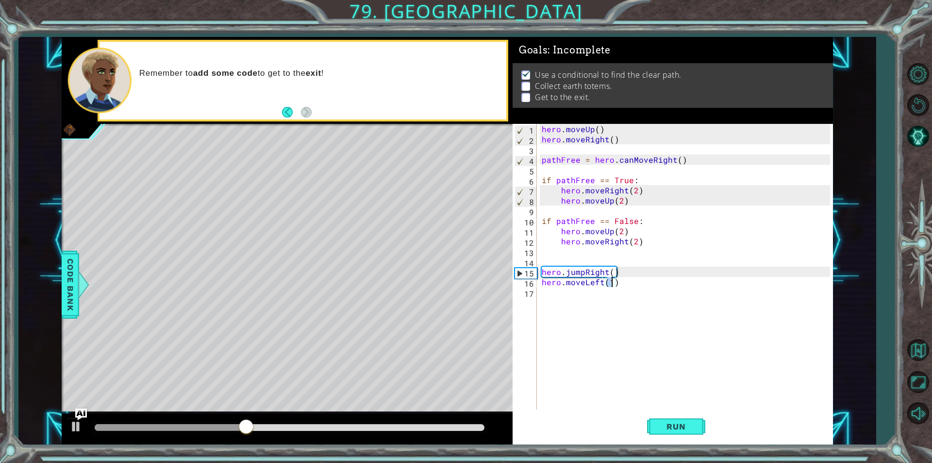
click at [561, 289] on div "hero . moveUp ( ) hero . moveRight ( ) pathFree = hero . canMoveRight ( ) if pa…" at bounding box center [687, 277] width 295 height 306
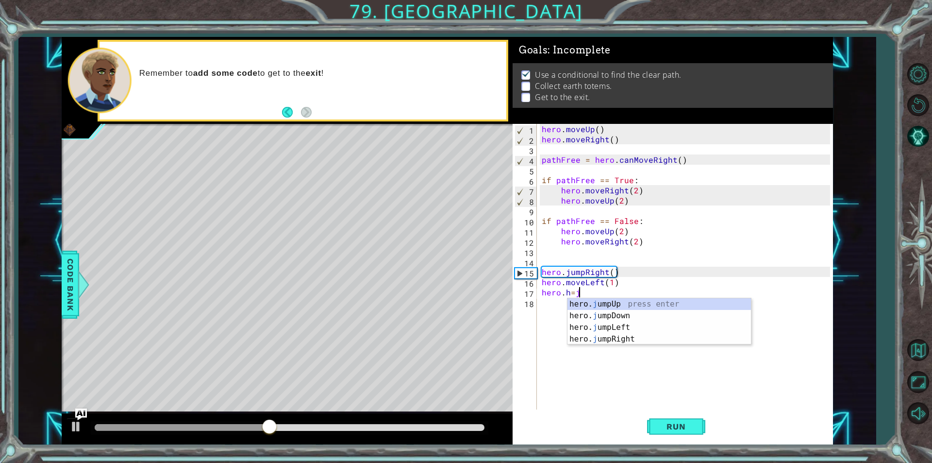
type textarea "hero.h=jum"
click at [588, 318] on div "hero. jum pUp press enter hero. jum pDown press enter hero. jum pLeft press ent…" at bounding box center [660, 333] width 184 height 70
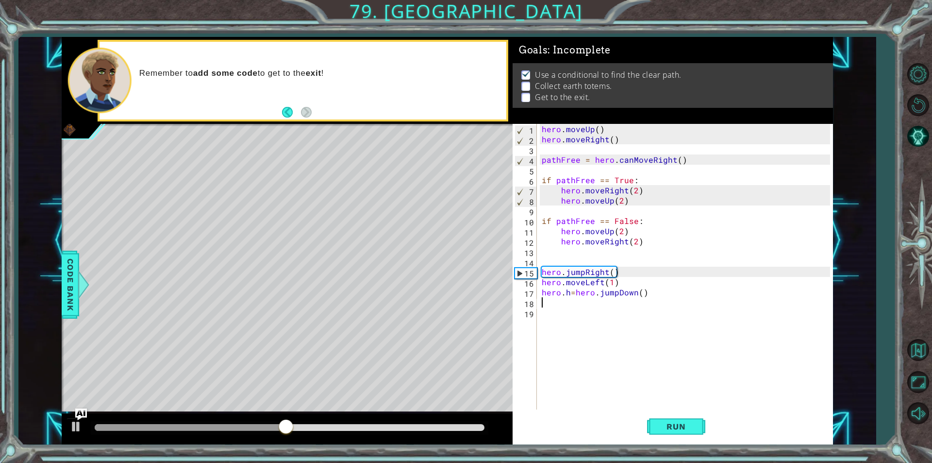
scroll to position [0, 0]
click at [569, 295] on div "hero . moveUp ( ) hero . moveRight ( ) pathFree = hero . canMoveRight ( ) if pa…" at bounding box center [687, 277] width 295 height 306
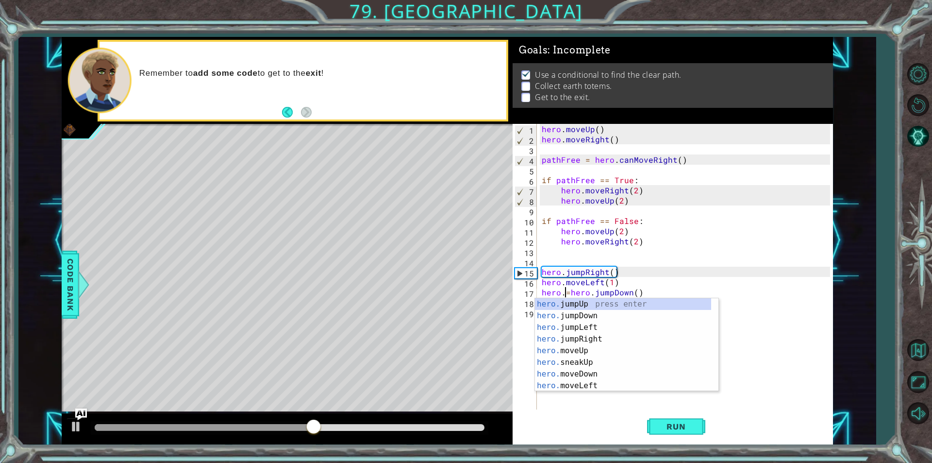
click at [569, 295] on div "hero . moveUp ( ) hero . moveRight ( ) pathFree = hero . canMoveRight ( ) if pa…" at bounding box center [687, 277] width 295 height 306
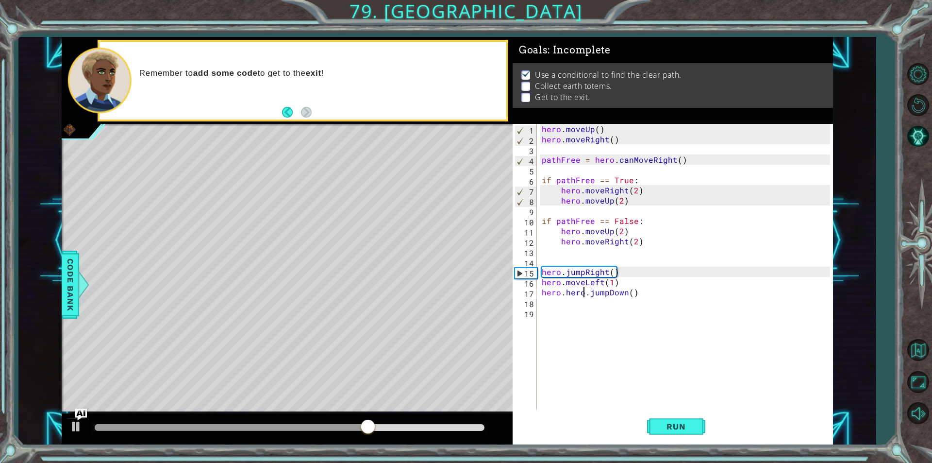
click at [586, 295] on div "hero . moveUp ( ) hero . moveRight ( ) pathFree = hero . canMoveRight ( ) if pa…" at bounding box center [687, 277] width 295 height 306
click at [586, 291] on div "hero . moveUp ( ) hero . moveRight ( ) pathFree = hero . canMoveRight ( ) if pa…" at bounding box center [687, 277] width 295 height 306
click at [654, 413] on button "Run" at bounding box center [676, 426] width 58 height 32
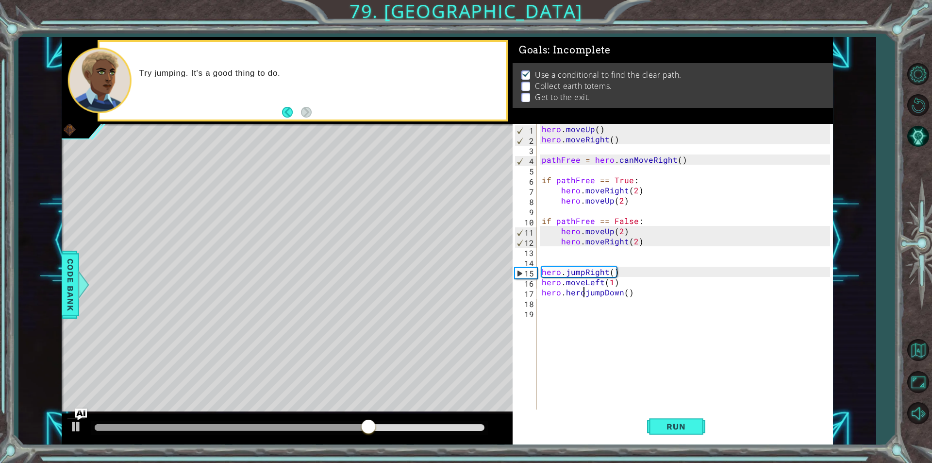
click at [602, 283] on div "hero . moveUp ( ) hero . moveRight ( ) pathFree = hero . canMoveRight ( ) if pa…" at bounding box center [687, 277] width 295 height 306
click at [601, 287] on div "hero . moveUp ( ) hero . moveRight ( ) pathFree = hero . canMoveRight ( ) if pa…" at bounding box center [687, 277] width 295 height 306
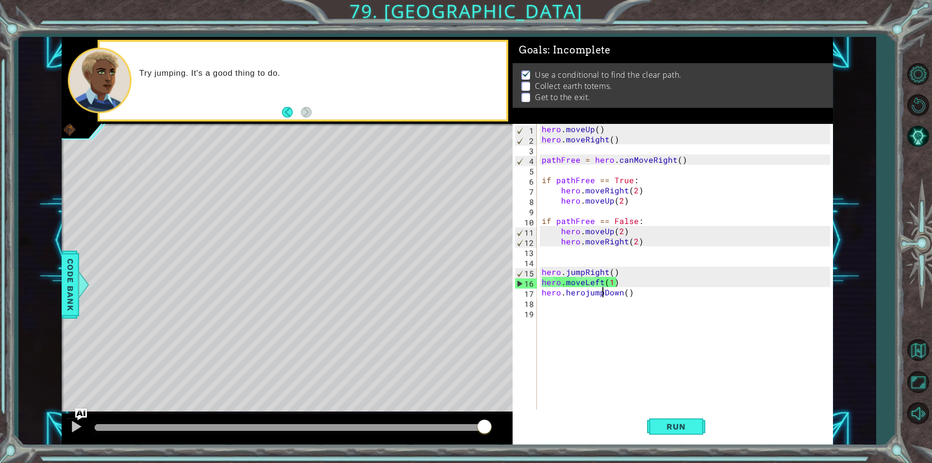
click at [602, 278] on div "hero . moveUp ( ) hero . moveRight ( ) pathFree = hero . canMoveRight ( ) if pa…" at bounding box center [687, 277] width 295 height 306
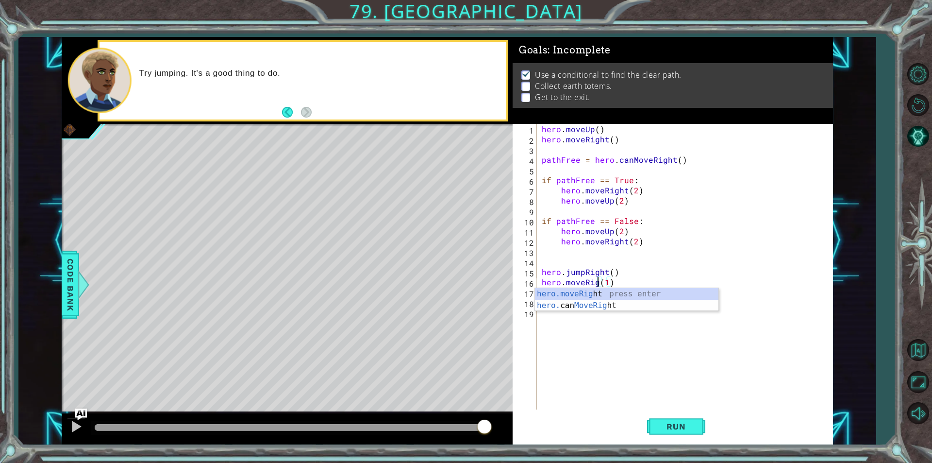
type textarea "hero.moveRight(1)"
click at [605, 324] on div "hero . moveUp ( ) hero . moveRight ( ) pathFree = hero . canMoveRight ( ) if pa…" at bounding box center [687, 277] width 295 height 306
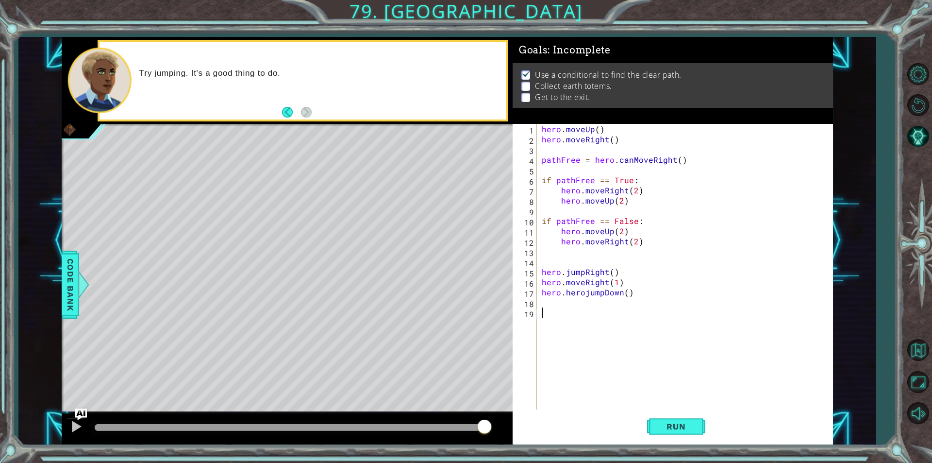
scroll to position [0, 0]
click at [661, 415] on button "Run" at bounding box center [676, 426] width 58 height 32
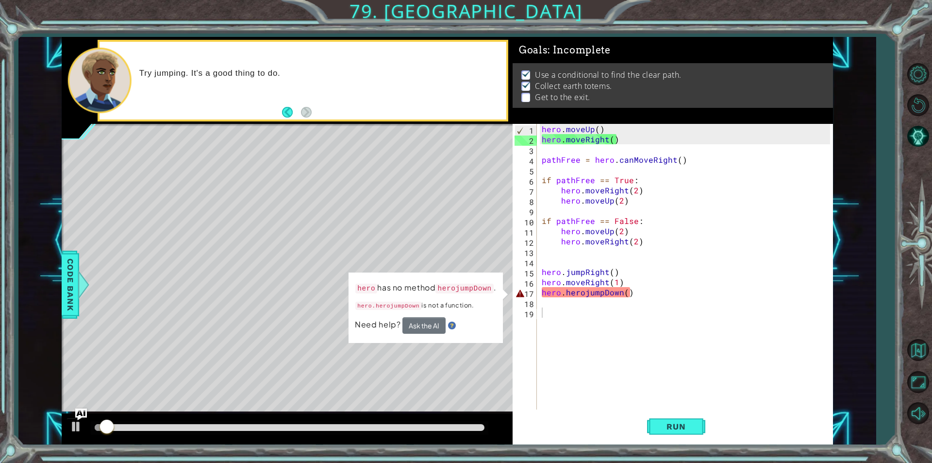
drag, startPoint x: 136, startPoint y: 419, endPoint x: 195, endPoint y: 411, distance: 59.3
click at [187, 417] on div at bounding box center [287, 428] width 451 height 31
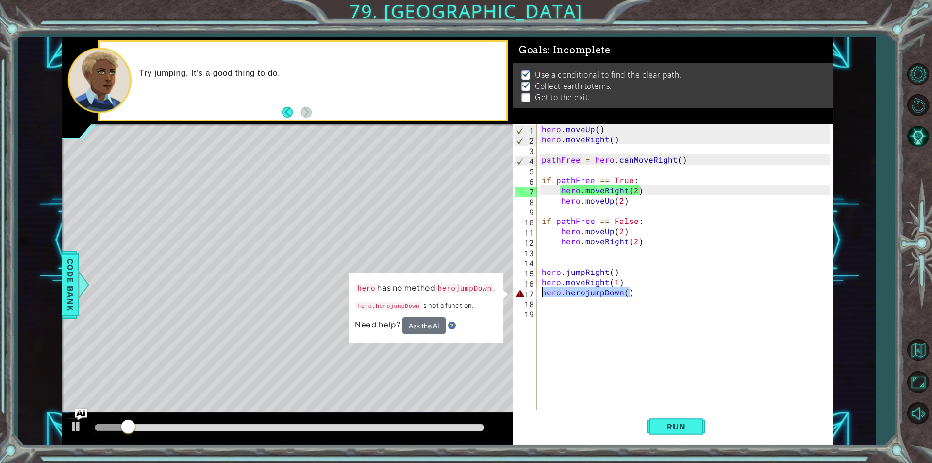
drag, startPoint x: 616, startPoint y: 292, endPoint x: 539, endPoint y: 294, distance: 76.3
click at [540, 294] on div "hero . moveUp ( ) hero . moveRight ( ) pathFree = hero . canMoveRight ( ) if pa…" at bounding box center [685, 266] width 290 height 285
type textarea "hero.herojumpDown()"
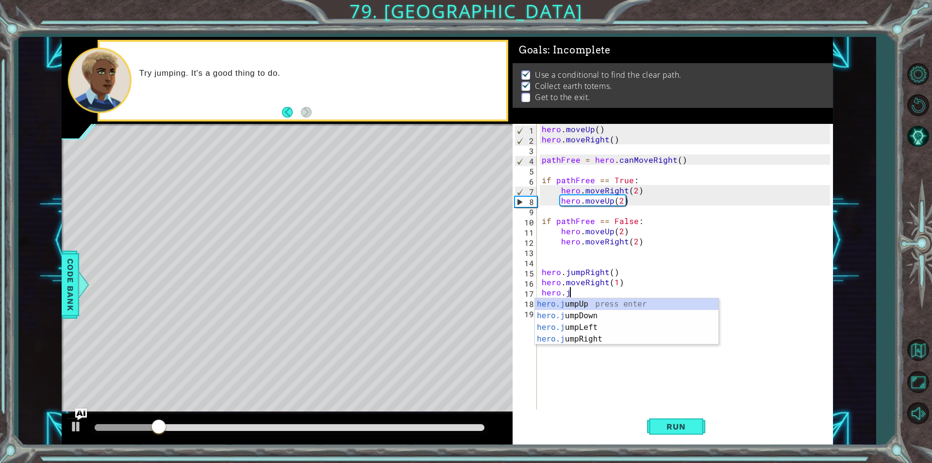
type textarea "hero.ju"
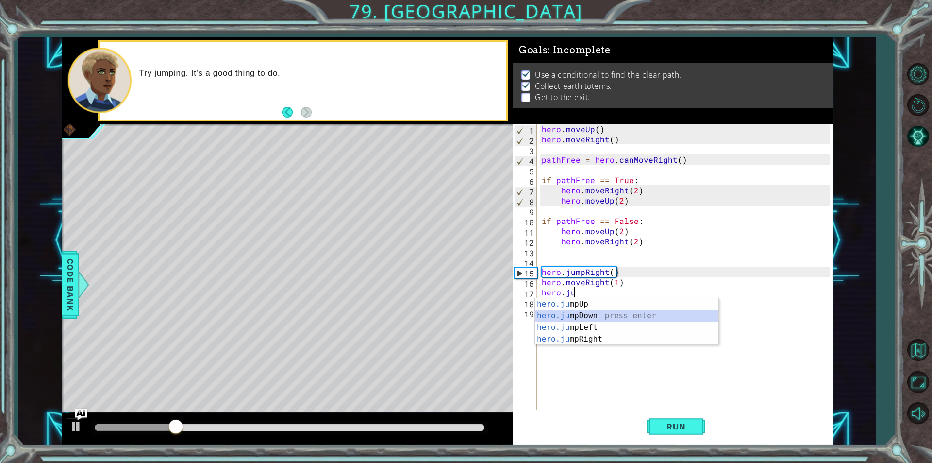
click at [594, 317] on div "hero.ju mpUp press enter hero.ju mpDown press enter hero.[PERSON_NAME] mpLeft p…" at bounding box center [627, 333] width 184 height 70
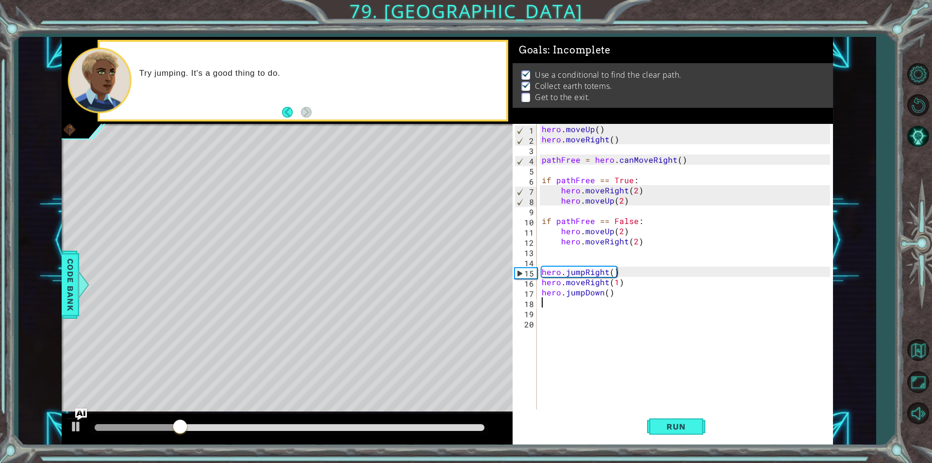
click at [584, 318] on div "hero . moveUp ( ) hero . moveRight ( ) pathFree = hero . canMoveRight ( ) if pa…" at bounding box center [687, 277] width 295 height 306
click at [583, 308] on div "hero . moveUp ( ) hero . moveRight ( ) pathFree = hero . canMoveRight ( ) if pa…" at bounding box center [687, 277] width 295 height 306
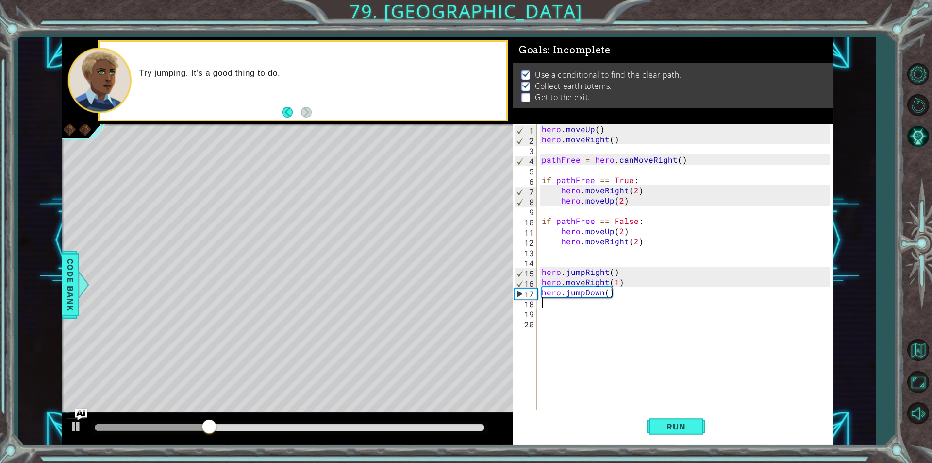
click at [581, 304] on div "hero . moveUp ( ) hero . moveRight ( ) pathFree = hero . canMoveRight ( ) if pa…" at bounding box center [687, 277] width 295 height 306
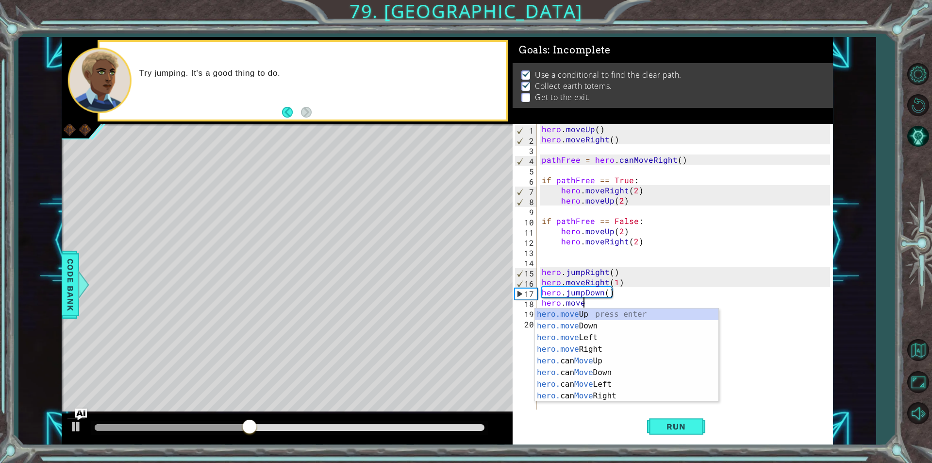
scroll to position [0, 2]
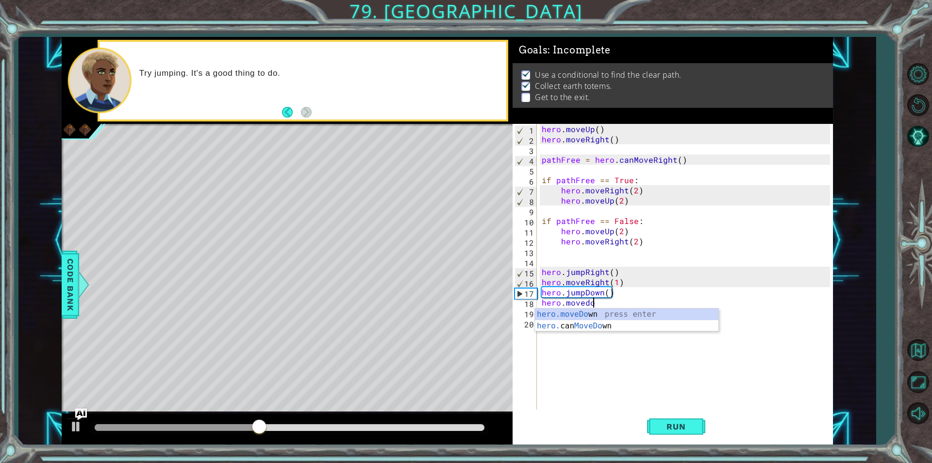
click at [555, 312] on div "hero.moveDo wn press enter hero. can MoveDo wn press enter" at bounding box center [627, 331] width 184 height 47
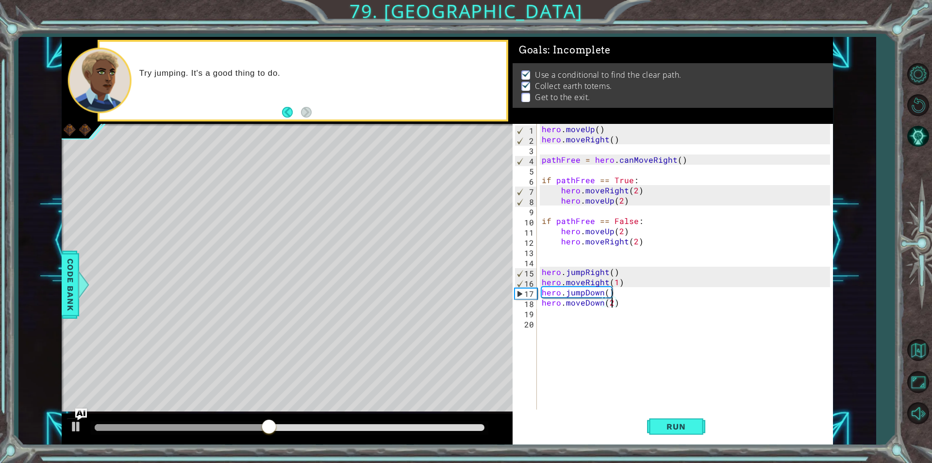
scroll to position [0, 4]
type textarea "hero.moveDown(2)"
click at [675, 431] on button "Run" at bounding box center [676, 426] width 58 height 32
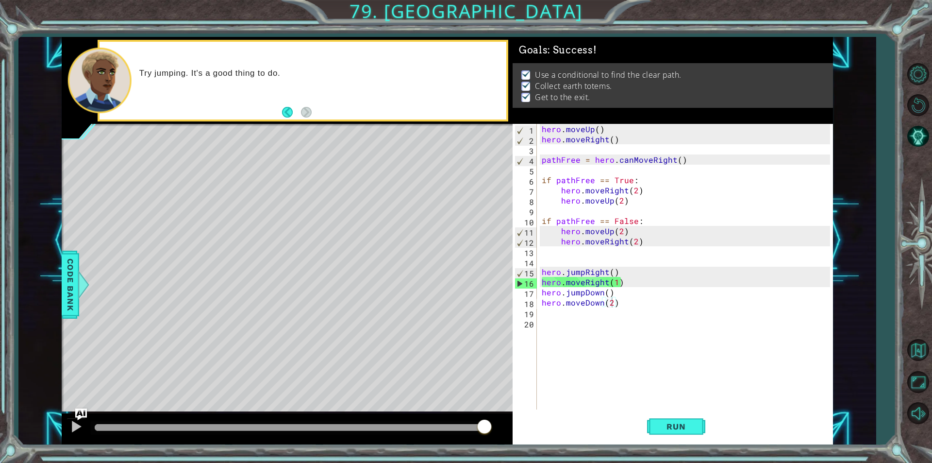
drag, startPoint x: 173, startPoint y: 418, endPoint x: 929, endPoint y: 476, distance: 758.6
click at [929, 462] on html "1 ההההההההההההההההההההההההההההההההההההההההההההההההההההההההההההההההההההההההההההה…" at bounding box center [466, 231] width 932 height 463
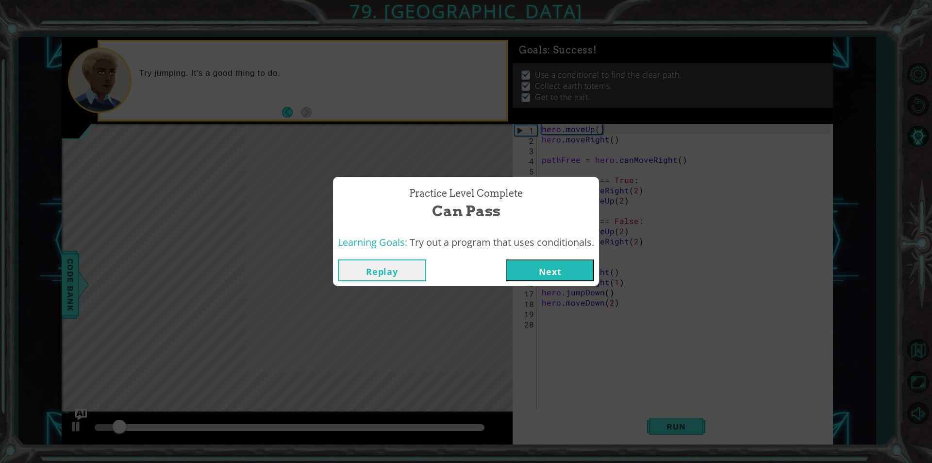
click at [562, 269] on button "Next" at bounding box center [550, 270] width 88 height 22
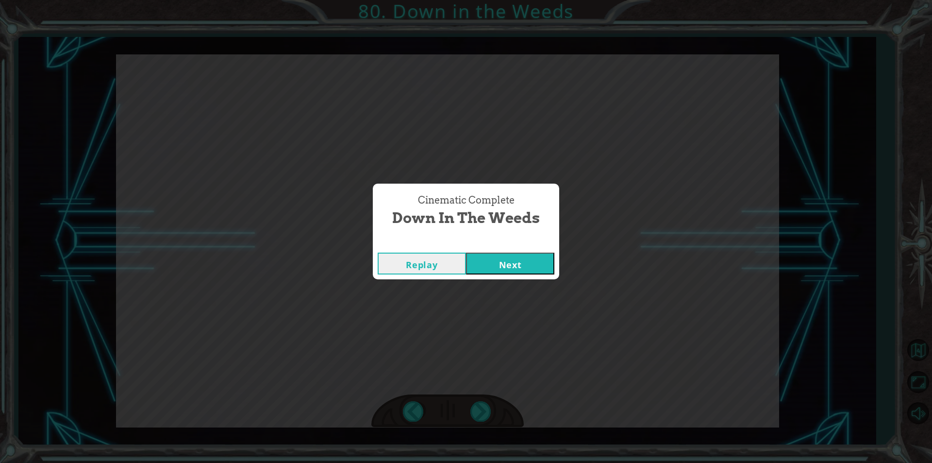
click at [504, 233] on div "Cinematic Complete Down in the Weeds" at bounding box center [466, 211] width 186 height 54
drag, startPoint x: 504, startPoint y: 234, endPoint x: 493, endPoint y: 265, distance: 32.9
click at [495, 260] on div "Cinematic Complete Down in the Weeds Replay Next" at bounding box center [466, 231] width 186 height 95
click at [493, 265] on button "Next" at bounding box center [510, 263] width 88 height 22
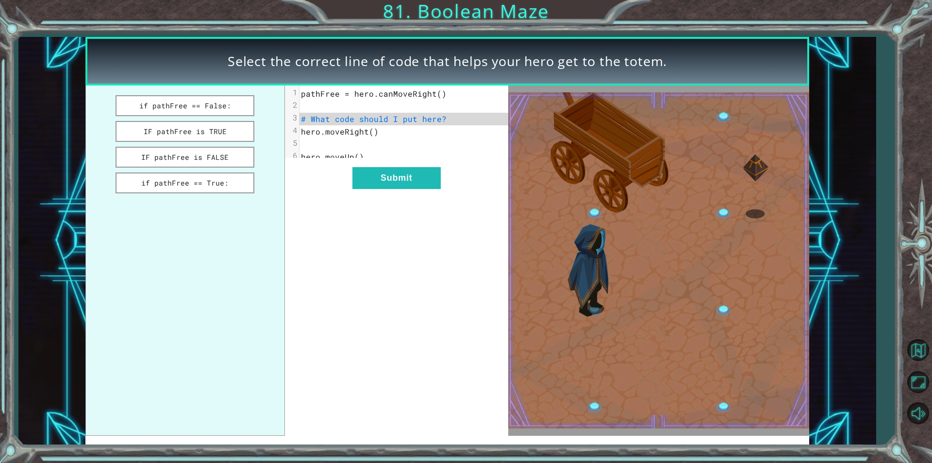
click at [695, 397] on img at bounding box center [658, 260] width 301 height 336
click at [171, 183] on button "if pathFree == True:" at bounding box center [185, 182] width 139 height 21
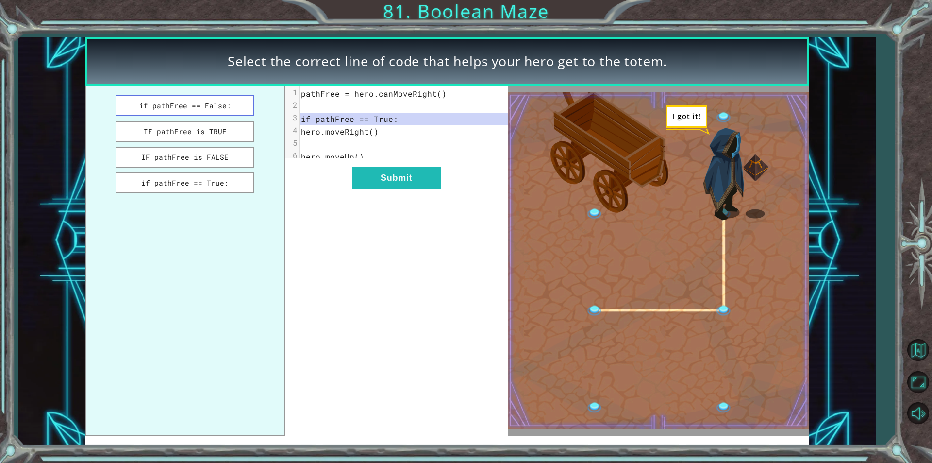
click at [225, 100] on button "if pathFree == False:" at bounding box center [185, 105] width 139 height 21
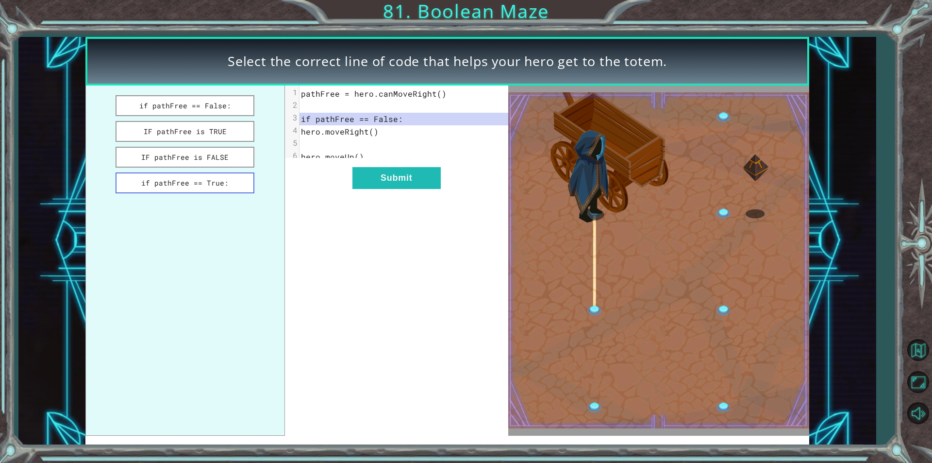
click at [206, 174] on button "if pathFree == True:" at bounding box center [185, 182] width 139 height 21
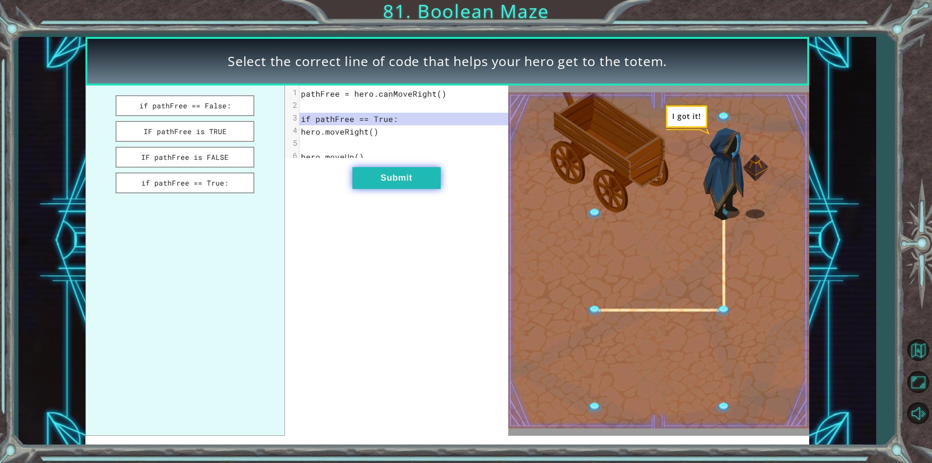
click at [383, 189] on button "Submit" at bounding box center [396, 178] width 88 height 22
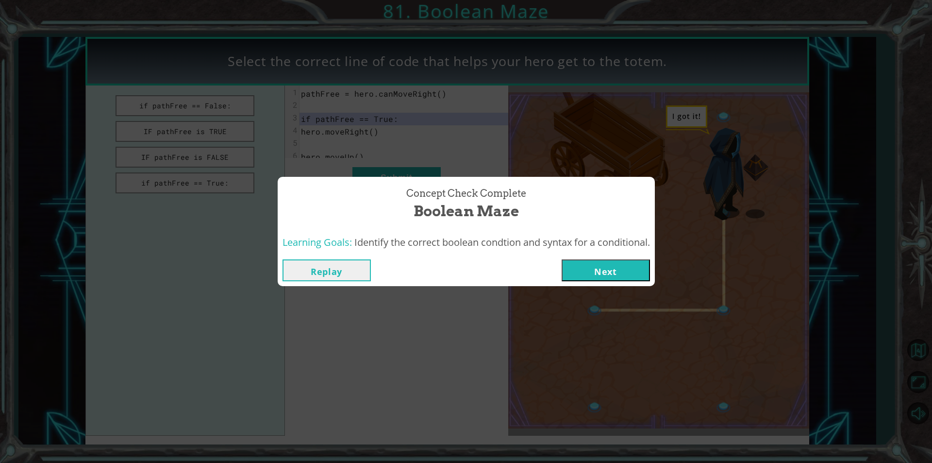
click at [590, 267] on button "Next" at bounding box center [606, 270] width 88 height 22
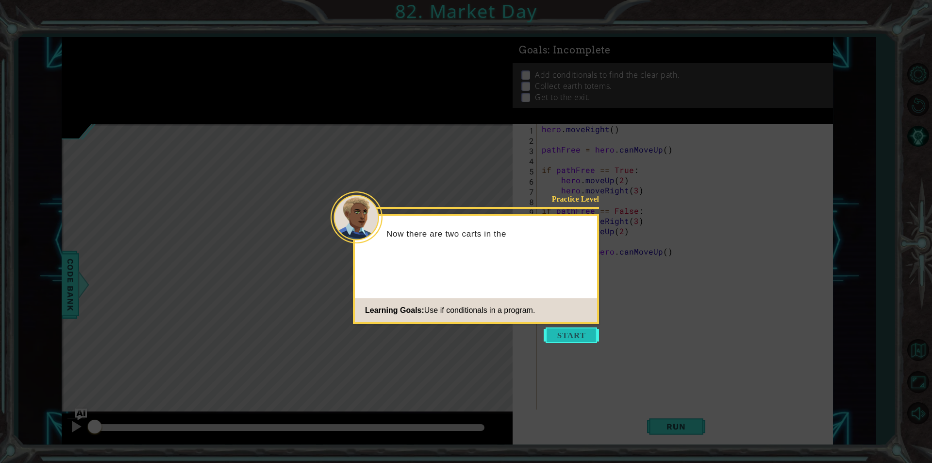
click at [558, 336] on button "Start" at bounding box center [571, 335] width 55 height 16
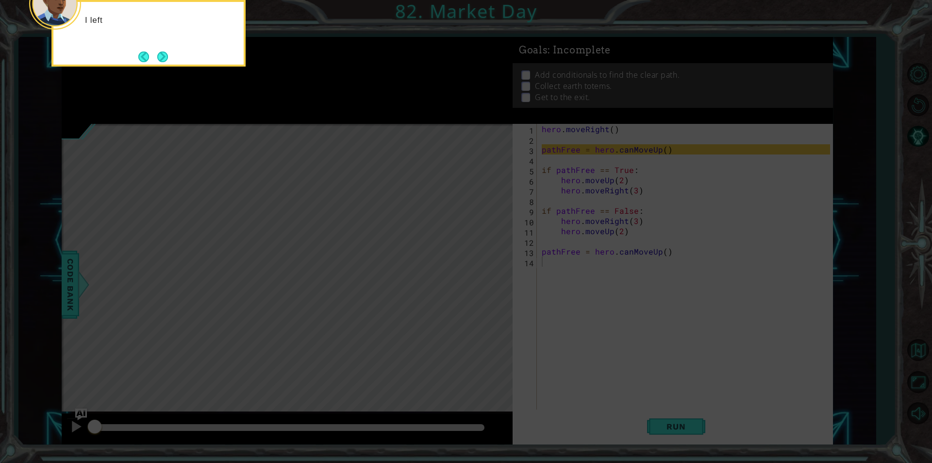
drag, startPoint x: 565, startPoint y: 319, endPoint x: 540, endPoint y: 303, distance: 29.1
click at [565, 319] on icon at bounding box center [466, 69] width 932 height 787
click at [175, 49] on div "I left you some code that c" at bounding box center [148, 33] width 194 height 67
click at [175, 49] on div "I left you some code that checks if the f" at bounding box center [148, 30] width 190 height 49
click at [166, 59] on button "Next" at bounding box center [163, 57] width 16 height 16
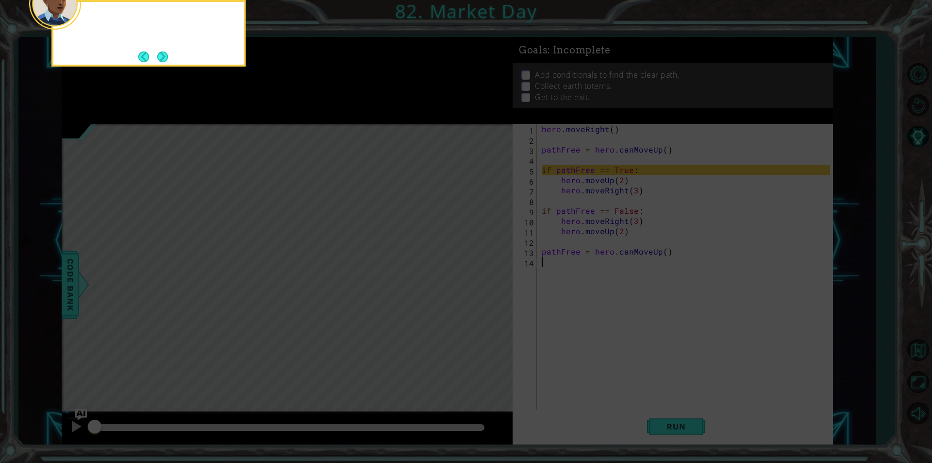
click at [166, 59] on button "Next" at bounding box center [162, 56] width 12 height 12
click at [166, 59] on button "Next" at bounding box center [162, 56] width 13 height 13
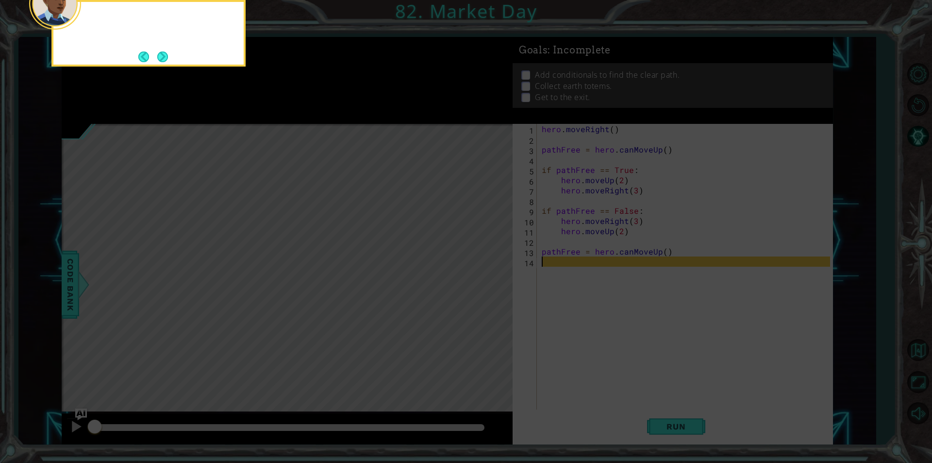
click at [166, 59] on button "Next" at bounding box center [162, 57] width 18 height 18
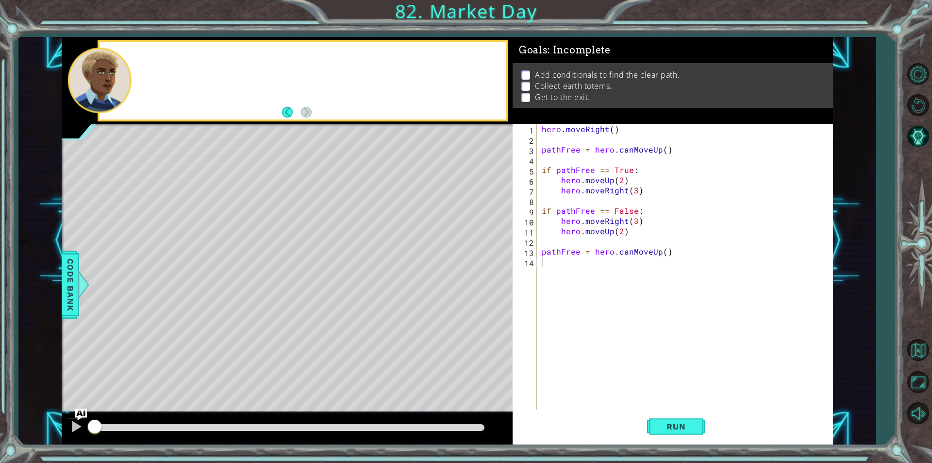
click at [166, 59] on div at bounding box center [303, 81] width 406 height 78
click at [677, 435] on button "Run" at bounding box center [676, 426] width 58 height 32
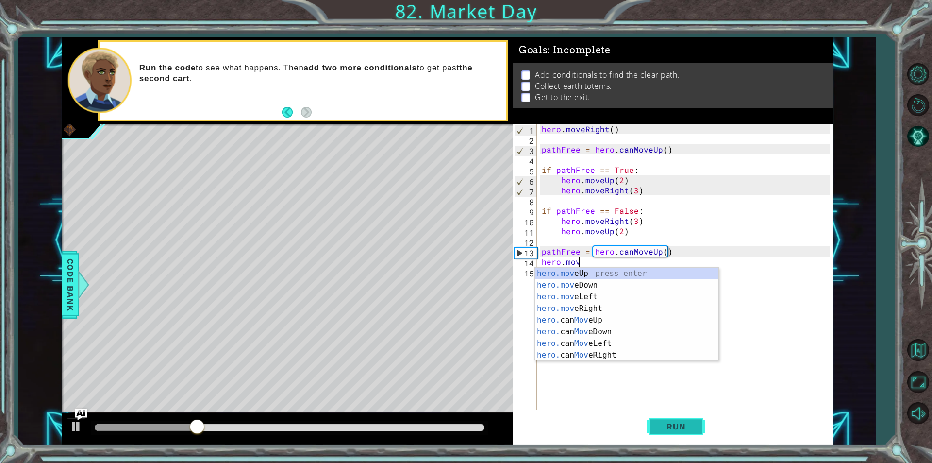
scroll to position [0, 2]
click at [589, 308] on div "hero.move Up press enter hero.move Down press enter hero.move Left press enter …" at bounding box center [627, 326] width 184 height 117
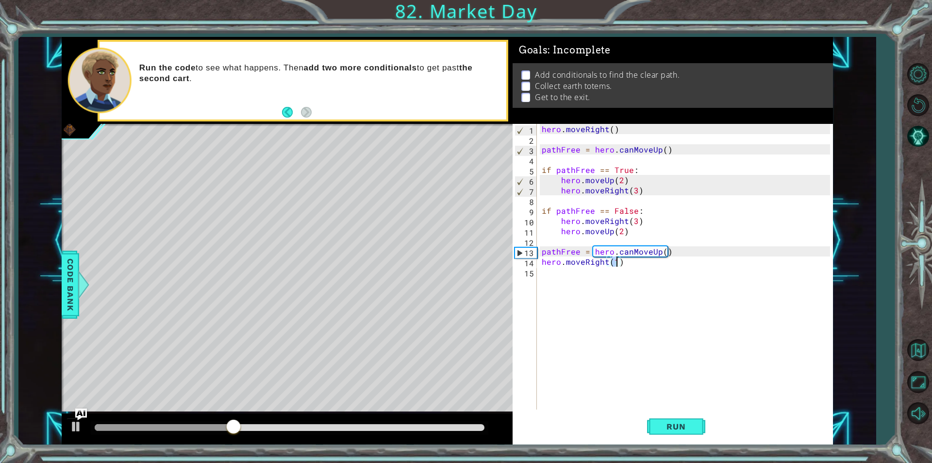
type textarea "hero.moveRight(2)"
click at [584, 288] on div "hero . moveRight ( ) pathFree = hero . canMoveUp ( ) if pathFree == True : hero…" at bounding box center [687, 277] width 295 height 306
drag, startPoint x: 542, startPoint y: 150, endPoint x: 673, endPoint y: 151, distance: 131.1
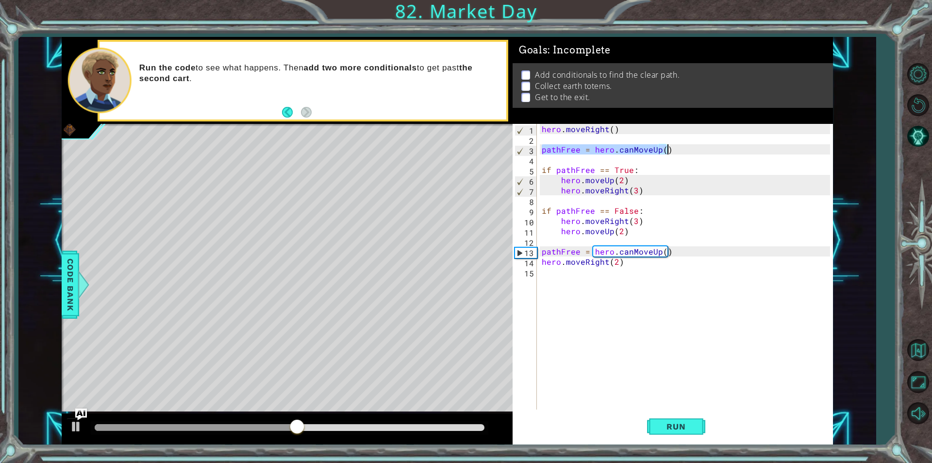
click at [673, 151] on div "hero . moveRight ( ) pathFree = hero . canMoveUp ( ) if pathFree == True : hero…" at bounding box center [687, 277] width 295 height 306
type textarea "pathFree = hero.canMoveUp()"
click at [569, 271] on div "hero . moveRight ( ) pathFree = hero . canMoveUp ( ) if pathFree == True : hero…" at bounding box center [687, 277] width 295 height 306
paste textarea "pathFree = hero.canMoveUp()"
type textarea "pathFree = hero.canMoveUp()"
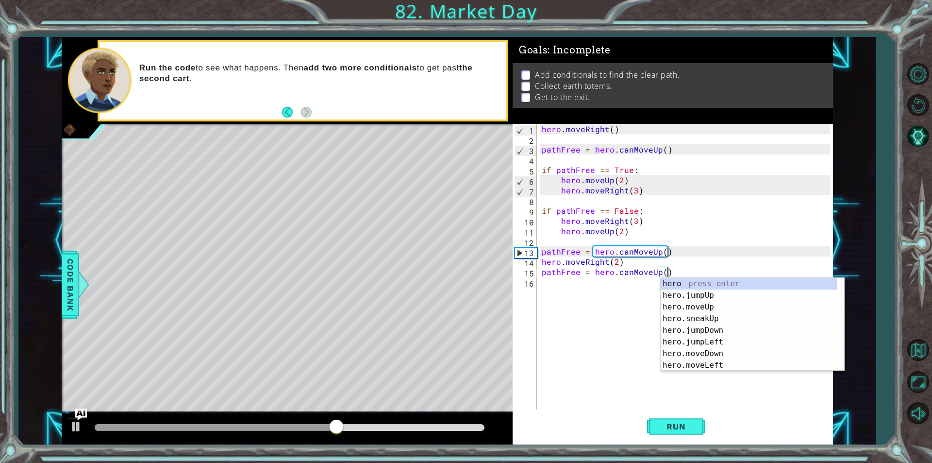
click at [552, 298] on div "hero . moveRight ( ) pathFree = hero . canMoveUp ( ) if pathFree == True : hero…" at bounding box center [687, 277] width 295 height 306
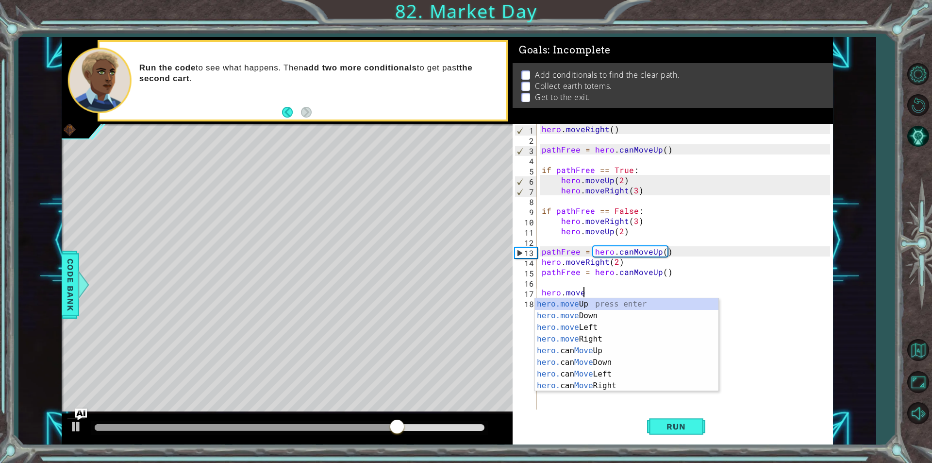
scroll to position [0, 2]
click at [573, 338] on div "hero.move Up press enter hero.move Down press enter hero.move Left press enter …" at bounding box center [627, 356] width 184 height 117
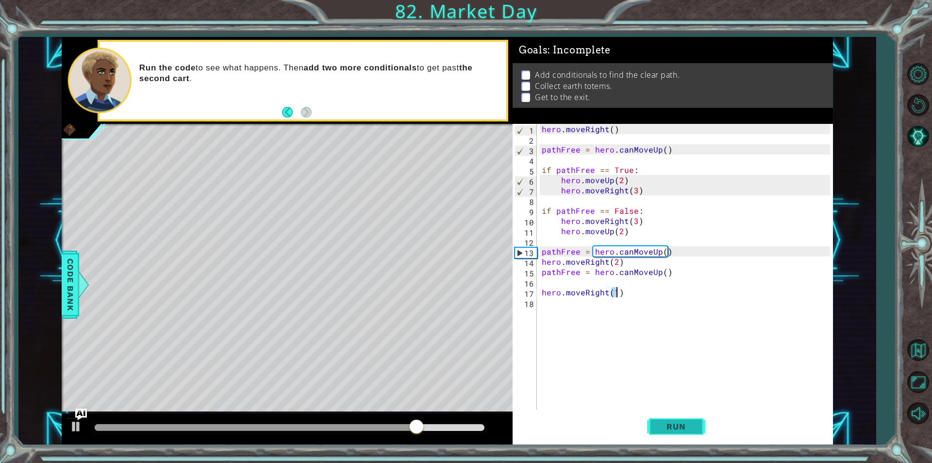
click at [693, 424] on span "Run" at bounding box center [676, 426] width 38 height 10
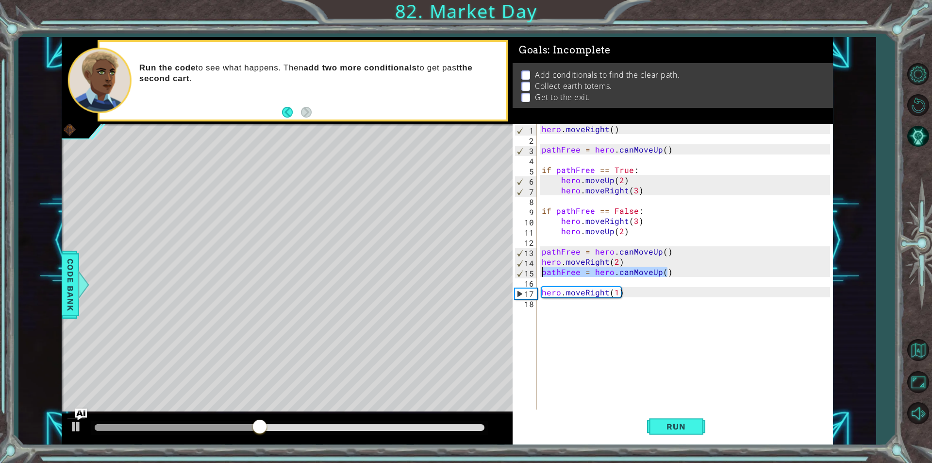
drag, startPoint x: 670, startPoint y: 271, endPoint x: 515, endPoint y: 269, distance: 155.4
click at [515, 269] on div "hero.moveRight(1) 1 2 3 4 5 6 7 8 9 10 11 12 13 14 15 16 17 18 hero . moveRight…" at bounding box center [672, 266] width 318 height 285
type textarea "pathFree = hero.canMoveUp()"
click at [569, 350] on div "hero . moveRight ( ) pathFree = hero . canMoveUp ( ) if pathFree == True : hero…" at bounding box center [687, 277] width 295 height 306
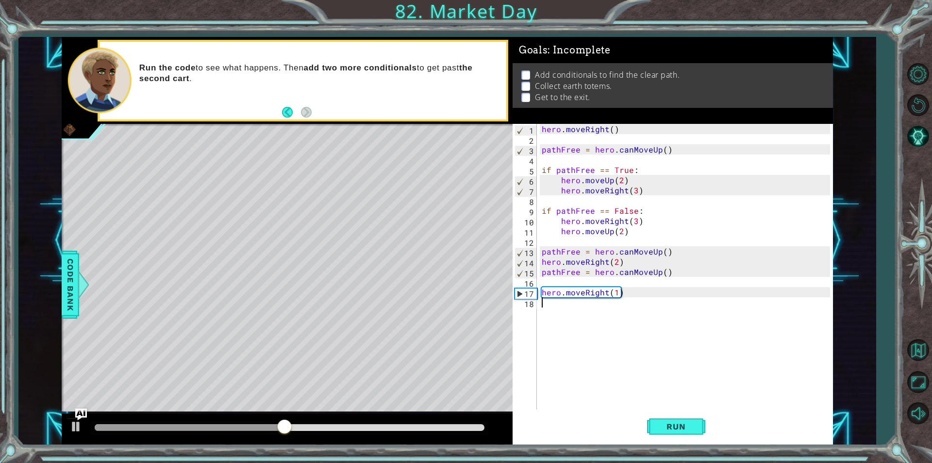
click at [621, 265] on div "hero . moveRight ( ) pathFree = hero . canMoveUp ( ) if pathFree == True : hero…" at bounding box center [687, 277] width 295 height 306
type textarea "hero.moveRight(2)"
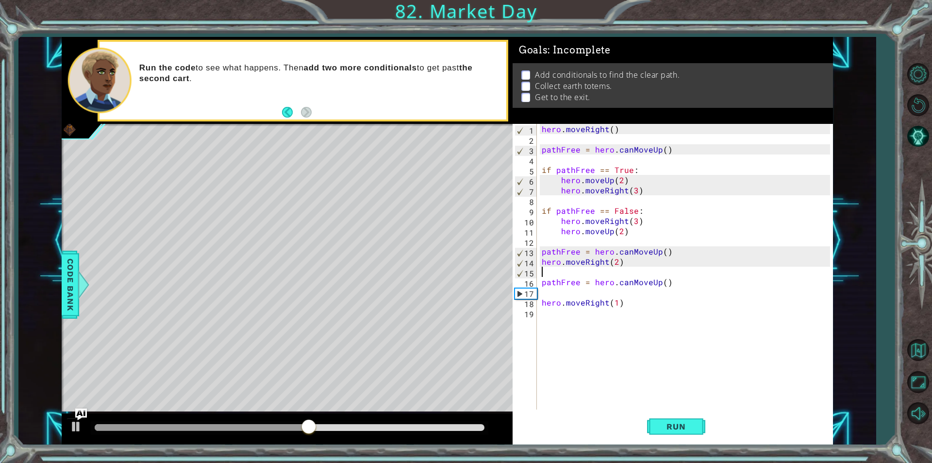
scroll to position [0, 0]
click at [541, 303] on div "hero . moveRight ( ) pathFree = hero . canMoveUp ( ) if pathFree == True : hero…" at bounding box center [687, 277] width 295 height 306
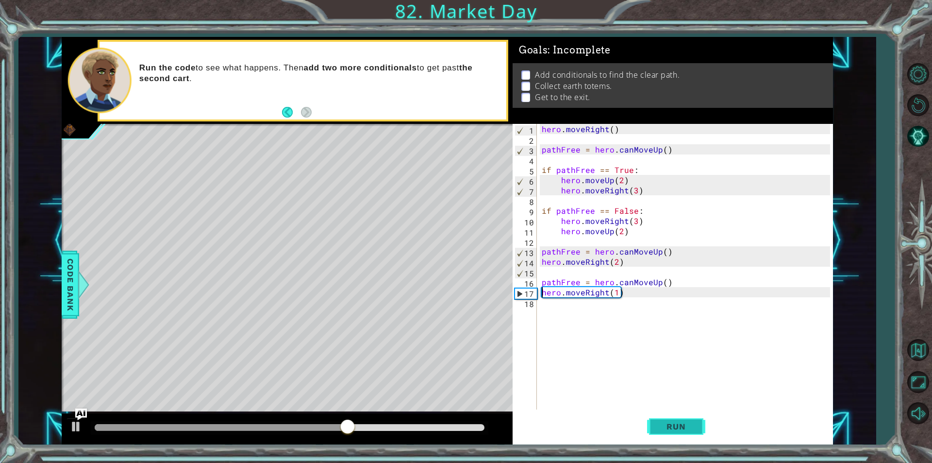
click at [656, 419] on button "Run" at bounding box center [676, 426] width 58 height 32
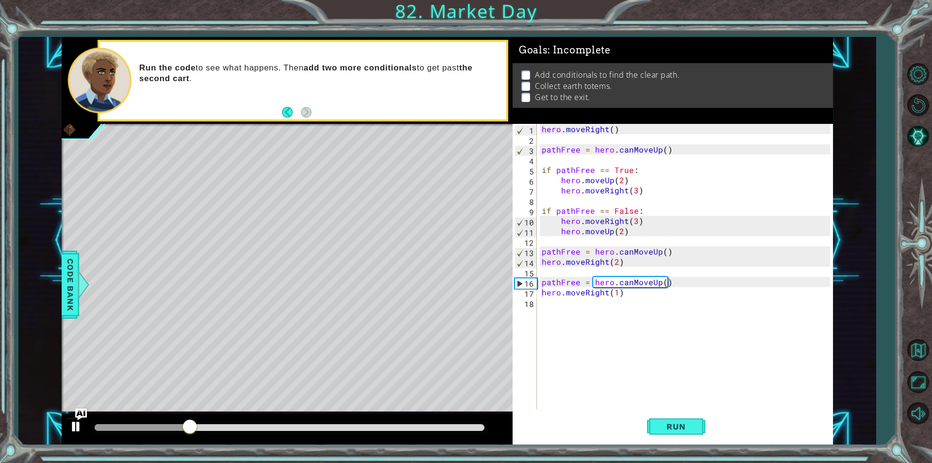
drag, startPoint x: 86, startPoint y: 419, endPoint x: 82, endPoint y: 427, distance: 8.8
click at [86, 420] on img "Ask AI" at bounding box center [81, 414] width 12 height 12
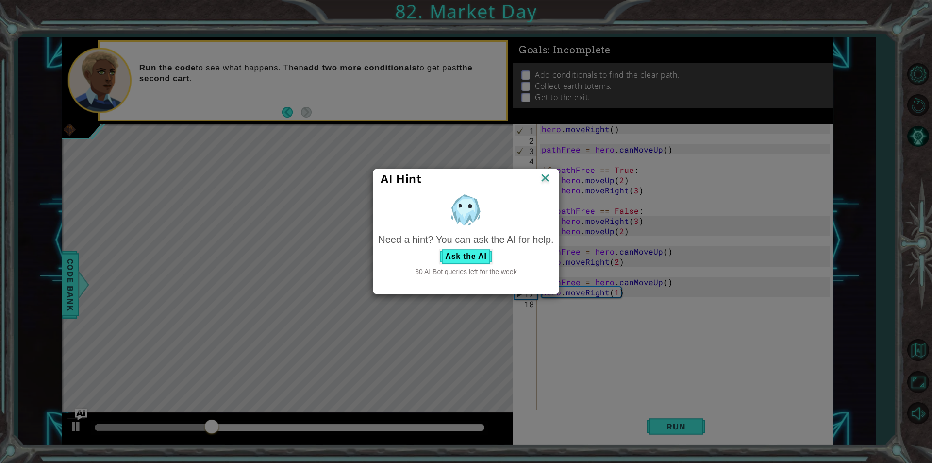
click at [543, 178] on img at bounding box center [545, 178] width 13 height 15
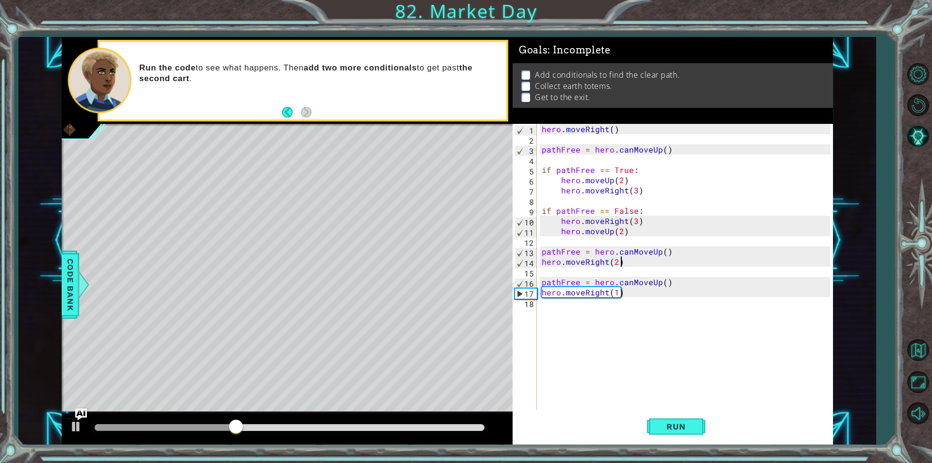
click at [624, 266] on div "hero . moveRight ( ) pathFree = hero . canMoveUp ( ) if pathFree == True : hero…" at bounding box center [687, 277] width 295 height 306
click at [684, 422] on span "Run" at bounding box center [676, 426] width 38 height 10
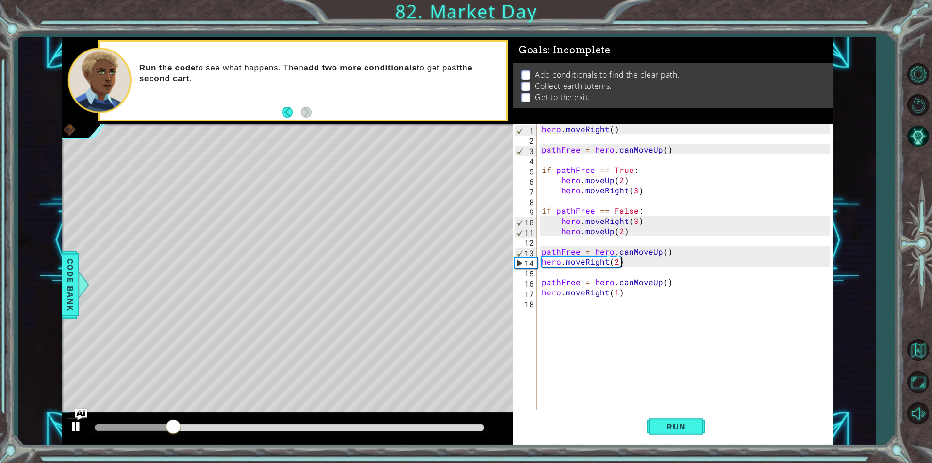
click at [66, 422] on div at bounding box center [287, 428] width 451 height 31
click at [67, 424] on button at bounding box center [76, 428] width 19 height 20
click at [660, 253] on div "hero . moveRight ( ) pathFree = hero . canMoveUp ( ) if pathFree == True : hero…" at bounding box center [687, 277] width 295 height 306
click at [665, 252] on div "hero . moveRight ( ) pathFree = hero . canMoveUp ( ) if pathFree == True : hero…" at bounding box center [687, 277] width 295 height 306
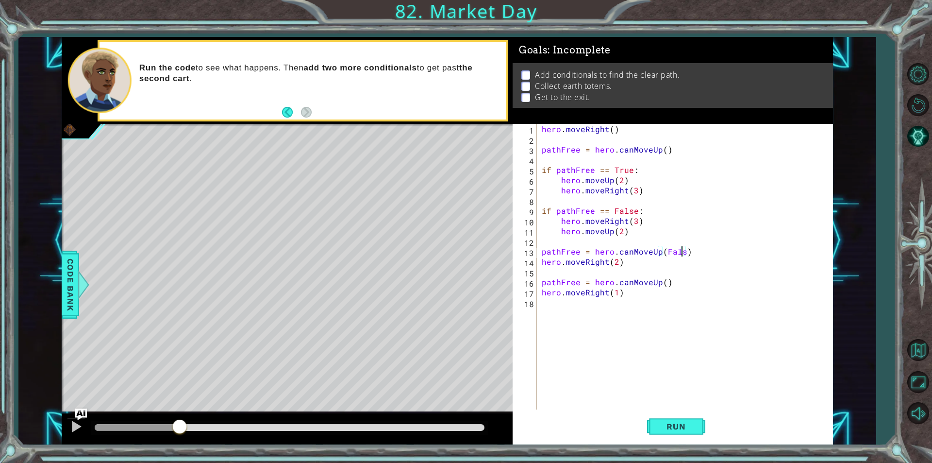
scroll to position [0, 9]
click at [684, 446] on div "1 ההההההההההההההההההההההההההההההההההההההההההההההההההההההההההההההההההההההההההההה…" at bounding box center [466, 231] width 932 height 463
click at [680, 430] on span "Run" at bounding box center [676, 426] width 38 height 10
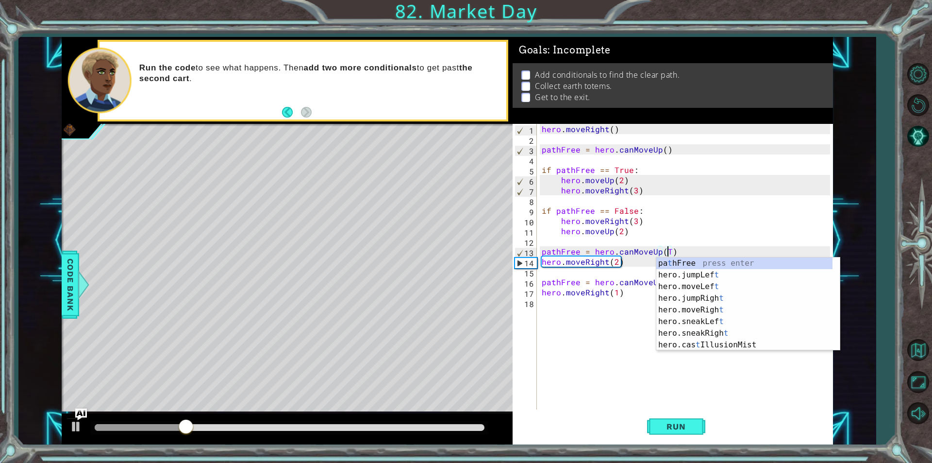
scroll to position [0, 8]
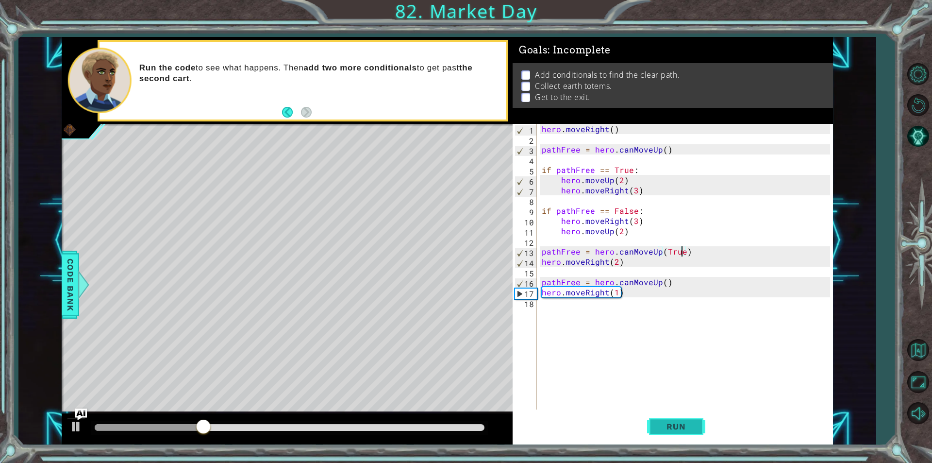
click at [654, 432] on button "Run" at bounding box center [676, 426] width 58 height 32
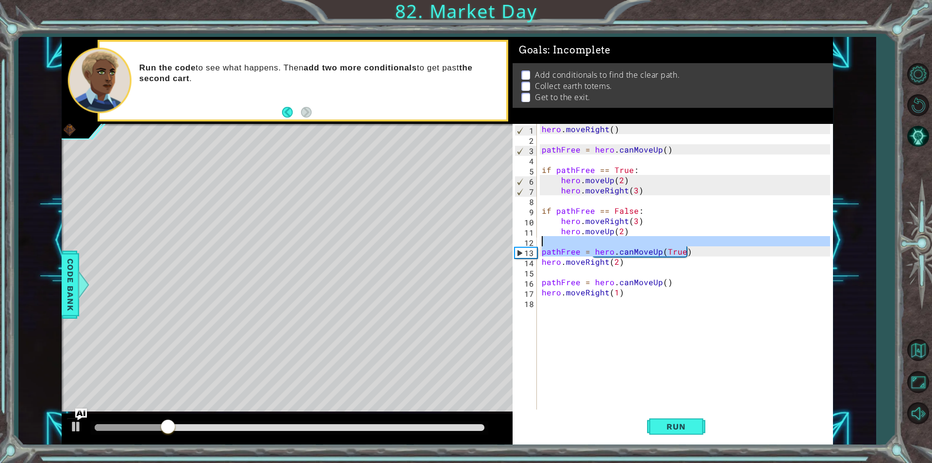
drag, startPoint x: 695, startPoint y: 250, endPoint x: 757, endPoint y: 243, distance: 62.5
click at [757, 243] on div "hero . moveRight ( ) pathFree = hero . canMoveUp ( ) if pathFree == True : hero…" at bounding box center [687, 277] width 295 height 306
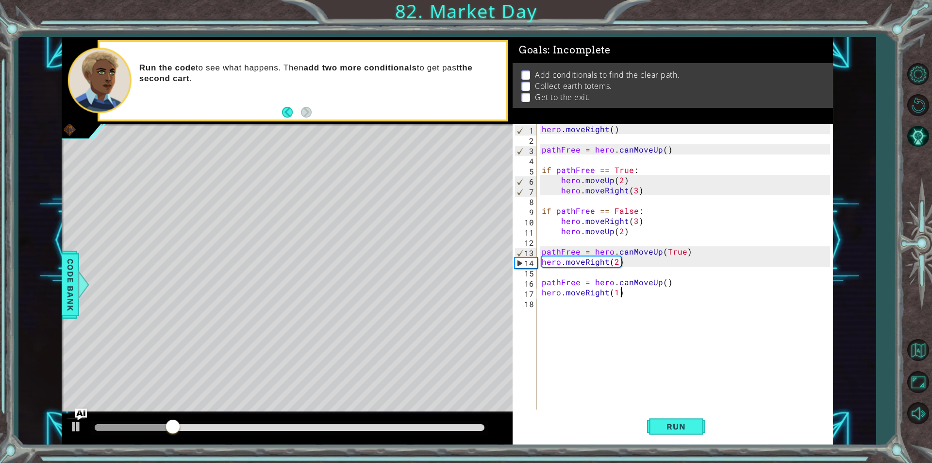
click at [742, 295] on div "hero . moveRight ( ) pathFree = hero . canMoveUp ( ) if pathFree == True : hero…" at bounding box center [687, 277] width 295 height 306
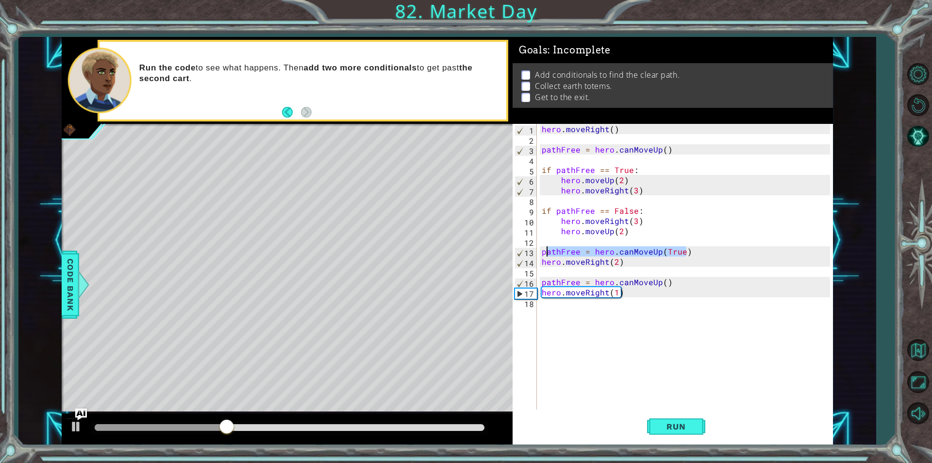
drag, startPoint x: 702, startPoint y: 250, endPoint x: 552, endPoint y: 251, distance: 150.0
click at [552, 251] on div "hero . moveRight ( ) pathFree = hero . canMoveUp ( ) if pathFree == True : hero…" at bounding box center [687, 277] width 295 height 306
type textarea "pathFree = hero.canMoveUp(True)"
click at [540, 250] on div "pathFree = hero.canMoveUp(True) 1 2 3 4 5 6 7 8 9 10 11 12 13 14 15 16 17 18 he…" at bounding box center [672, 266] width 318 height 285
click at [541, 248] on div "hero . moveRight ( ) pathFree = hero . canMoveUp ( ) if pathFree == True : hero…" at bounding box center [687, 277] width 295 height 306
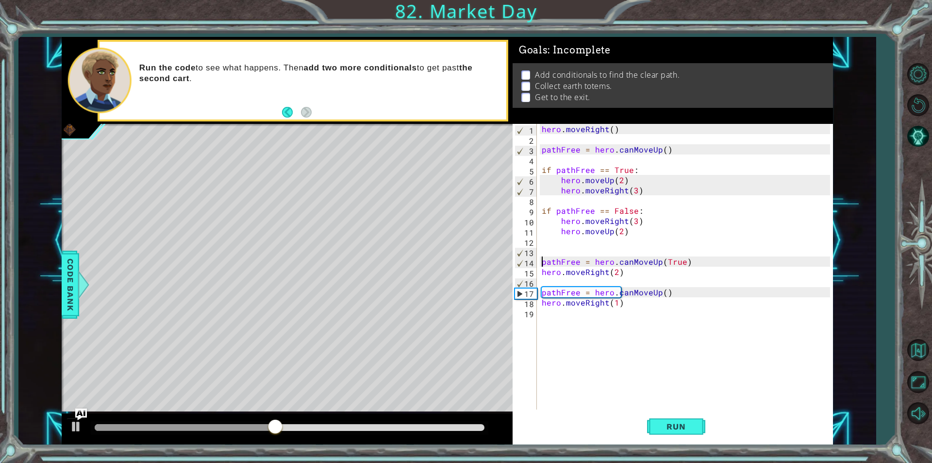
click at [540, 263] on div "hero . moveRight ( ) pathFree = hero . canMoveUp ( ) if pathFree == True : hero…" at bounding box center [687, 277] width 295 height 306
click at [543, 254] on div "hero . moveRight ( ) pathFree = hero . canMoveUp ( ) if pathFree == True : hero…" at bounding box center [687, 277] width 295 height 306
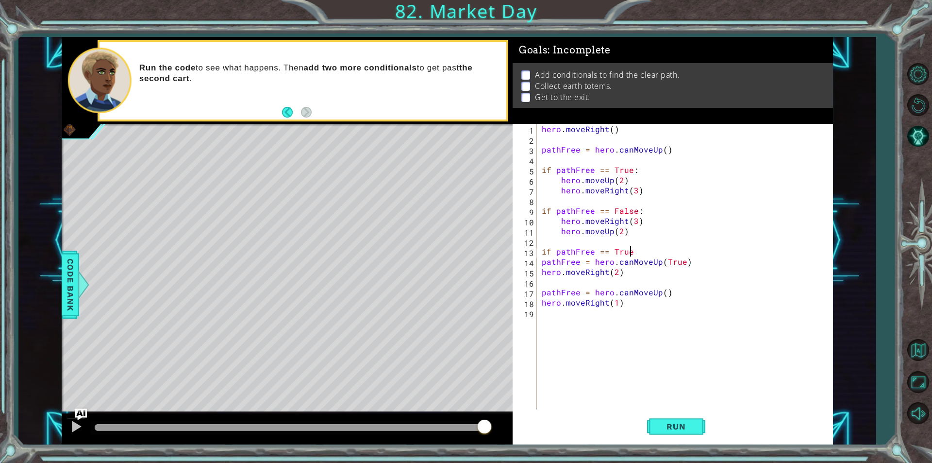
scroll to position [0, 5]
drag, startPoint x: 709, startPoint y: 266, endPoint x: 534, endPoint y: 259, distance: 175.4
click at [534, 259] on div "if pathFree == True 1 2 3 4 5 6 7 8 9 10 11 12 13 14 15 16 17 18 19 hero . move…" at bounding box center [672, 266] width 318 height 285
click at [733, 254] on div "hero . moveRight ( ) pathFree = hero . canMoveUp ( ) if pathFree == True : hero…" at bounding box center [687, 277] width 295 height 306
drag, startPoint x: 695, startPoint y: 264, endPoint x: 658, endPoint y: 264, distance: 36.9
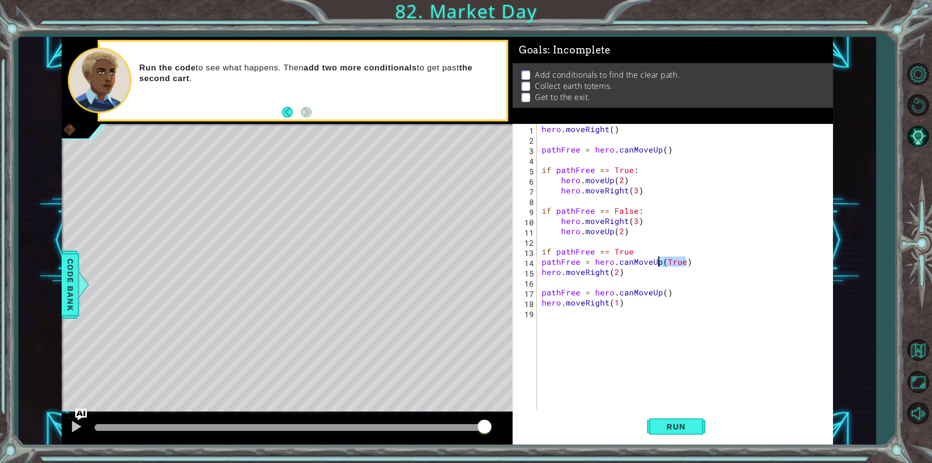
click at [658, 264] on div "hero . moveRight ( ) pathFree = hero . canMoveUp ( ) if pathFree == True : hero…" at bounding box center [687, 277] width 295 height 306
drag, startPoint x: 668, startPoint y: 291, endPoint x: 516, endPoint y: 295, distance: 152.0
click at [516, 295] on div "pathFree = hero.canMoveUp() 1 2 3 4 5 6 7 8 9 10 11 12 13 14 15 16 17 18 19 her…" at bounding box center [672, 266] width 318 height 285
type textarea "\"
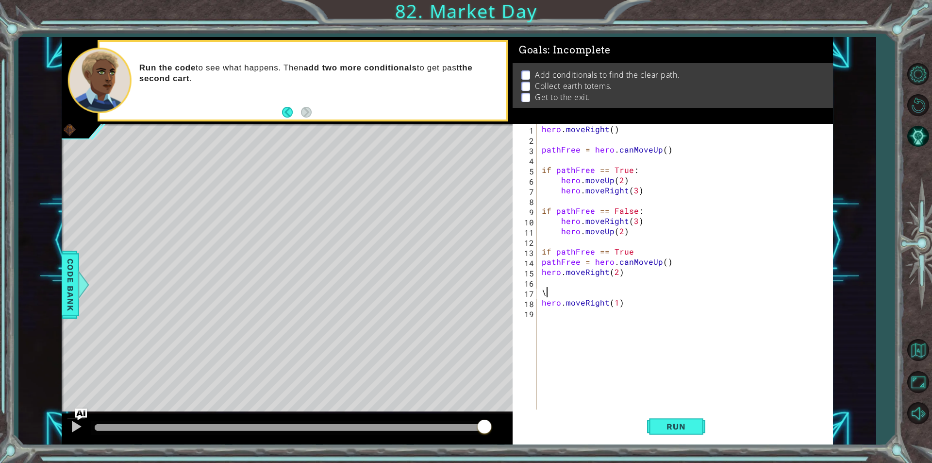
scroll to position [0, 0]
click at [717, 434] on div "Run" at bounding box center [676, 426] width 320 height 32
click at [688, 423] on span "Run" at bounding box center [676, 426] width 38 height 10
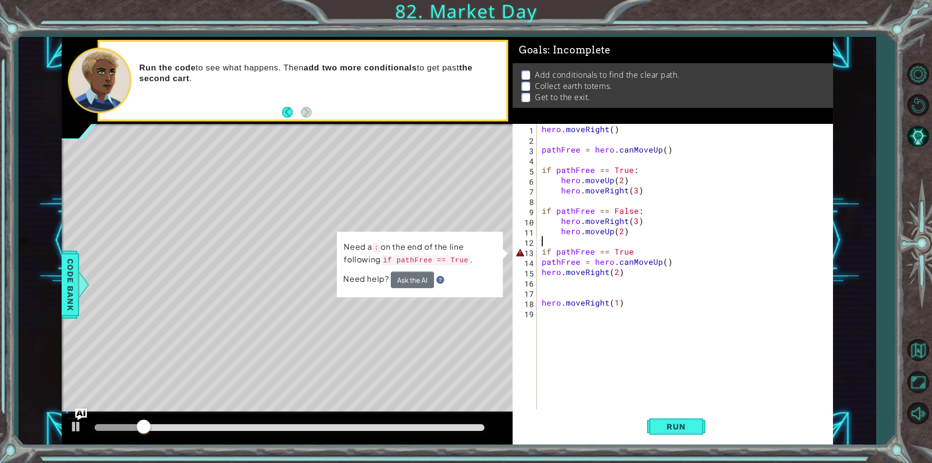
click at [643, 246] on div "hero . moveRight ( ) pathFree = hero . canMoveUp ( ) if pathFree == True : hero…" at bounding box center [687, 277] width 295 height 306
click at [644, 252] on div "hero . moveRight ( ) pathFree = hero . canMoveUp ( ) if pathFree == True : hero…" at bounding box center [687, 277] width 295 height 306
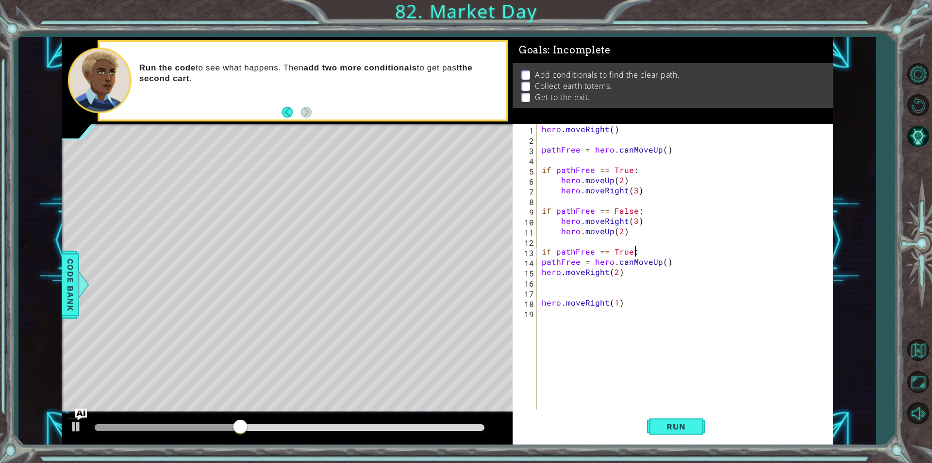
scroll to position [0, 5]
click at [674, 419] on button "Run" at bounding box center [676, 426] width 58 height 32
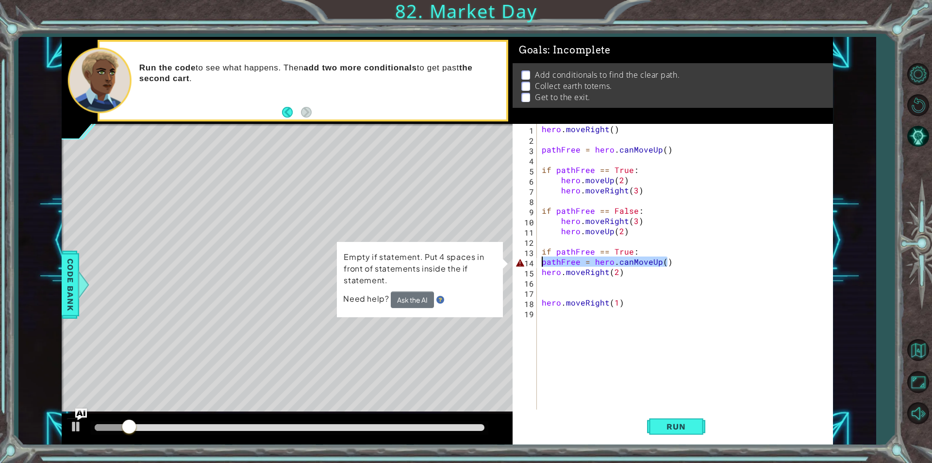
drag, startPoint x: 667, startPoint y: 256, endPoint x: 513, endPoint y: 262, distance: 154.5
click at [513, 262] on div "1 ההההההההההההההההההההההההההההההההההההההההההההההההההההההההההההההההההההההההההההה…" at bounding box center [447, 240] width 771 height 407
type textarea "pathFree = hero.canMoveUp()"
click at [549, 322] on div "hero . moveRight ( ) pathFree = hero . canMoveUp ( ) if pathFree == True : hero…" at bounding box center [687, 277] width 295 height 306
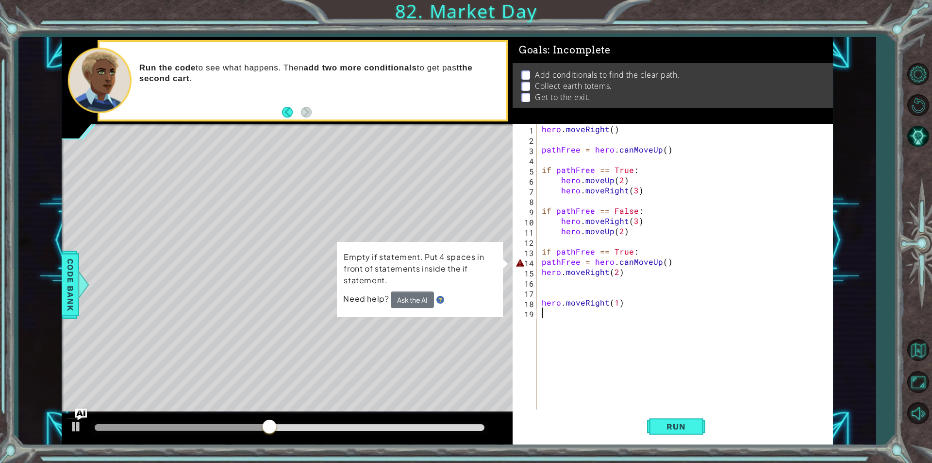
click at [668, 260] on div "hero . moveRight ( ) pathFree = hero . canMoveUp ( ) if pathFree == True : hero…" at bounding box center [687, 277] width 295 height 306
type textarea "pathFree = hero.canMoveUp()"
drag, startPoint x: 668, startPoint y: 260, endPoint x: 531, endPoint y: 263, distance: 136.9
click at [531, 263] on div "pathFree = hero.canMoveUp() 1 2 3 4 5 6 7 8 9 10 11 12 13 14 15 16 17 18 19 her…" at bounding box center [672, 266] width 318 height 285
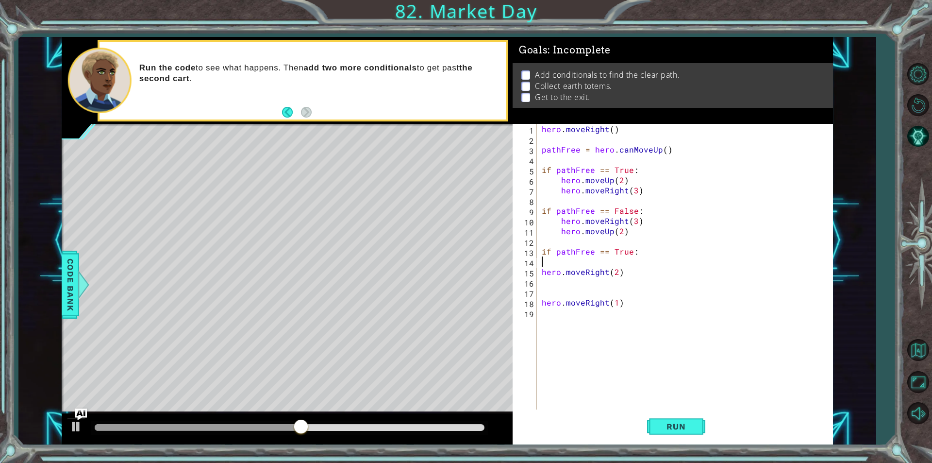
click at [637, 437] on div "Run" at bounding box center [676, 426] width 320 height 32
click at [662, 433] on button "Run" at bounding box center [676, 426] width 58 height 32
click at [671, 419] on button "Run" at bounding box center [676, 426] width 58 height 32
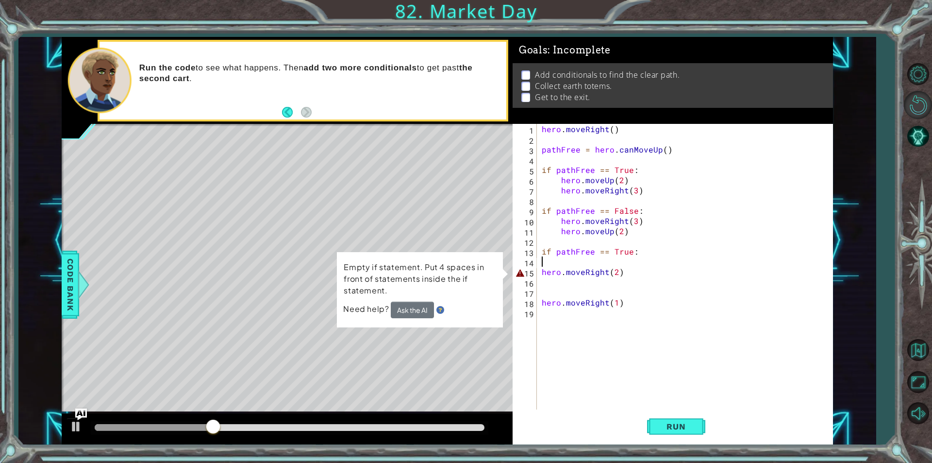
click at [915, 101] on button "Restart Level" at bounding box center [918, 105] width 28 height 28
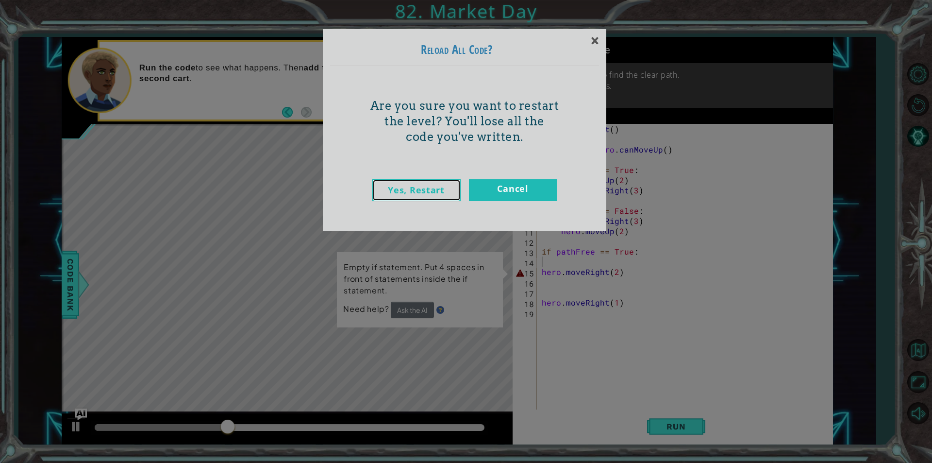
click at [402, 193] on link "Yes, Restart" at bounding box center [416, 190] width 88 height 22
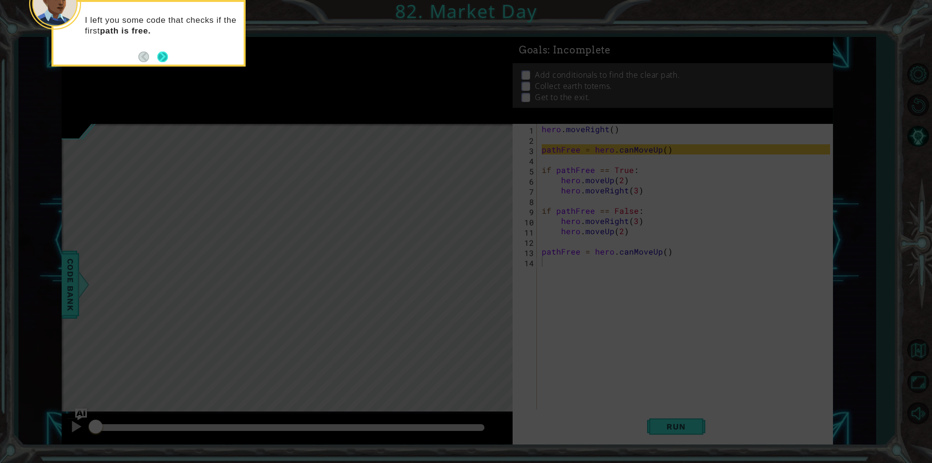
click at [159, 51] on button "Next" at bounding box center [162, 56] width 11 height 11
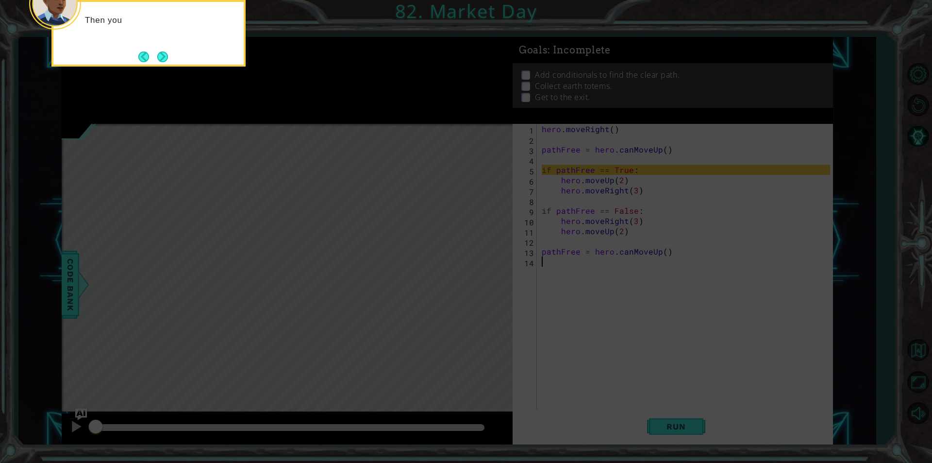
click at [159, 51] on button "Next" at bounding box center [162, 56] width 11 height 11
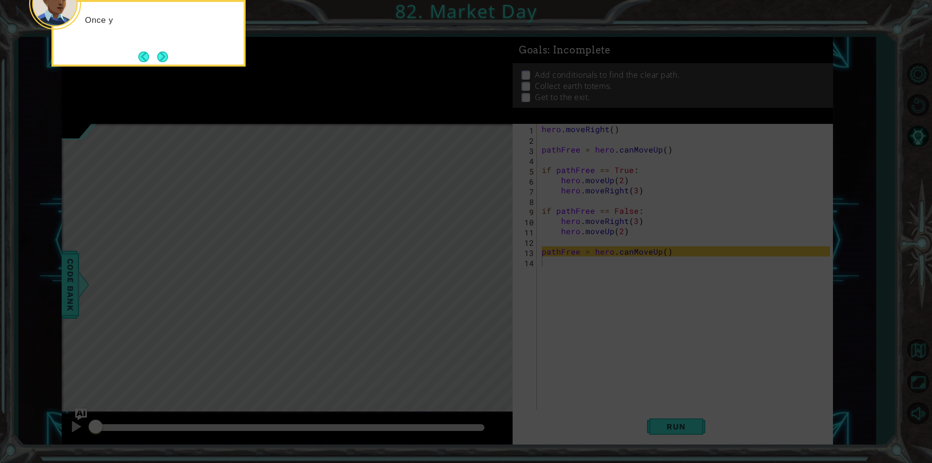
click at [159, 51] on button "Next" at bounding box center [162, 56] width 17 height 17
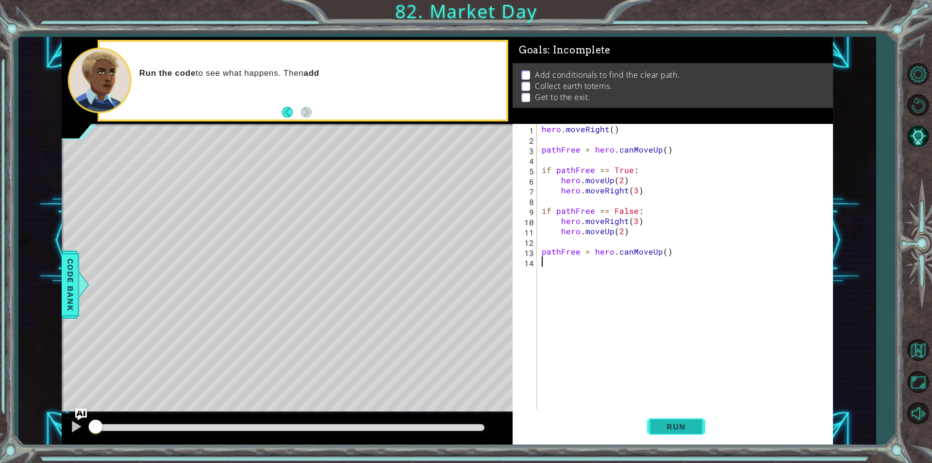
click at [652, 421] on button "Run" at bounding box center [676, 426] width 58 height 32
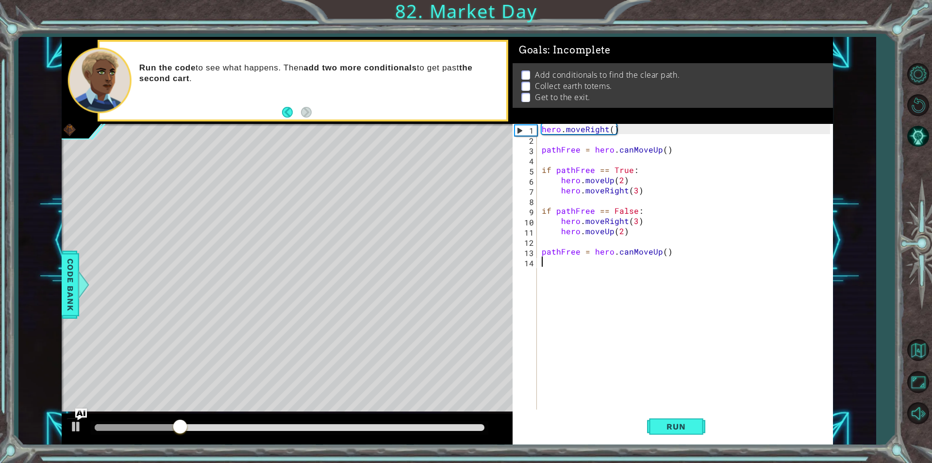
type textarea "hero.moveRight()"
drag, startPoint x: 565, startPoint y: 128, endPoint x: 556, endPoint y: 126, distance: 8.4
click at [628, 259] on div "hero . moveRight ( ) pathFree = hero . canMoveUp ( ) if pathFree == True : hero…" at bounding box center [687, 277] width 295 height 306
click at [674, 247] on div "hero . moveRight ( ) pathFree = hero . canMoveUp ( ) if pathFree == True : hero…" at bounding box center [687, 277] width 295 height 306
type textarea "pathFree = hero.canMoveUp()"
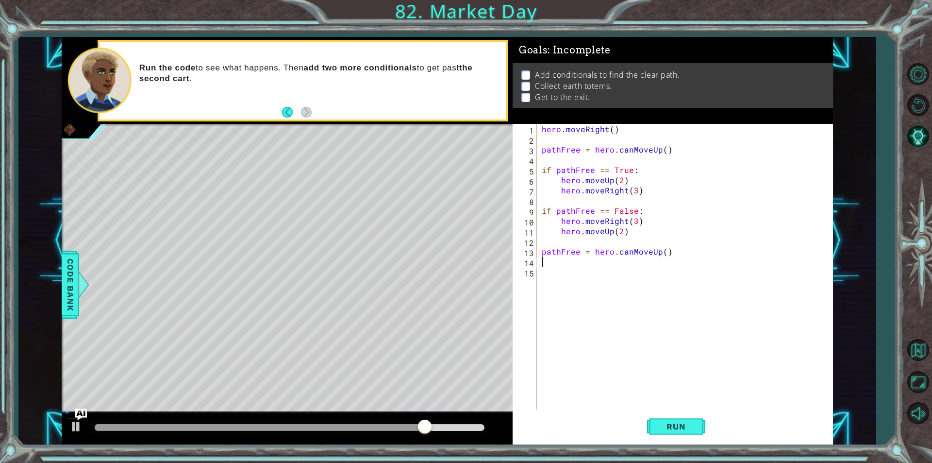
drag, startPoint x: 531, startPoint y: 269, endPoint x: 547, endPoint y: 295, distance: 30.1
click at [547, 295] on div "hero . moveRight ( ) pathFree = hero . canMoveUp ( ) if pathFree == True : hero…" at bounding box center [687, 277] width 295 height 306
click at [664, 426] on span "Run" at bounding box center [676, 426] width 38 height 10
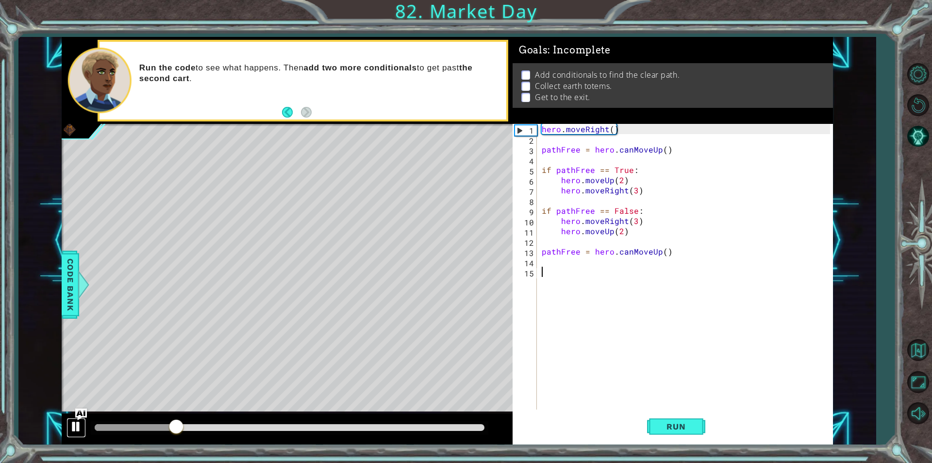
click at [72, 428] on div at bounding box center [76, 426] width 13 height 13
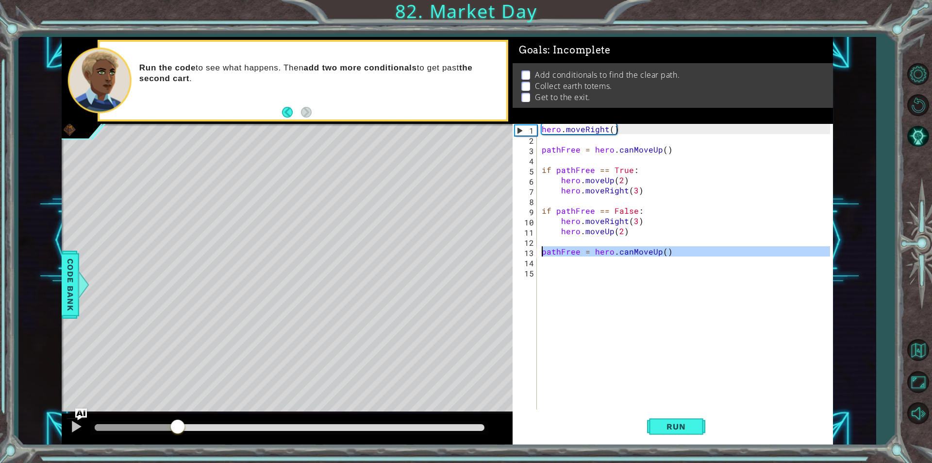
click at [491, 253] on div "1 ההההההההההההההההההההההההההההההההההההההההההההההההההההההההההההההההההההההההההההה…" at bounding box center [447, 240] width 771 height 407
type textarea "pathFree = hero.canMoveUp()"
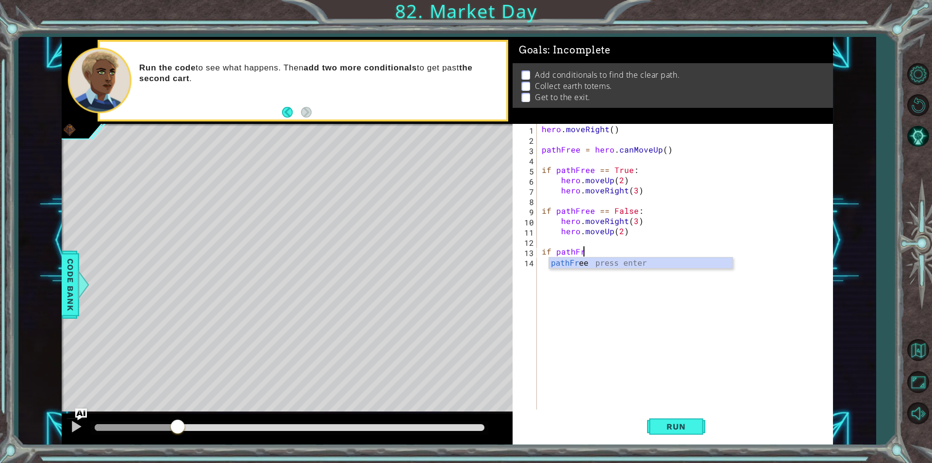
scroll to position [0, 2]
type textarea "if pathFree == False"
click at [551, 266] on div "hero . moveRight ( ) pathFree = hero . canMoveUp ( ) if pathFree == True : hero…" at bounding box center [687, 277] width 295 height 306
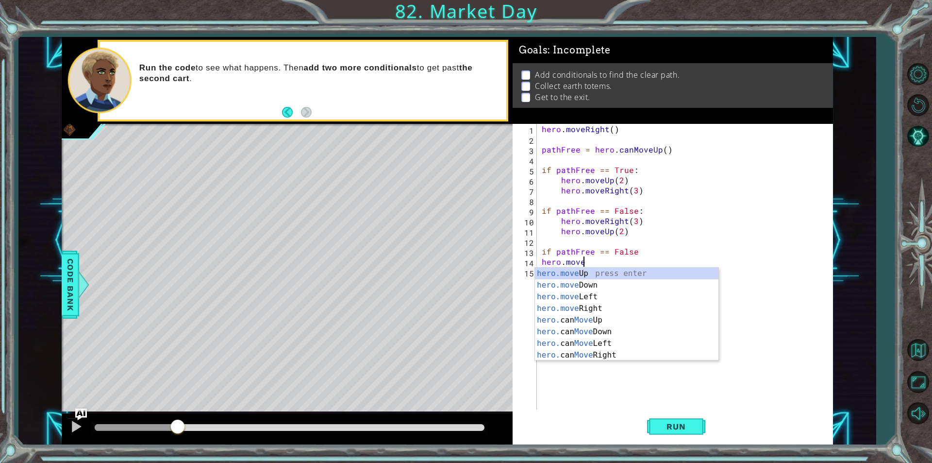
scroll to position [0, 2]
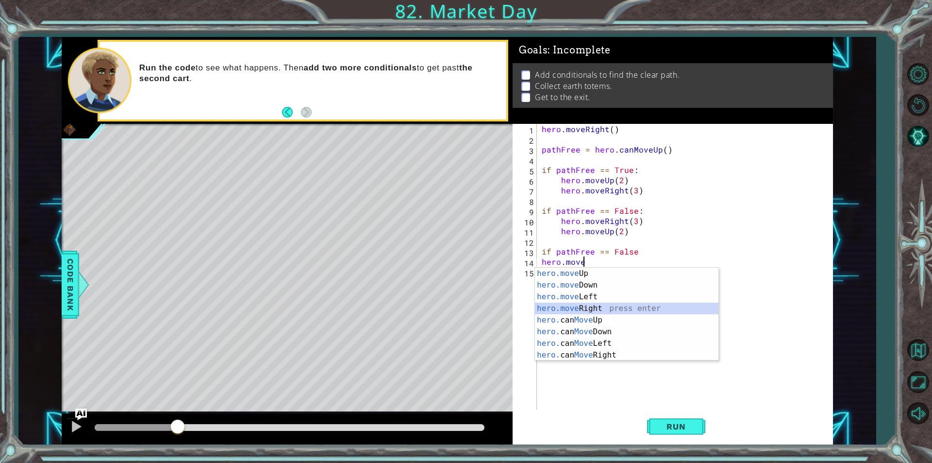
click at [578, 306] on div "hero.move Up press enter hero.move Down press enter hero.move Left press enter …" at bounding box center [627, 326] width 184 height 117
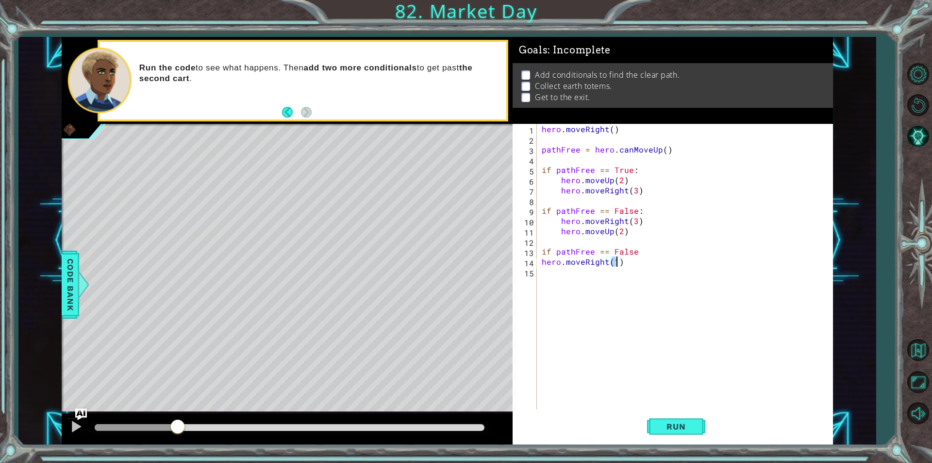
type textarea "hero.moveRight(2)"
click at [590, 280] on div "hero . moveRight ( ) pathFree = hero . canMoveUp ( ) if pathFree == True : hero…" at bounding box center [687, 277] width 295 height 306
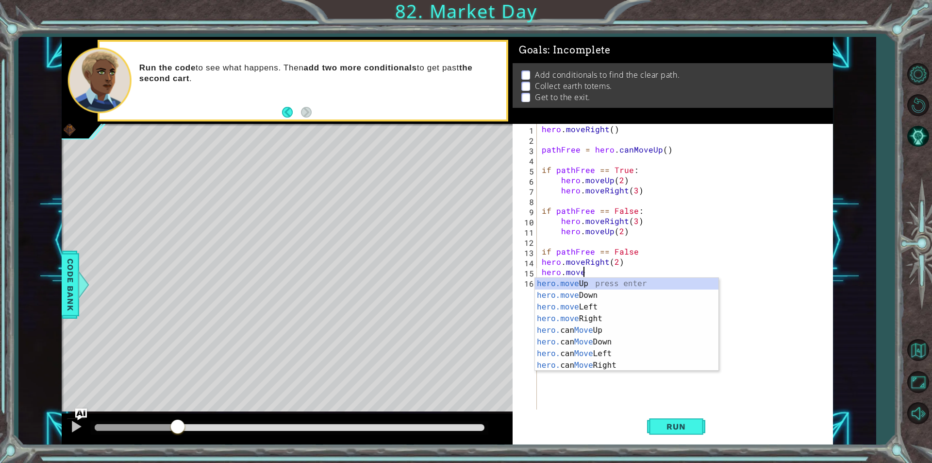
scroll to position [0, 2]
click at [584, 282] on div "hero.moveU p press enter hero. can MoveU p press enter" at bounding box center [627, 301] width 184 height 47
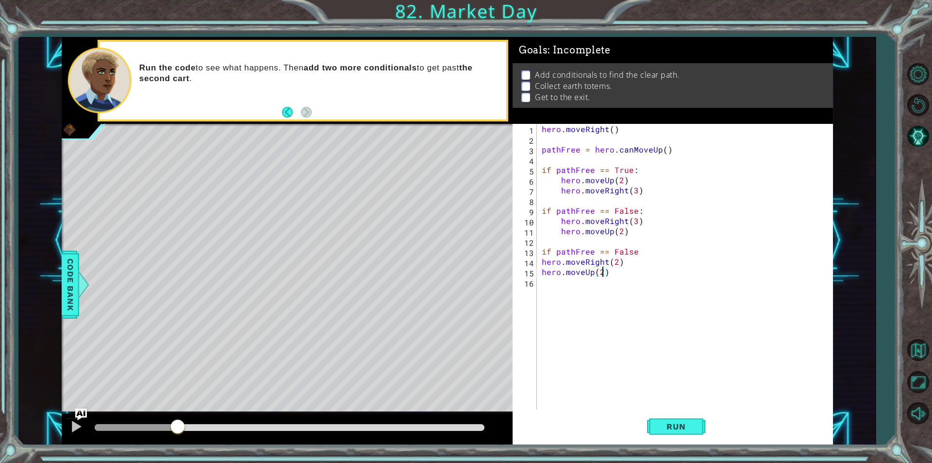
scroll to position [0, 3]
click at [677, 423] on span "Run" at bounding box center [676, 426] width 38 height 10
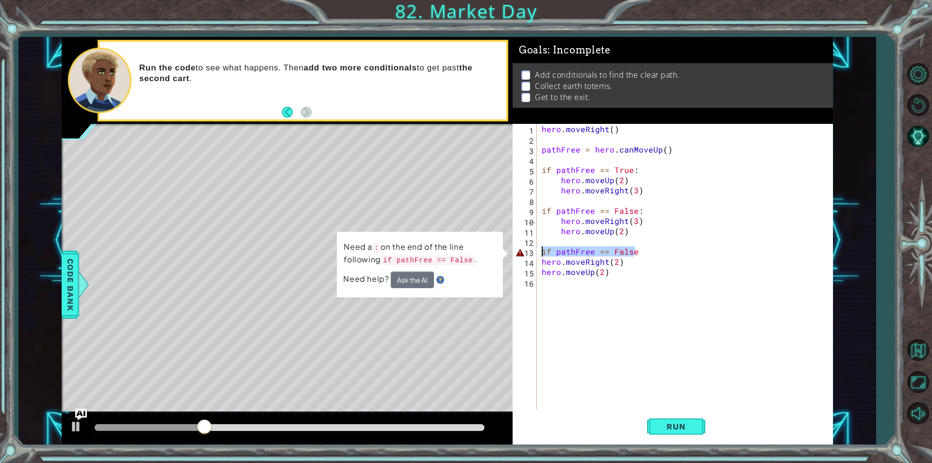
drag, startPoint x: 653, startPoint y: 255, endPoint x: 528, endPoint y: 248, distance: 125.0
click at [528, 248] on div "hero.moveUp(2) 1 2 3 4 5 6 7 8 9 10 11 12 13 14 15 16 hero . moveRight ( ) path…" at bounding box center [672, 266] width 318 height 285
type textarea "if pathFree == False"
click at [568, 323] on div "hero . moveRight ( ) pathFree = hero . canMoveUp ( ) if pathFree == True : hero…" at bounding box center [687, 277] width 295 height 306
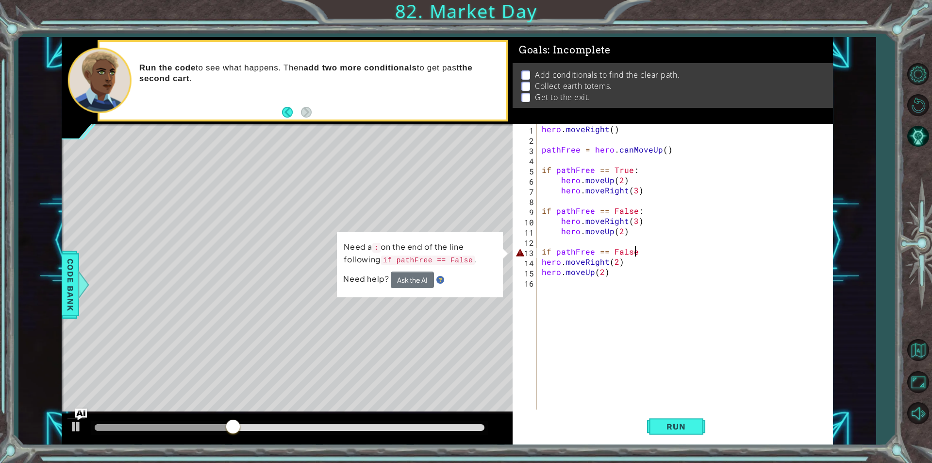
click at [638, 249] on div "hero . moveRight ( ) pathFree = hero . canMoveUp ( ) if pathFree == True : hero…" at bounding box center [687, 277] width 295 height 306
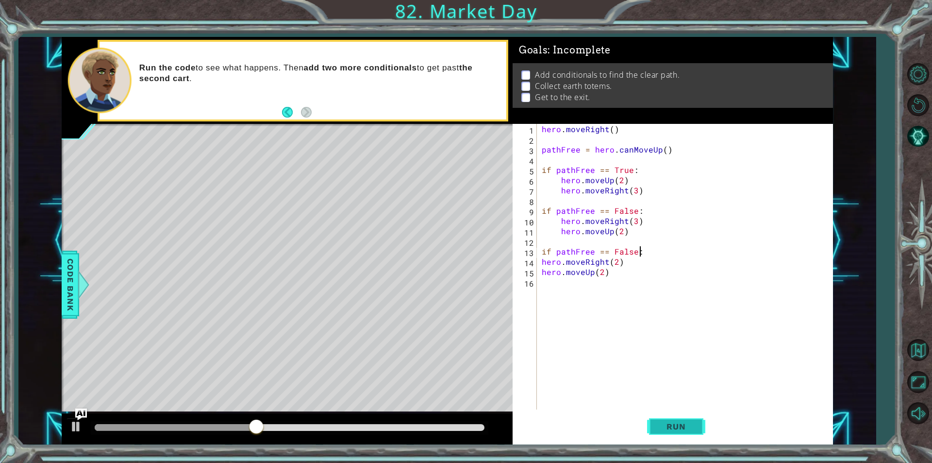
drag, startPoint x: 682, startPoint y: 429, endPoint x: 680, endPoint y: 412, distance: 16.6
click at [682, 428] on span "Run" at bounding box center [676, 426] width 38 height 10
click at [680, 412] on button "Run" at bounding box center [676, 426] width 58 height 32
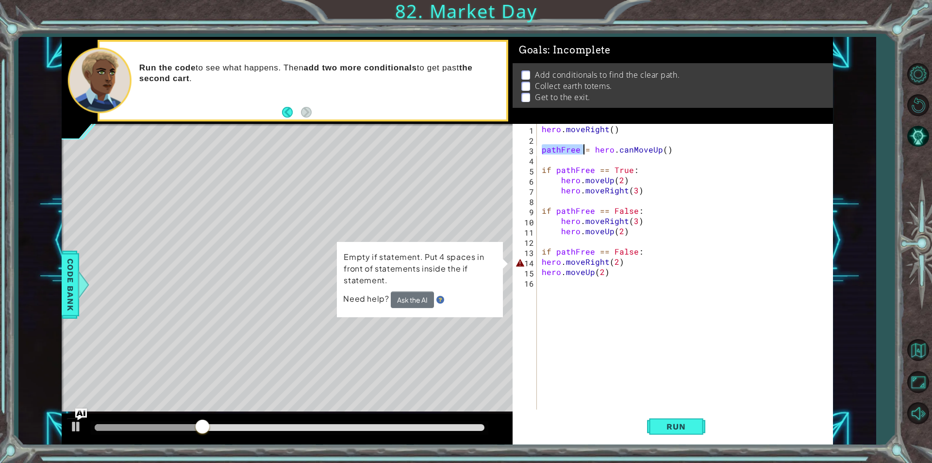
drag, startPoint x: 540, startPoint y: 148, endPoint x: 613, endPoint y: 155, distance: 73.1
click at [605, 155] on div "hero . moveRight ( ) pathFree = hero . canMoveUp ( ) if pathFree == True : hero…" at bounding box center [687, 277] width 295 height 306
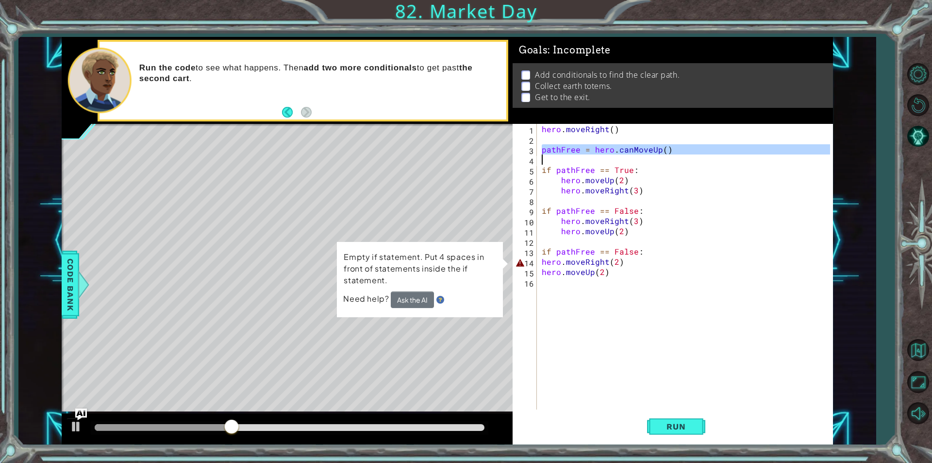
click at [546, 246] on div "hero . moveRight ( ) pathFree = hero . canMoveUp ( ) if pathFree == True : hero…" at bounding box center [687, 277] width 295 height 306
type textarea "if pathFree == False:"
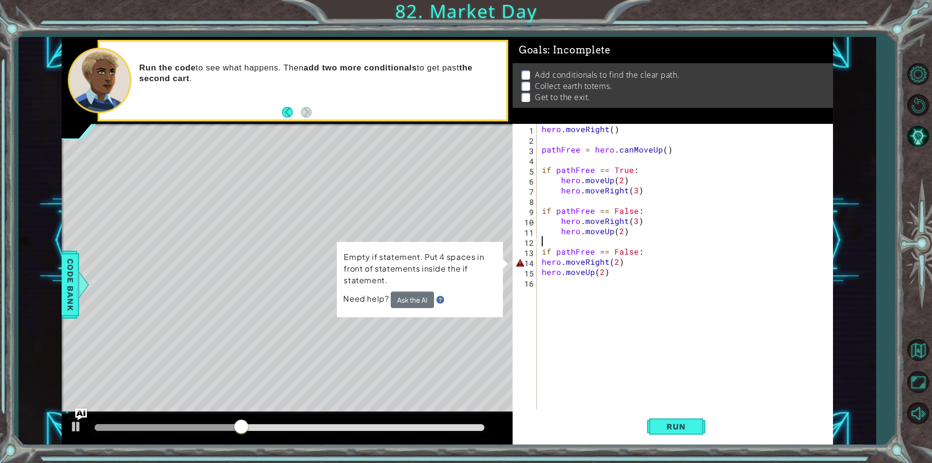
click at [544, 238] on div "hero . moveRight ( ) pathFree = hero . canMoveUp ( ) if pathFree == True : hero…" at bounding box center [687, 277] width 295 height 306
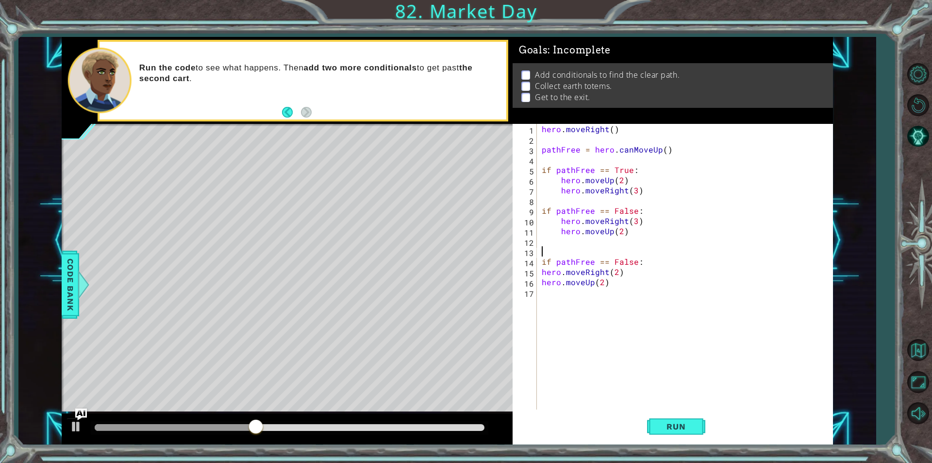
paste textarea "pathFree = hero.canMoveUp()"
click at [672, 243] on div "hero . moveRight ( ) pathFree = hero . canMoveUp ( ) if pathFree == True : hero…" at bounding box center [687, 277] width 295 height 306
click at [668, 252] on div "hero . moveRight ( ) pathFree = hero . canMoveUp ( ) if pathFree == True : hero…" at bounding box center [687, 277] width 295 height 306
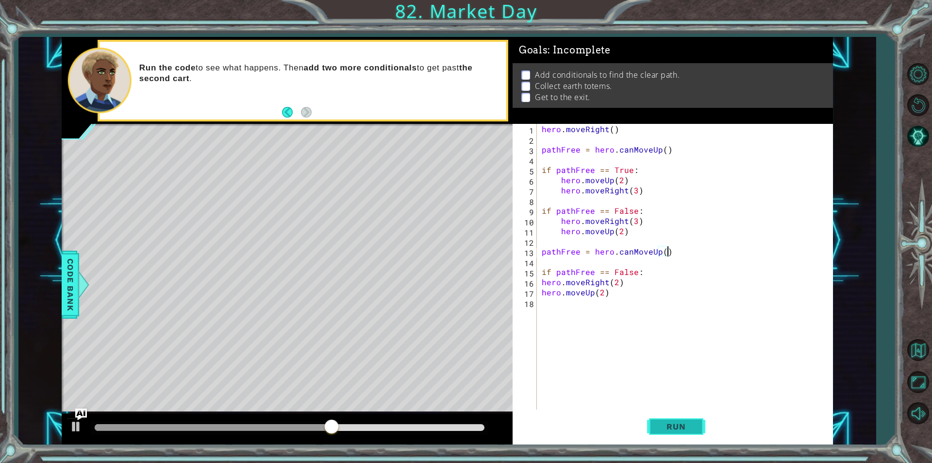
type textarea "pathFree = hero.canMoveUp()"
click at [679, 435] on button "Run" at bounding box center [676, 426] width 58 height 32
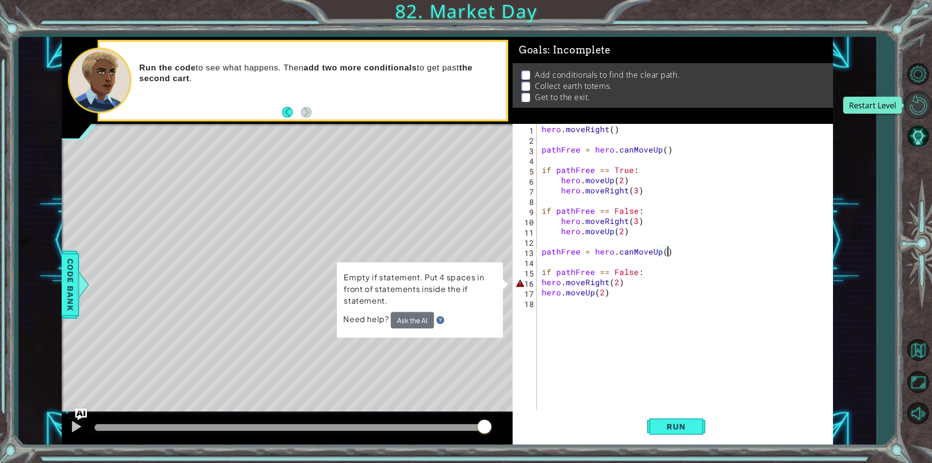
click at [921, 113] on button "Restart Level" at bounding box center [918, 105] width 28 height 28
